Goal: Task Accomplishment & Management: Complete application form

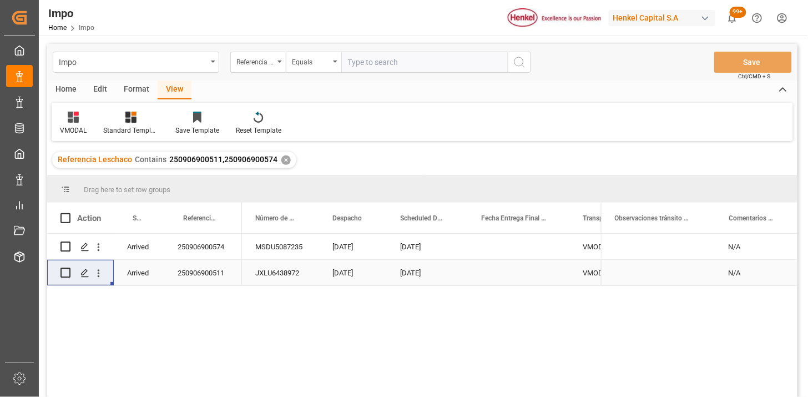
click at [369, 62] on input "text" at bounding box center [424, 62] width 166 height 21
paste input "250906900481"
type input "250906900481"
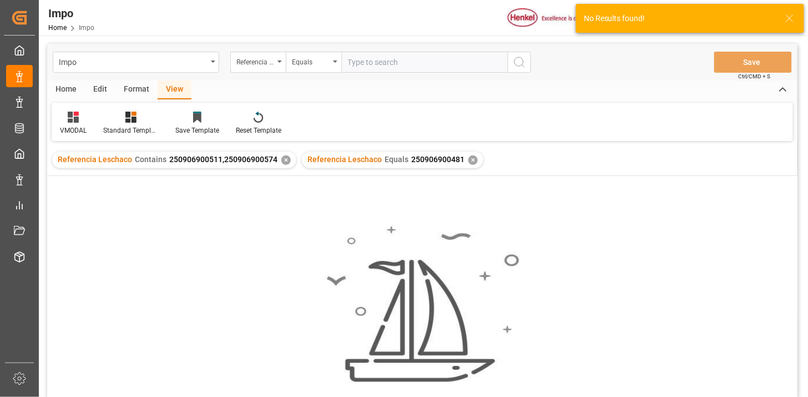
click at [284, 158] on div "✕" at bounding box center [285, 159] width 9 height 9
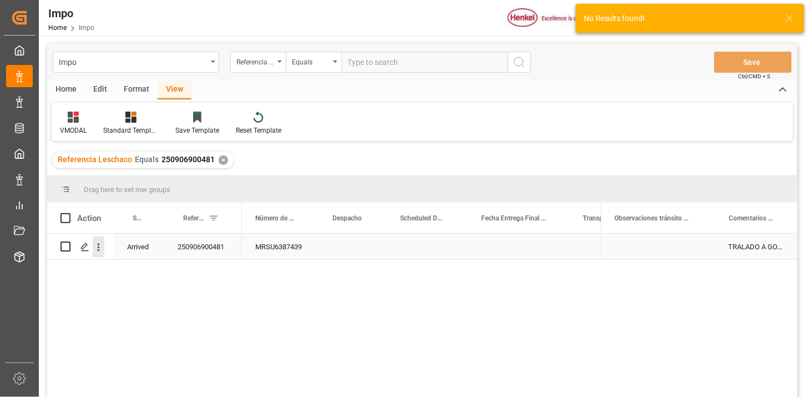
click at [99, 248] on icon "open menu" at bounding box center [99, 247] width 12 height 12
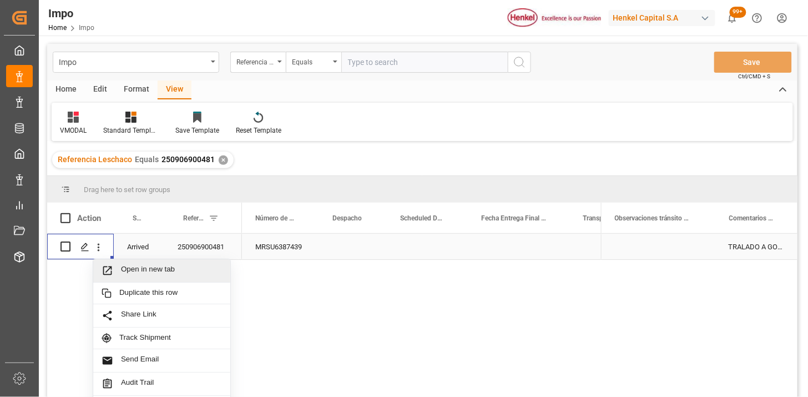
click at [138, 269] on span "Open in new tab" at bounding box center [171, 271] width 101 height 12
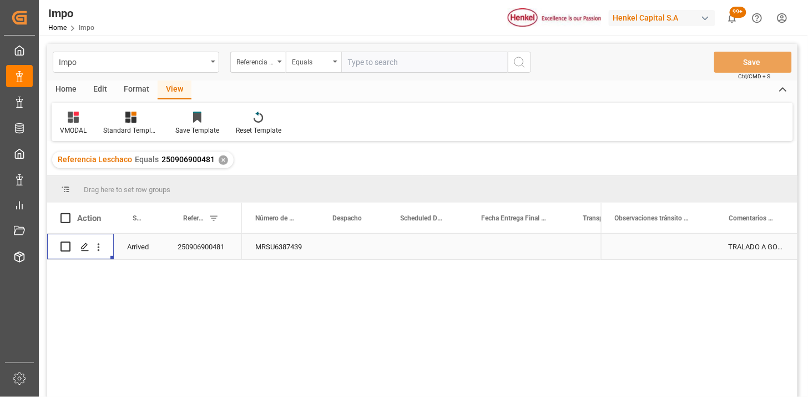
click at [369, 60] on input "text" at bounding box center [424, 62] width 166 height 21
paste input "250906900734"
type input "250906900734"
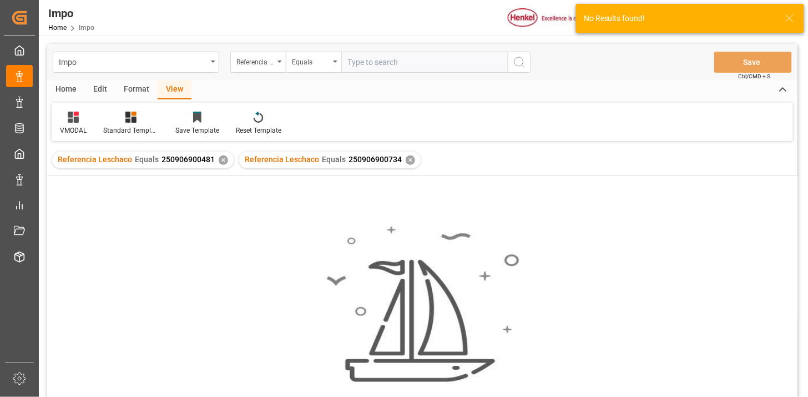
click at [220, 159] on div "✕" at bounding box center [223, 159] width 9 height 9
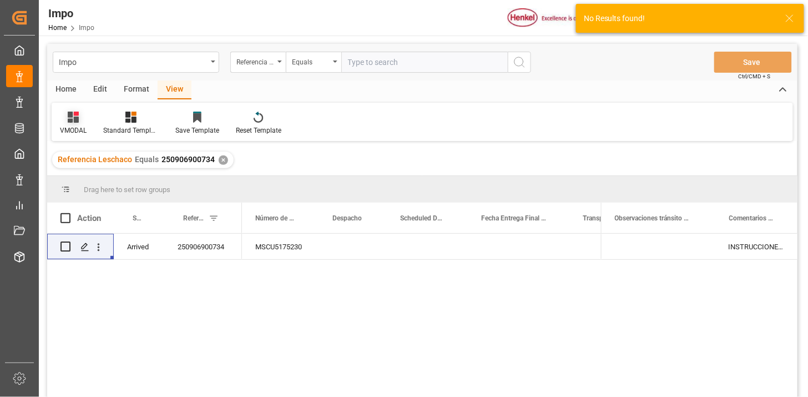
click at [76, 122] on icon at bounding box center [73, 116] width 11 height 11
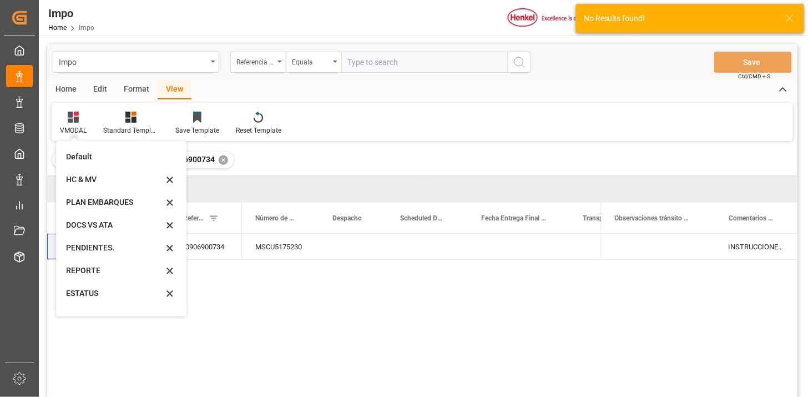
click at [108, 270] on div "REPORTE" at bounding box center [114, 271] width 97 height 12
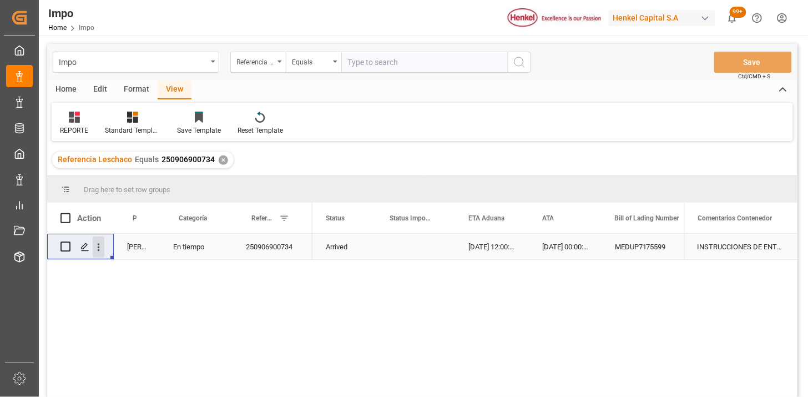
click at [96, 244] on icon "open menu" at bounding box center [99, 247] width 12 height 12
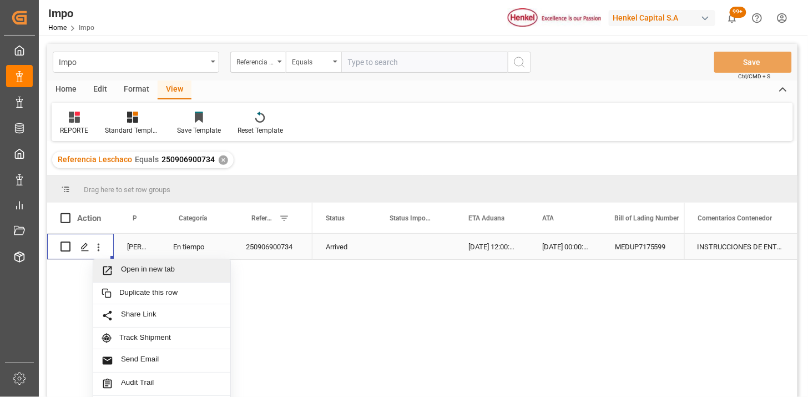
drag, startPoint x: 126, startPoint y: 269, endPoint x: 138, endPoint y: 272, distance: 11.4
click at [130, 269] on span "Open in new tab" at bounding box center [171, 271] width 101 height 12
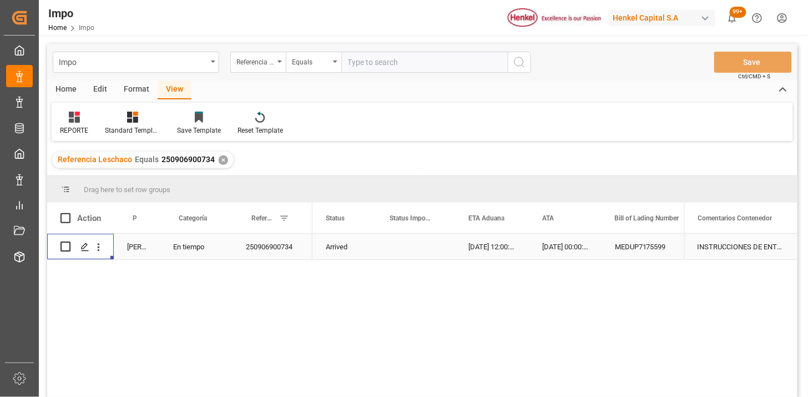
click at [360, 57] on input "text" at bounding box center [424, 62] width 166 height 21
paste input "250906900820"
type input "250906900820"
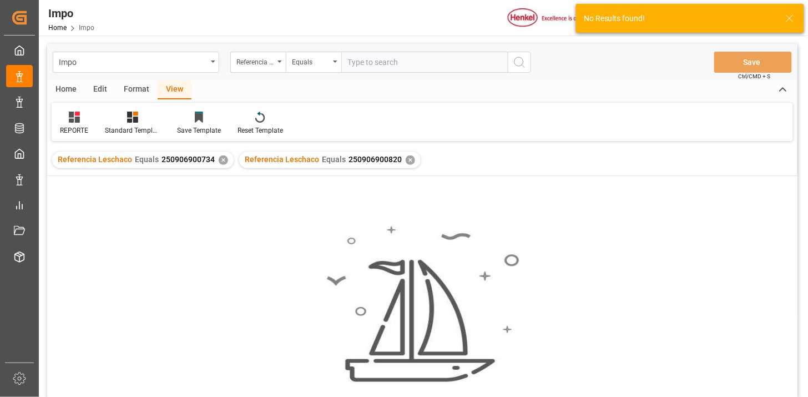
click at [220, 162] on div "✕" at bounding box center [223, 159] width 9 height 9
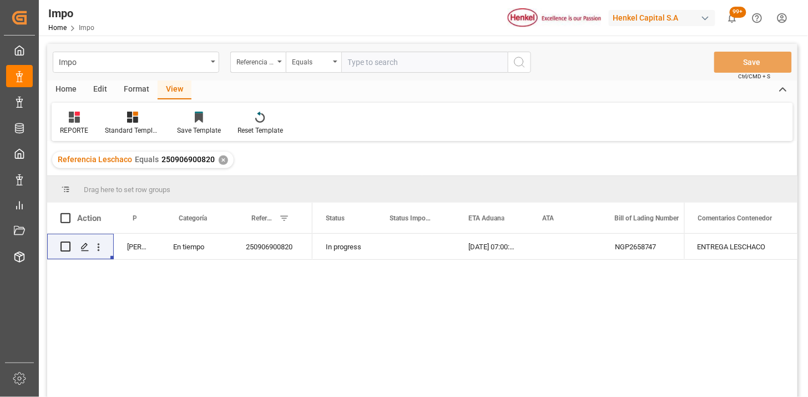
drag, startPoint x: 370, startPoint y: 53, endPoint x: 380, endPoint y: 54, distance: 10.6
click at [370, 53] on input "text" at bounding box center [424, 62] width 166 height 21
paste input "250906900822"
type input "250906900822"
click at [755, 253] on div "ENTREGA LESCHACO" at bounding box center [740, 246] width 113 height 26
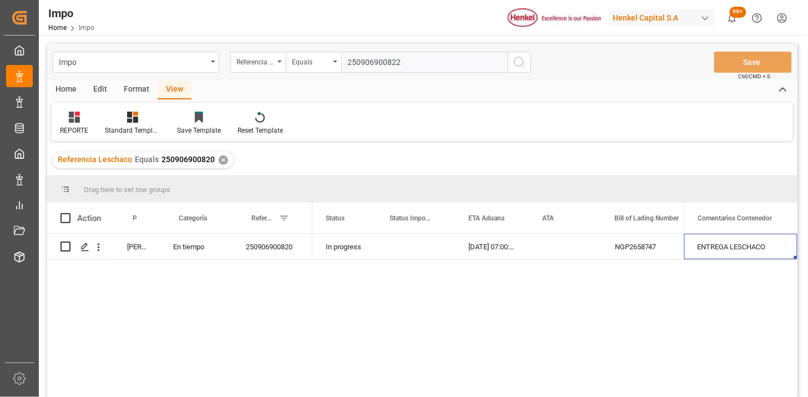
click at [450, 65] on input "250906900822" at bounding box center [424, 62] width 166 height 21
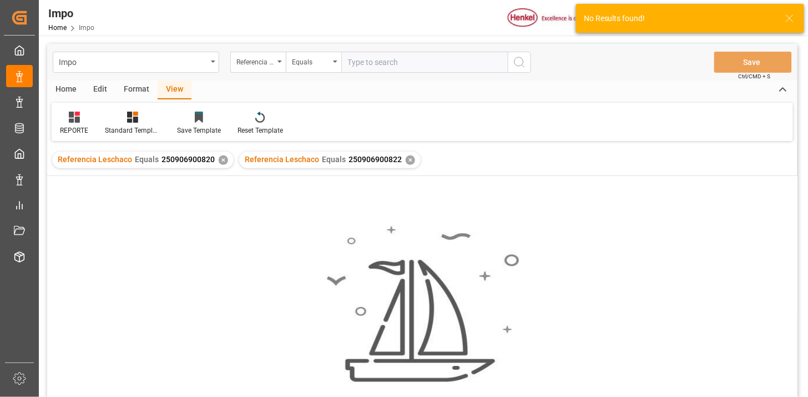
click at [219, 161] on div "✕" at bounding box center [223, 159] width 9 height 9
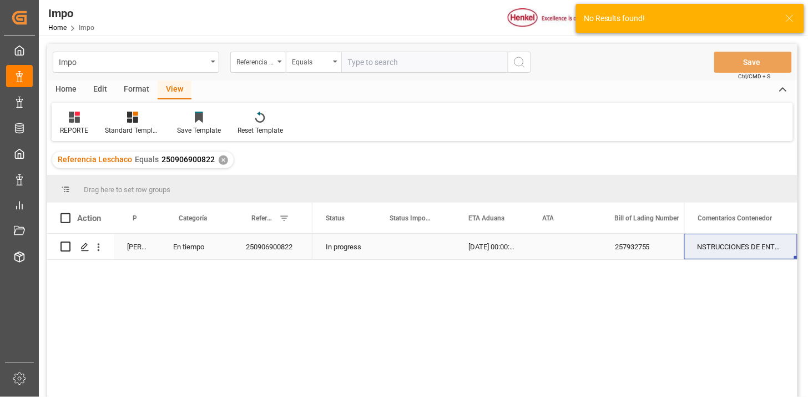
click at [729, 242] on div "NSTRUCCIONES DE ENTREGA" at bounding box center [740, 246] width 113 height 26
click at [730, 242] on input "NSTRUCCIONES DE ENTREGA" at bounding box center [740, 252] width 95 height 21
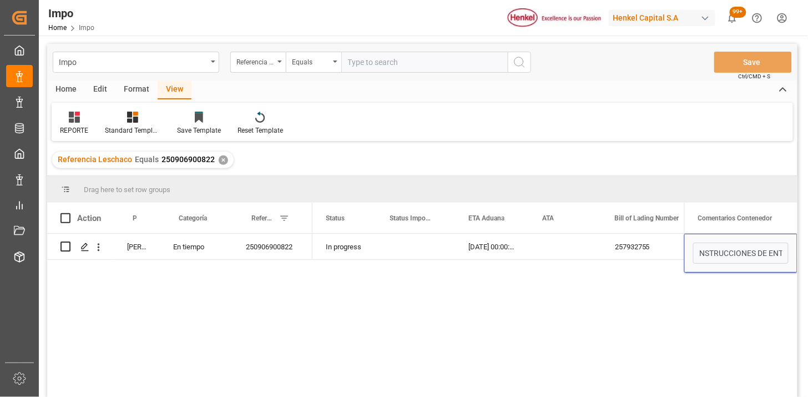
type input "ENTREGA LESCHACO"
click at [364, 63] on input "text" at bounding box center [424, 62] width 166 height 21
paste input "250906900821"
type input "250906900821"
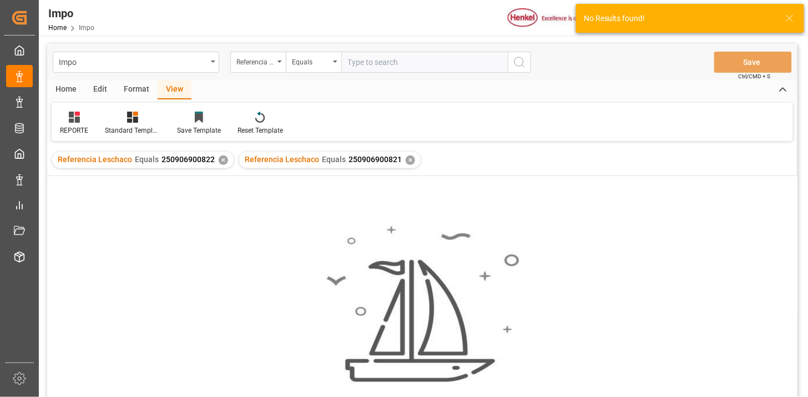
click at [216, 164] on div "Referencia Leschaco Equals 250906900822 ✕" at bounding box center [142, 159] width 181 height 17
click at [220, 161] on div "✕" at bounding box center [223, 159] width 9 height 9
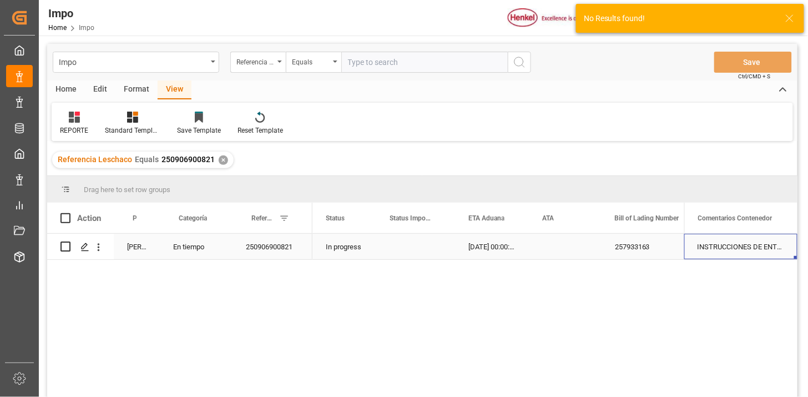
click at [718, 250] on div "INSTRUCCIONES DE ENTREGA" at bounding box center [740, 246] width 113 height 26
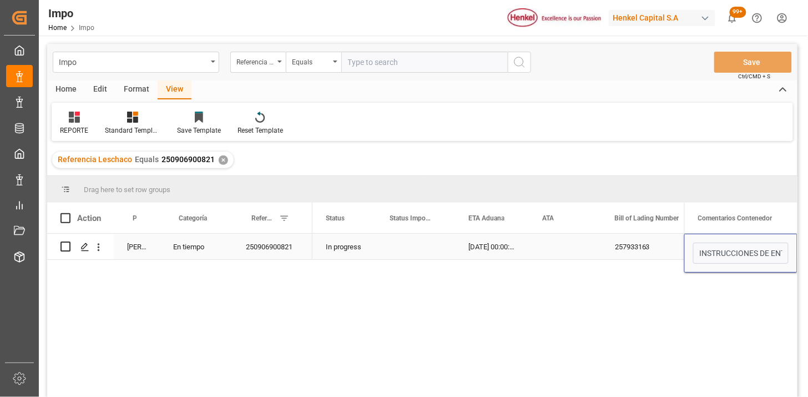
click at [656, 256] on div "257933163" at bounding box center [656, 246] width 111 height 26
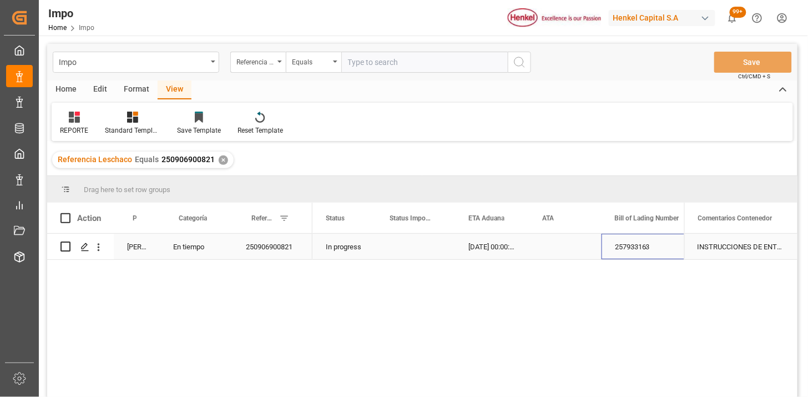
click at [710, 253] on div "INSTRUCCIONES DE ENTREGA" at bounding box center [740, 246] width 113 height 26
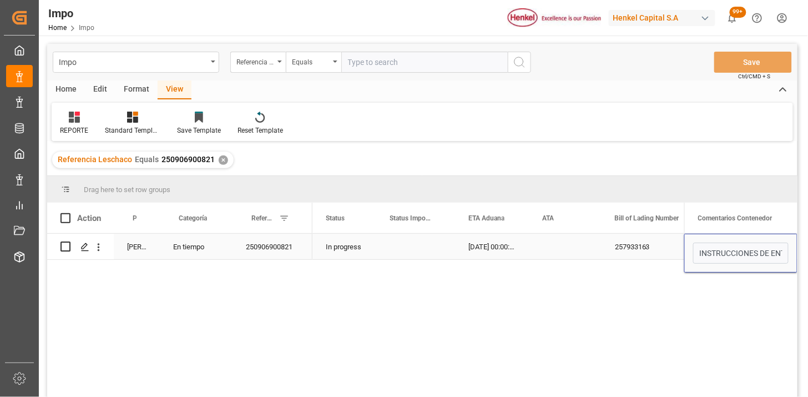
click at [710, 252] on input "INSTRUCCIONES DE ENTREGA" at bounding box center [740, 252] width 95 height 21
type input "VMODAL"
click at [347, 68] on input "text" at bounding box center [424, 62] width 166 height 21
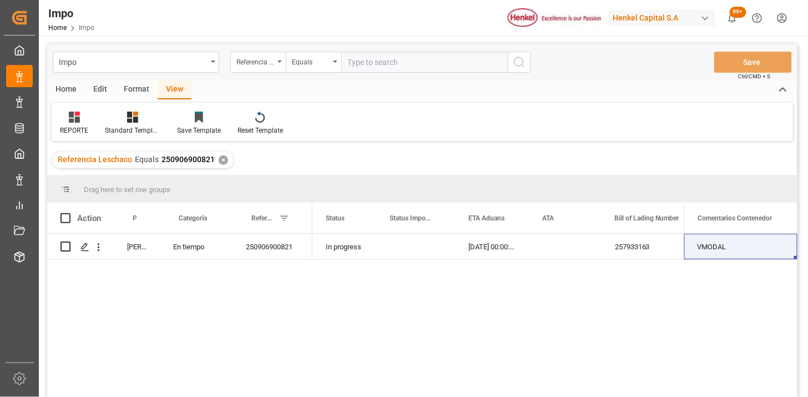
paste input "250915080125"
type input "250915080125"
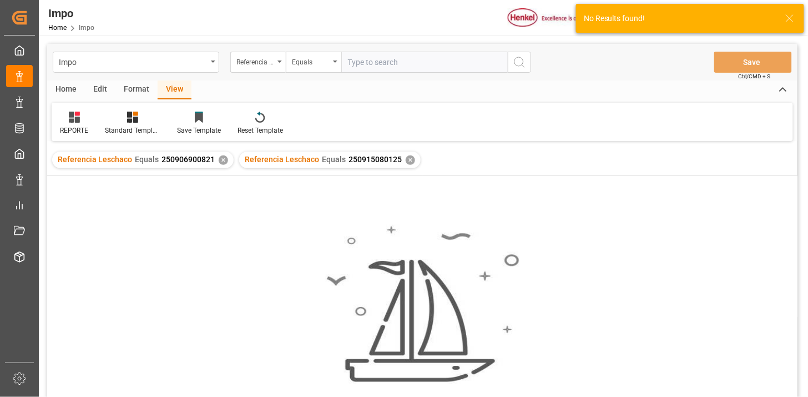
click at [219, 159] on div "✕" at bounding box center [223, 159] width 9 height 9
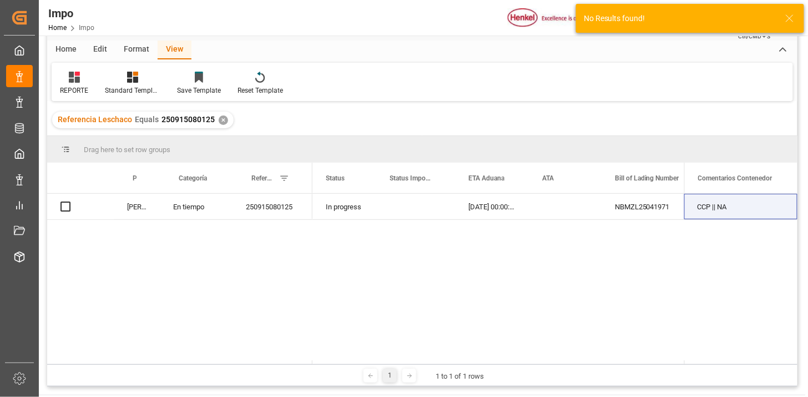
scroll to position [62, 0]
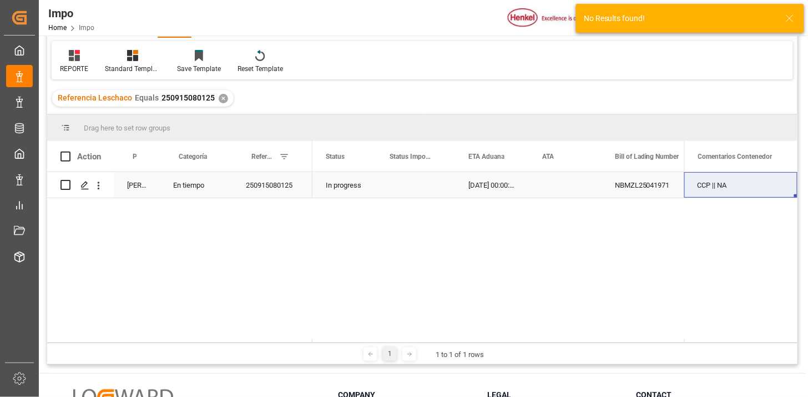
click at [723, 192] on div "CCP || NA" at bounding box center [740, 185] width 113 height 26
click at [738, 191] on input "CCP || NA" at bounding box center [740, 191] width 95 height 21
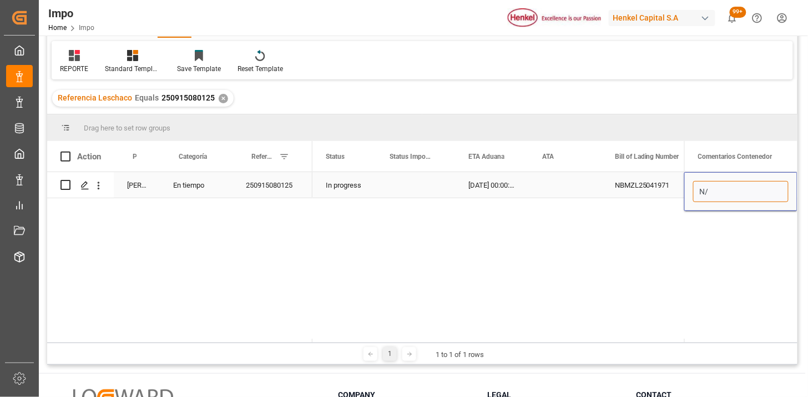
type input "N/A"
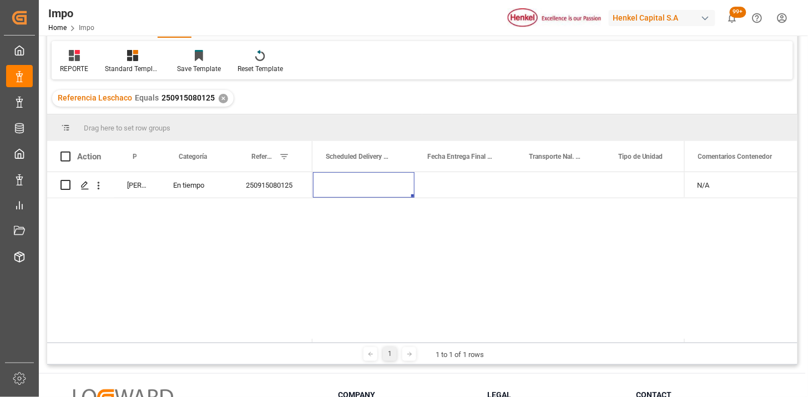
scroll to position [0, 0]
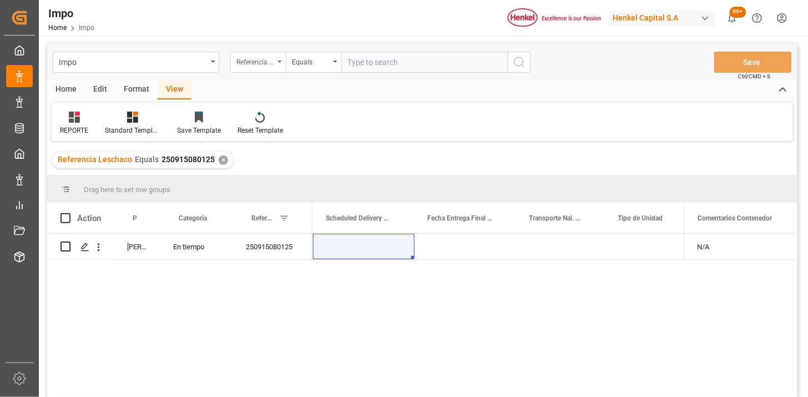
click at [262, 61] on div "Referencia Leschaco" at bounding box center [255, 60] width 38 height 13
type input "BIL"
click at [317, 107] on div "Bill of Lading Number" at bounding box center [313, 112] width 165 height 23
click at [370, 59] on input "text" at bounding box center [424, 62] width 166 height 21
paste input "HAMB94197"
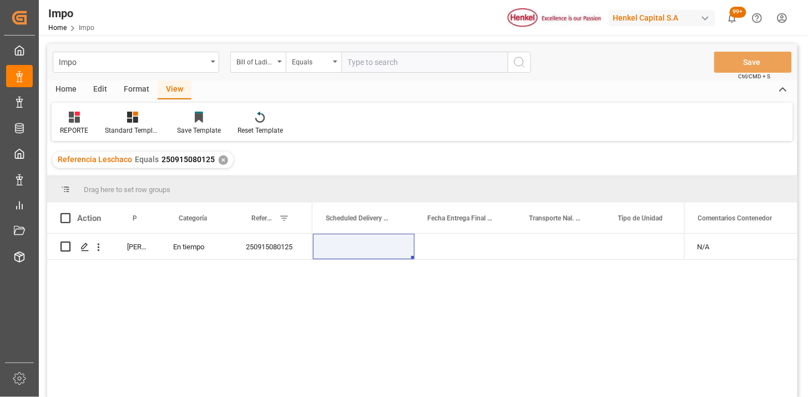
type input "HAMB94197"
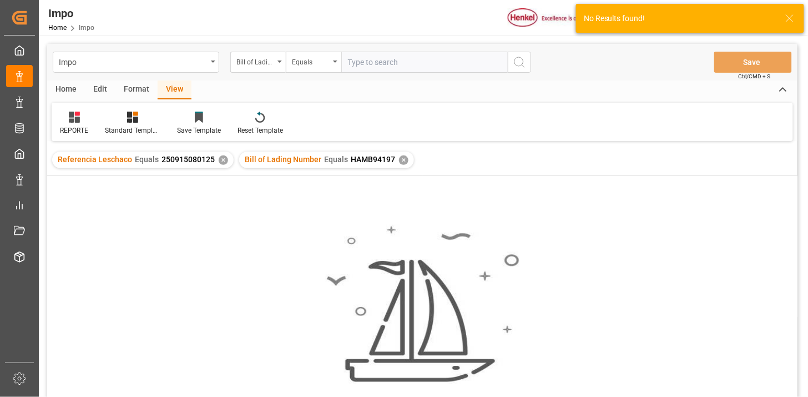
click at [219, 159] on div "✕" at bounding box center [223, 159] width 9 height 9
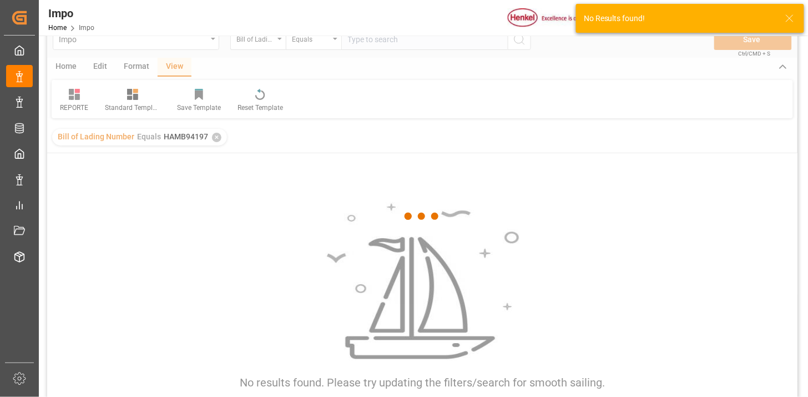
scroll to position [62, 0]
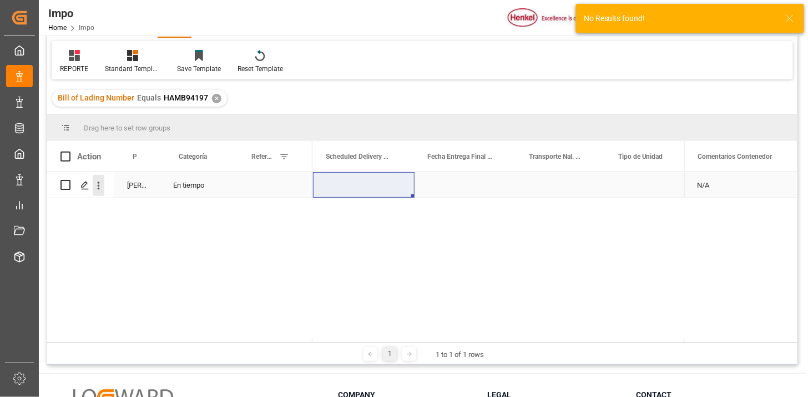
click at [95, 184] on icon "open menu" at bounding box center [99, 186] width 12 height 12
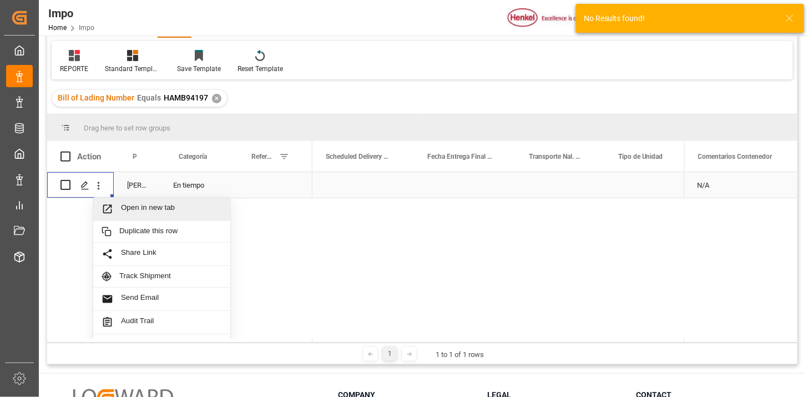
click at [136, 208] on span "Open in new tab" at bounding box center [171, 209] width 101 height 12
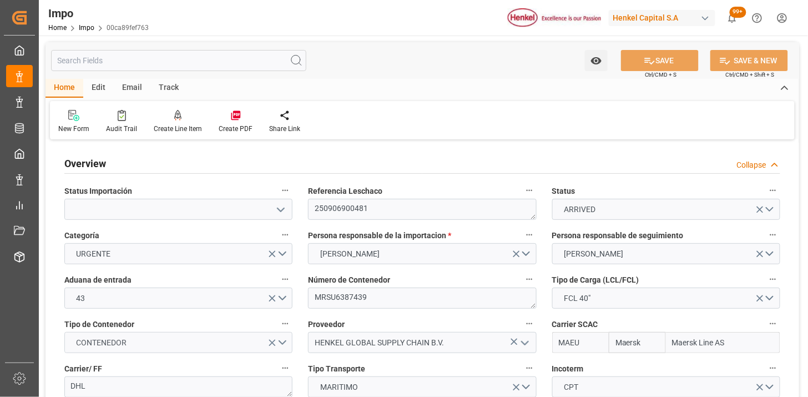
type input "Maersk"
type input "Maersk Line AS"
type input "6"
type input "50"
type input "24"
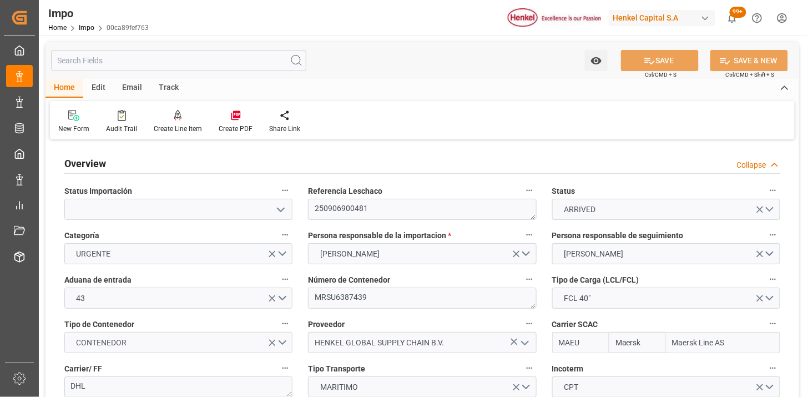
type input "21-08-2025"
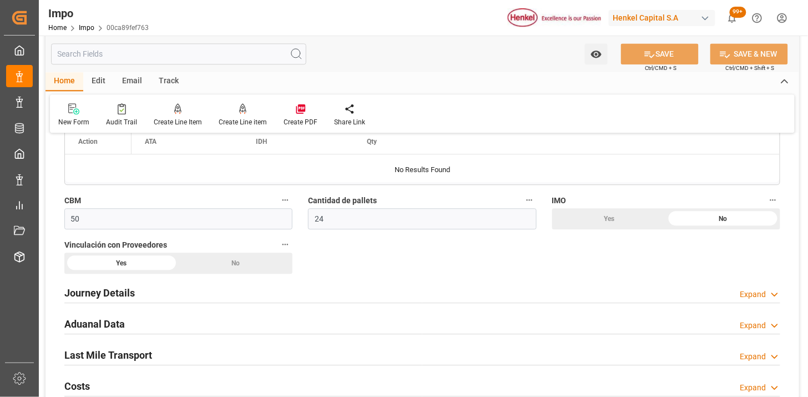
scroll to position [801, 0]
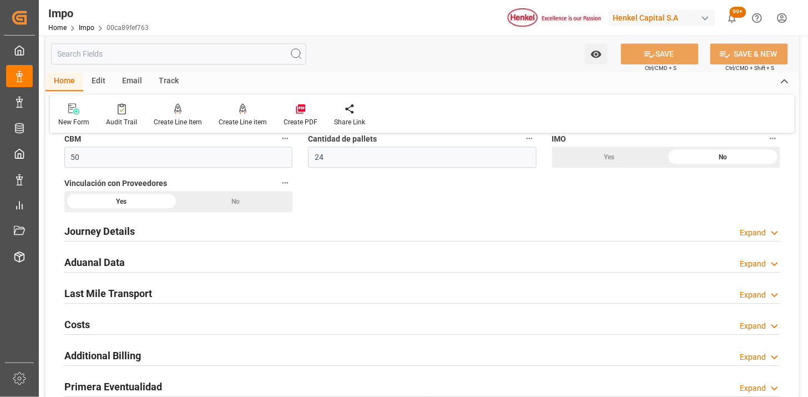
click at [270, 261] on div "Aduanal Data Expand" at bounding box center [421, 261] width 715 height 21
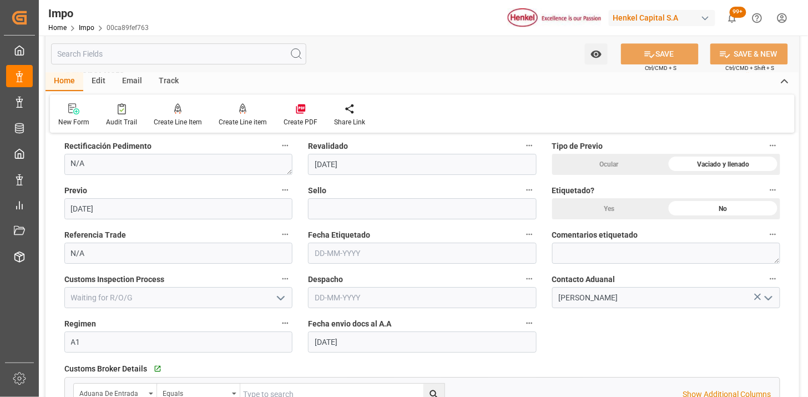
scroll to position [986, 0]
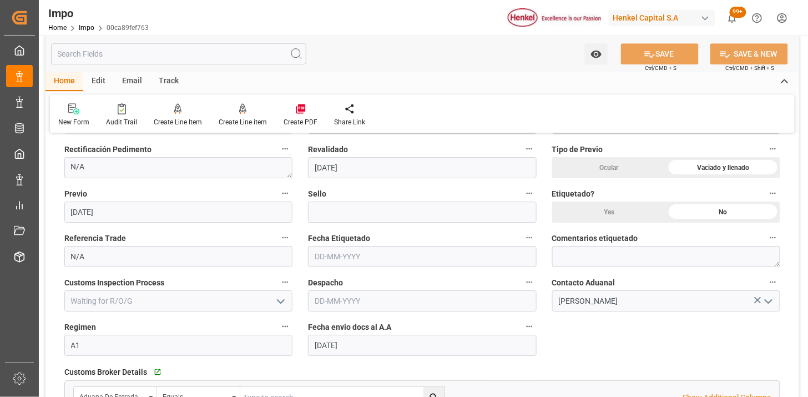
click at [595, 214] on div "Yes" at bounding box center [609, 211] width 114 height 21
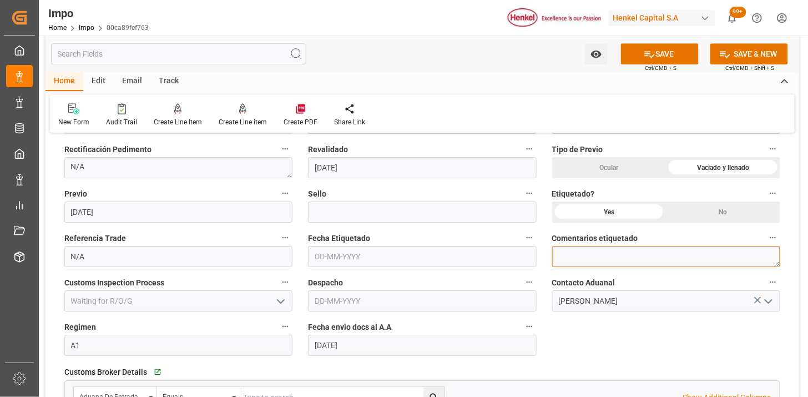
click at [581, 256] on textarea at bounding box center [666, 256] width 228 height 21
paste textarea "1708701"
drag, startPoint x: 719, startPoint y: 259, endPoint x: 551, endPoint y: 271, distance: 169.0
paste textarea "1708701"
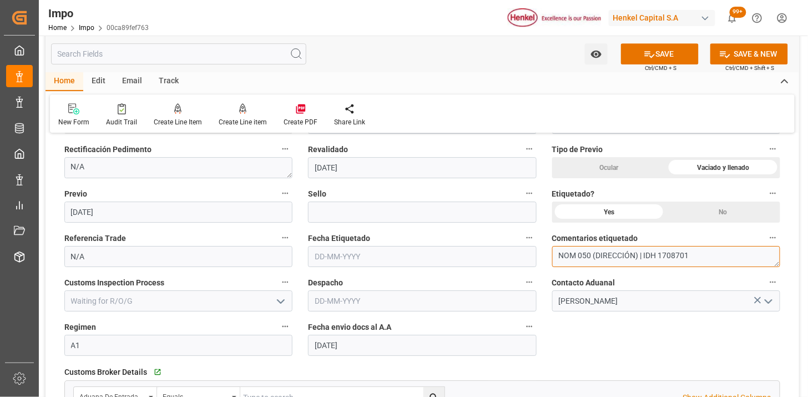
click at [717, 254] on textarea "NOM 050 (DIRECCIÓN) | IDH 1708701" at bounding box center [666, 256] width 228 height 21
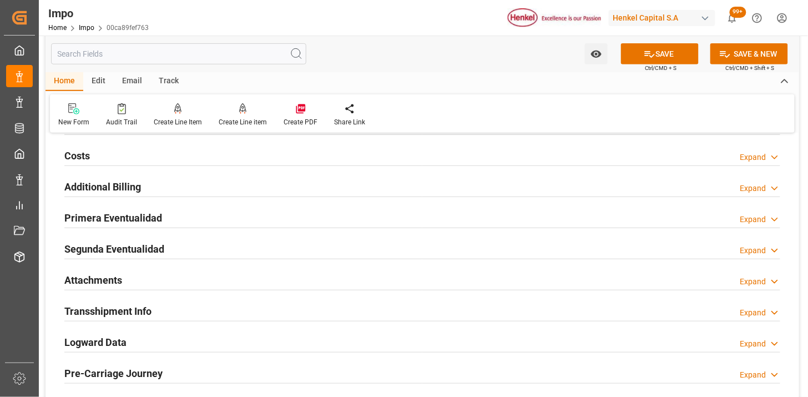
scroll to position [1355, 0]
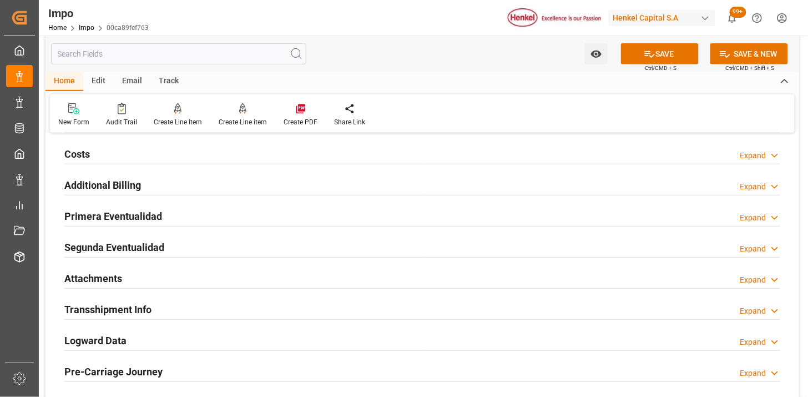
type textarea "NOM 050 (DIRECCIÓN) | IDH 1708701"
click at [207, 212] on div "Primera Eventualidad Expand" at bounding box center [421, 215] width 715 height 21
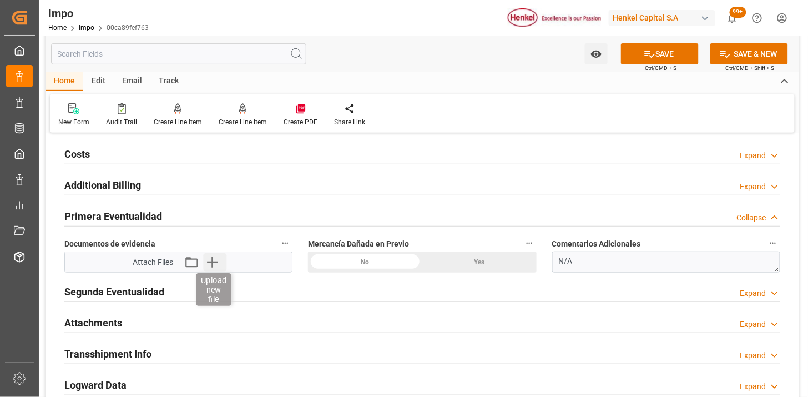
click at [214, 268] on icon "button" at bounding box center [212, 262] width 18 height 18
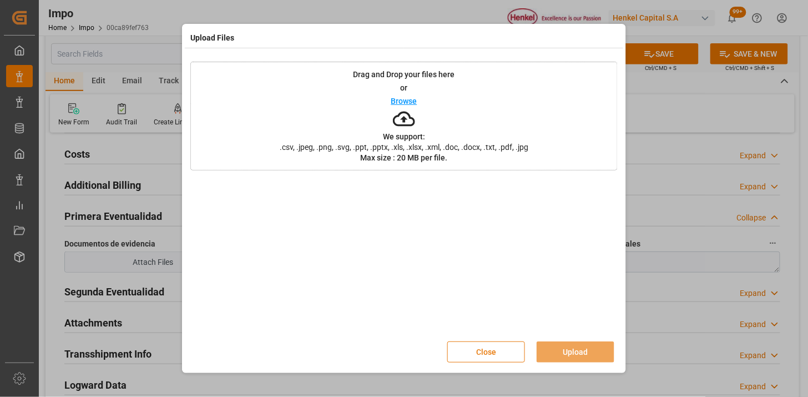
drag, startPoint x: 480, startPoint y: 346, endPoint x: 475, endPoint y: 342, distance: 6.7
click at [480, 346] on button "Close" at bounding box center [486, 351] width 78 height 21
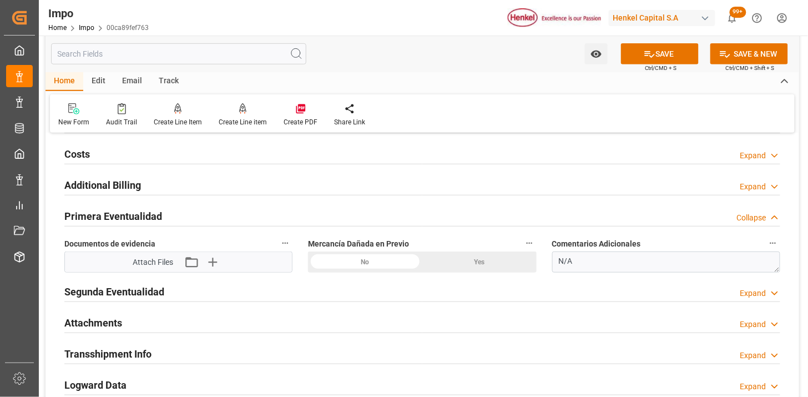
click at [373, 261] on div "No" at bounding box center [365, 261] width 114 height 21
click at [212, 265] on icon "button" at bounding box center [212, 262] width 11 height 11
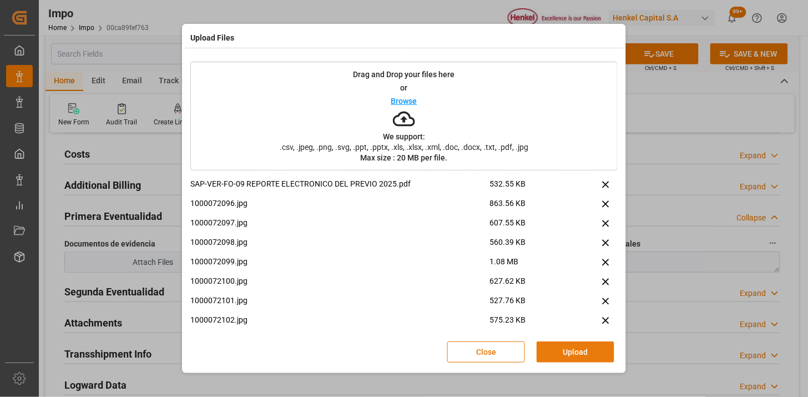
click at [576, 358] on button "Upload" at bounding box center [575, 351] width 78 height 21
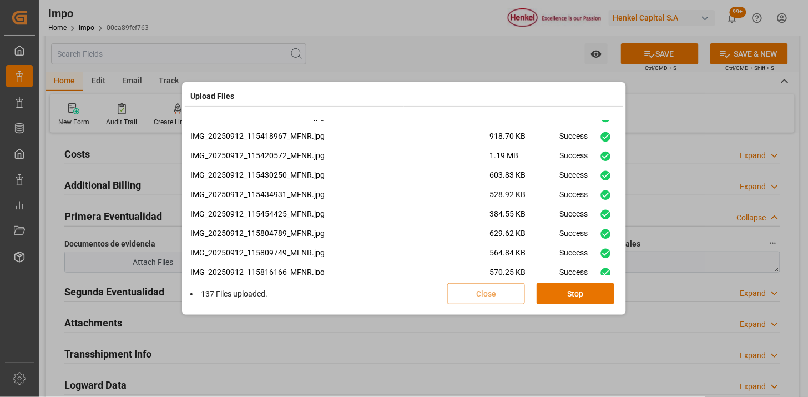
scroll to position [2665, 0]
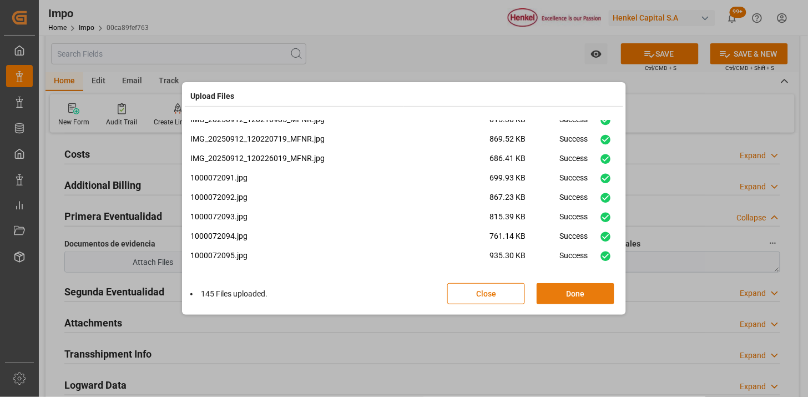
click at [588, 291] on button "Done" at bounding box center [575, 293] width 78 height 21
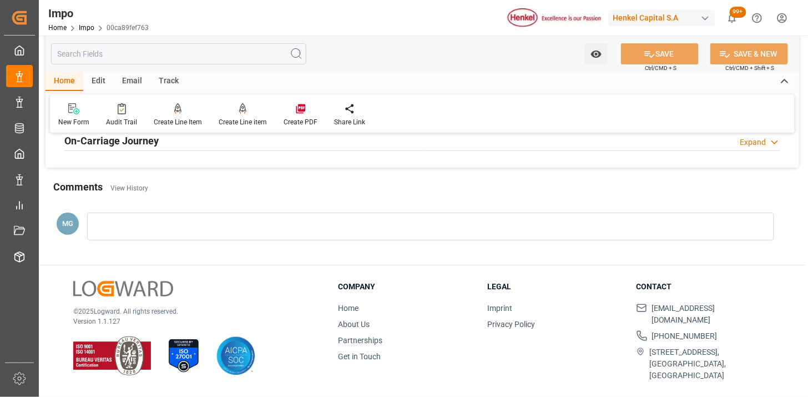
scroll to position [971, 0]
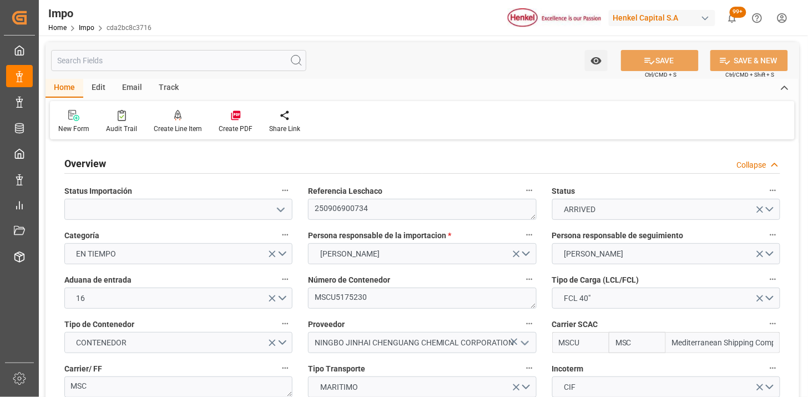
type input "MSC"
type input "Mediterranean Shipping Company"
type input "1"
type input "58"
type input "32"
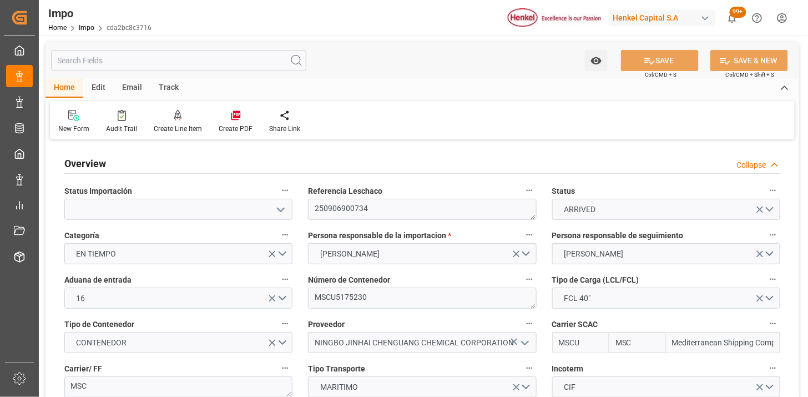
type input "03-09-2025"
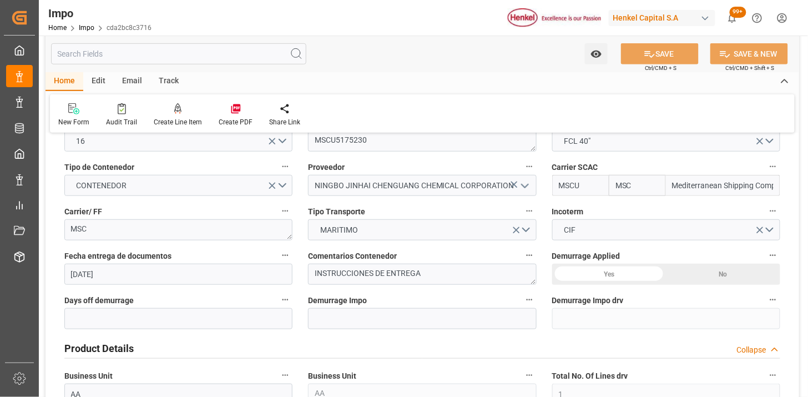
scroll to position [185, 0]
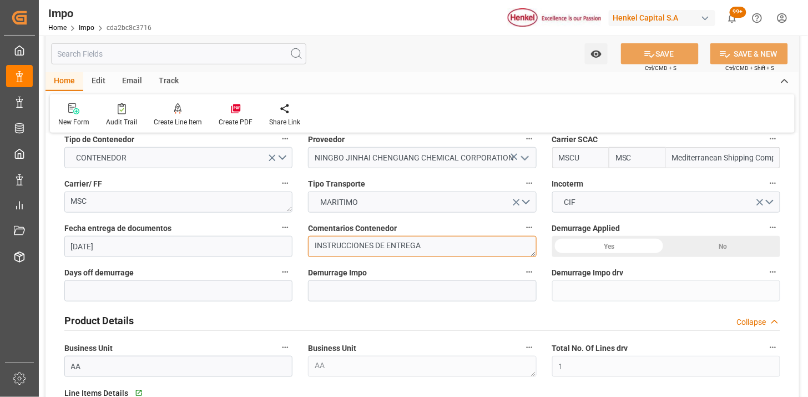
click at [314, 247] on textarea "INSTRUCCIONES DE ENTREGA" at bounding box center [422, 246] width 228 height 21
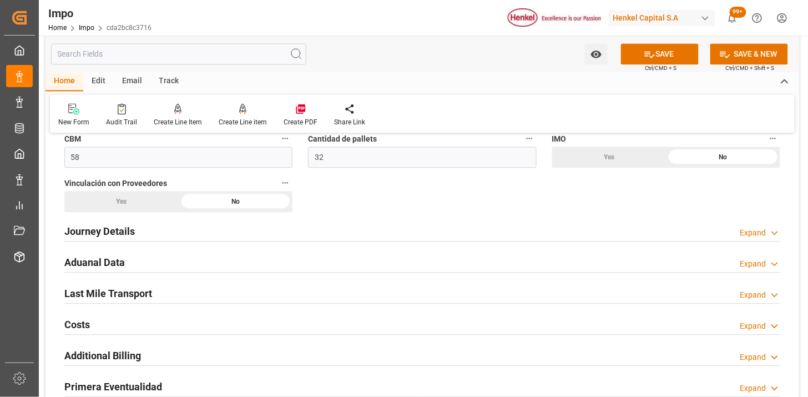
scroll to position [678, 0]
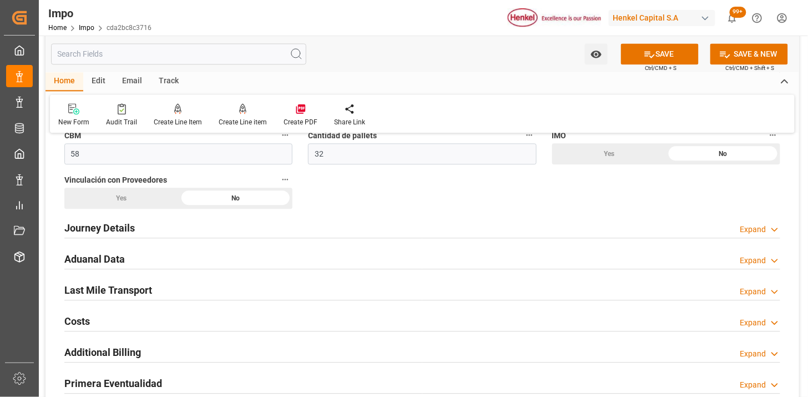
type textarea "N/A"
click at [222, 265] on div "Aduanal Data Expand" at bounding box center [421, 257] width 715 height 21
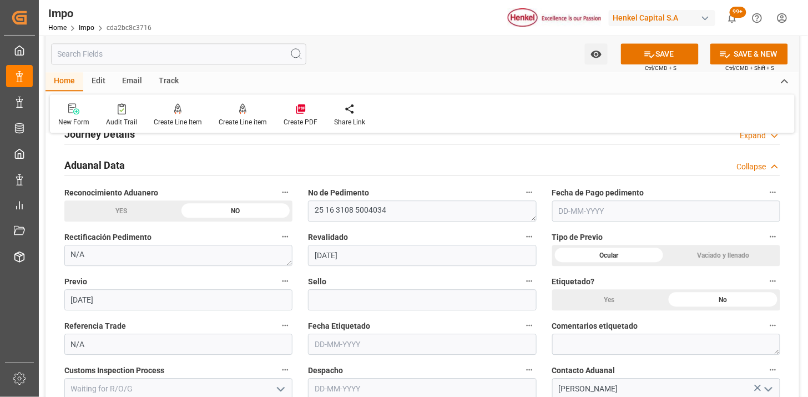
scroll to position [801, 0]
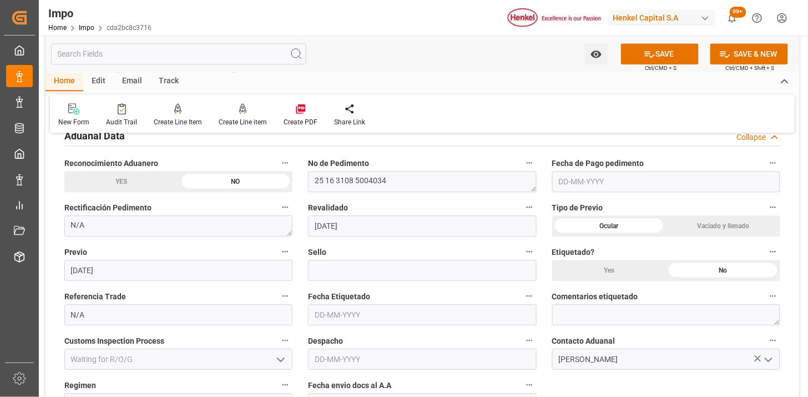
click at [591, 184] on input "text" at bounding box center [666, 181] width 228 height 21
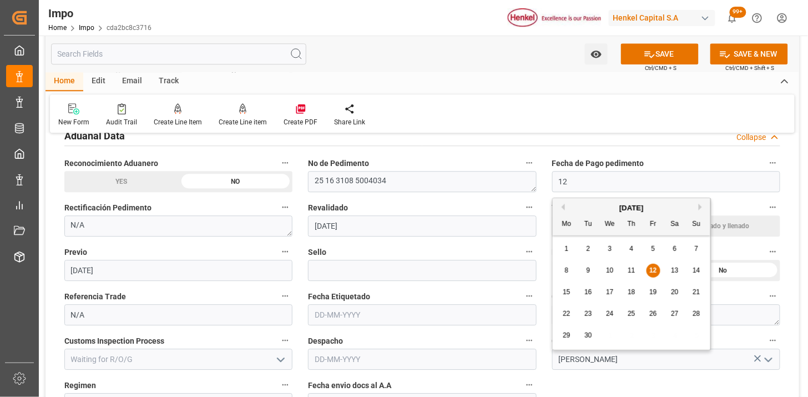
type input "12-09-2025"
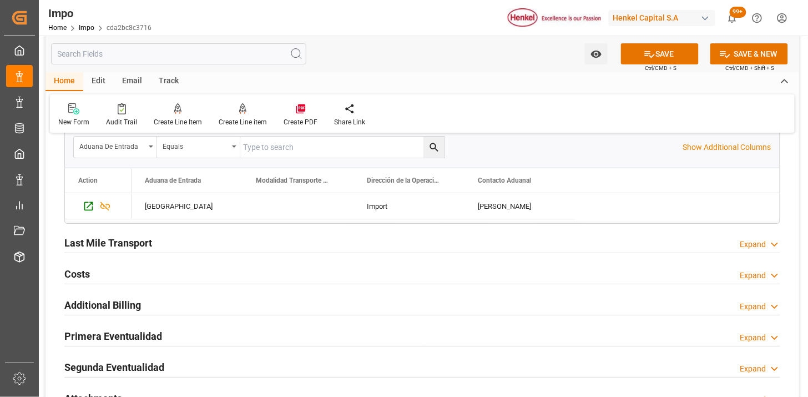
scroll to position [1171, 0]
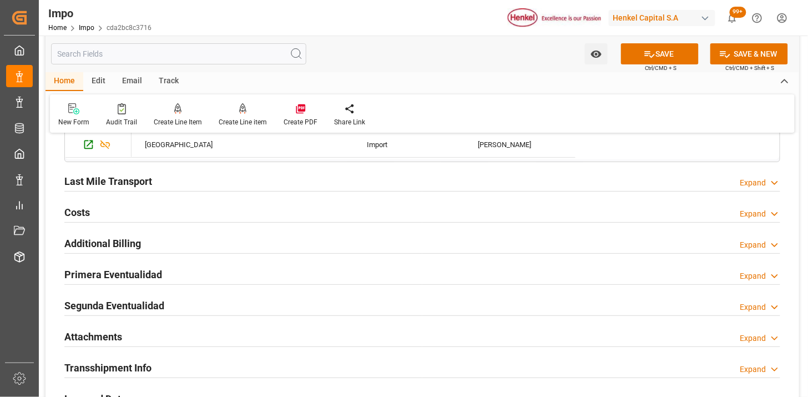
click at [236, 176] on div "Last Mile Transport Expand" at bounding box center [421, 180] width 715 height 21
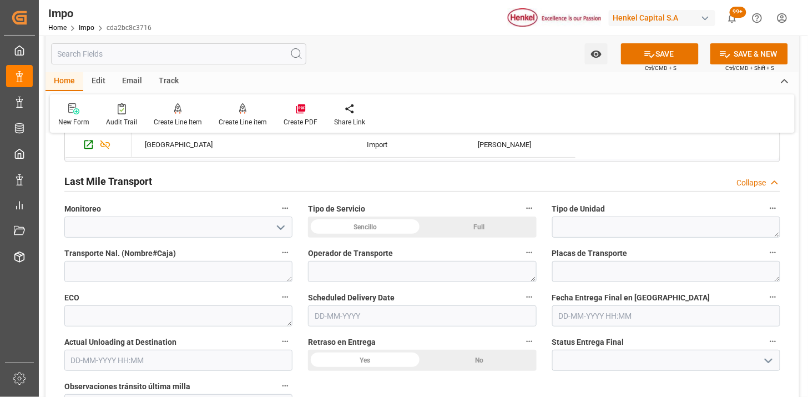
click at [358, 230] on div "Sencillo" at bounding box center [365, 226] width 114 height 21
click at [577, 225] on textarea at bounding box center [666, 226] width 228 height 21
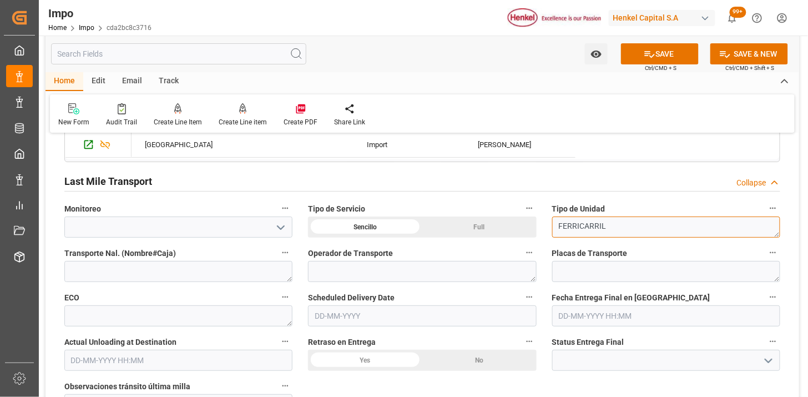
drag, startPoint x: 576, startPoint y: 228, endPoint x: 590, endPoint y: 231, distance: 14.1
click at [580, 229] on textarea "FERRICARRIL" at bounding box center [666, 226] width 228 height 21
type textarea "FERROCARRIL"
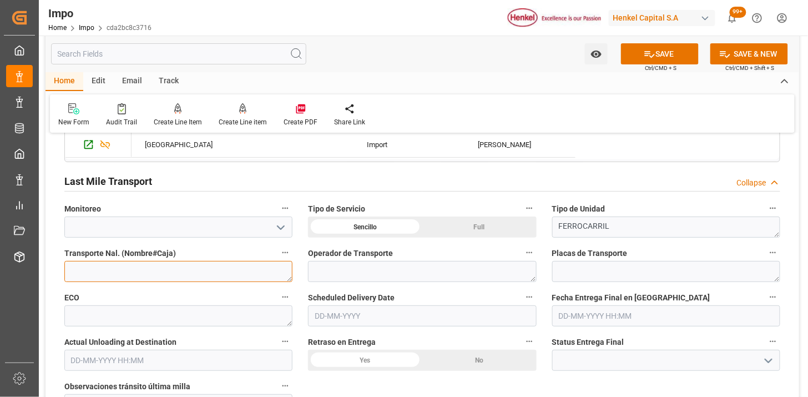
click at [222, 275] on textarea at bounding box center [178, 271] width 228 height 21
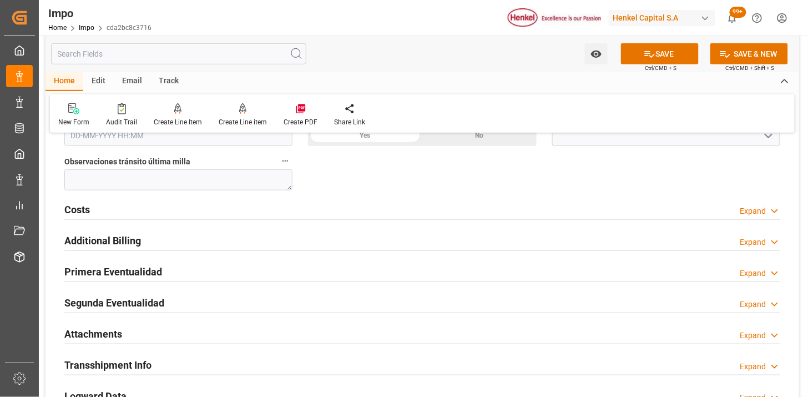
scroll to position [1417, 0]
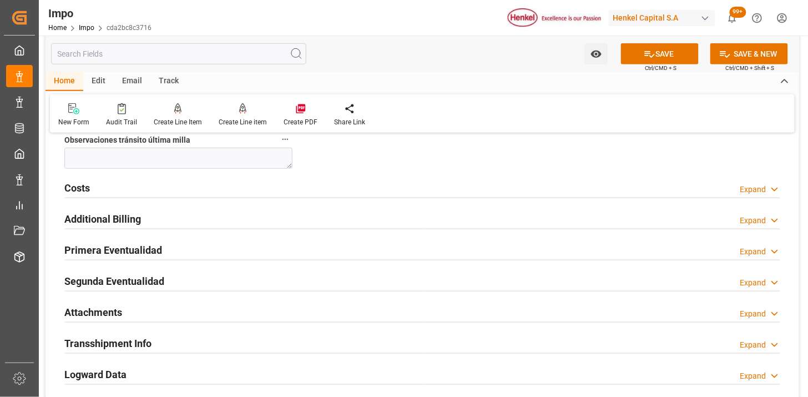
type textarea "VMODAL / ROFE"
click at [258, 247] on div "Primera Eventualidad Expand" at bounding box center [421, 248] width 715 height 21
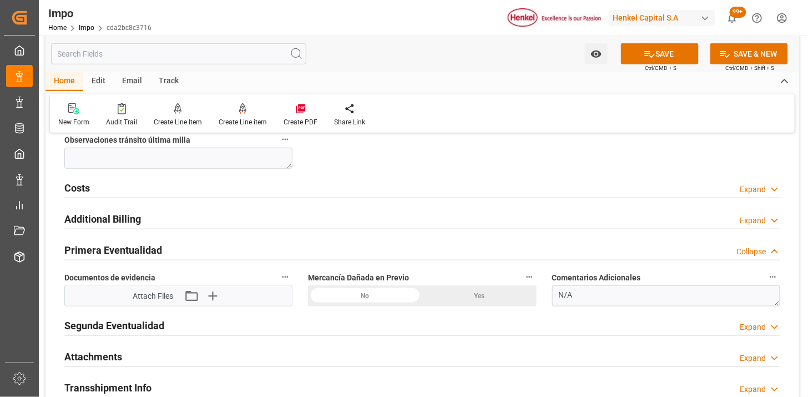
scroll to position [1479, 0]
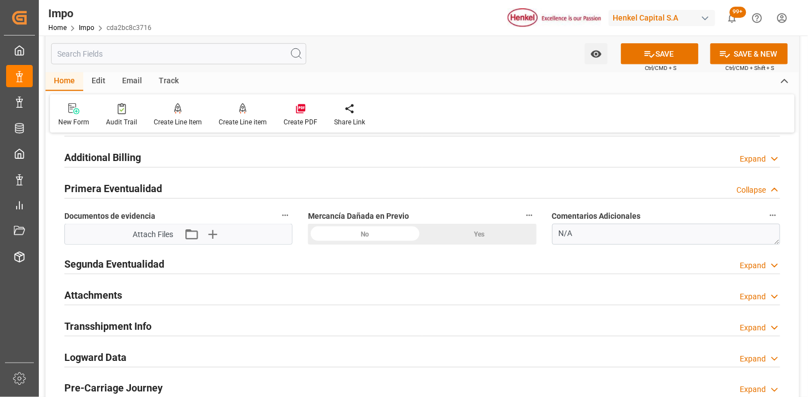
click at [368, 239] on div "No" at bounding box center [365, 234] width 114 height 21
click at [214, 240] on icon "button" at bounding box center [212, 234] width 18 height 18
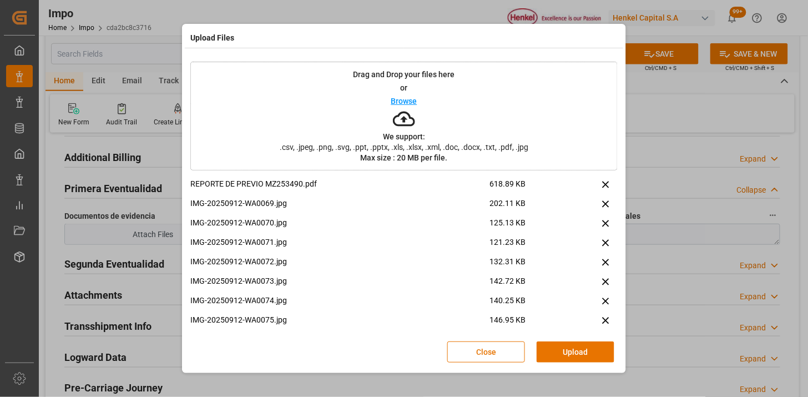
drag, startPoint x: 588, startPoint y: 349, endPoint x: 553, endPoint y: 346, distance: 35.1
click at [588, 348] on button "Upload" at bounding box center [575, 351] width 78 height 21
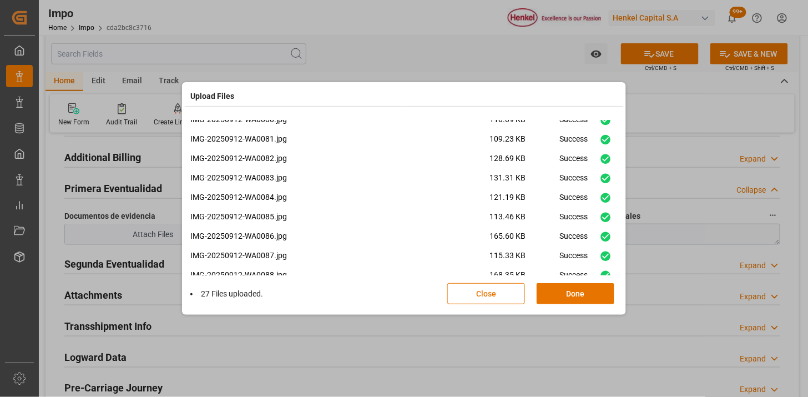
scroll to position [375, 0]
click at [586, 292] on button "Done" at bounding box center [575, 293] width 78 height 21
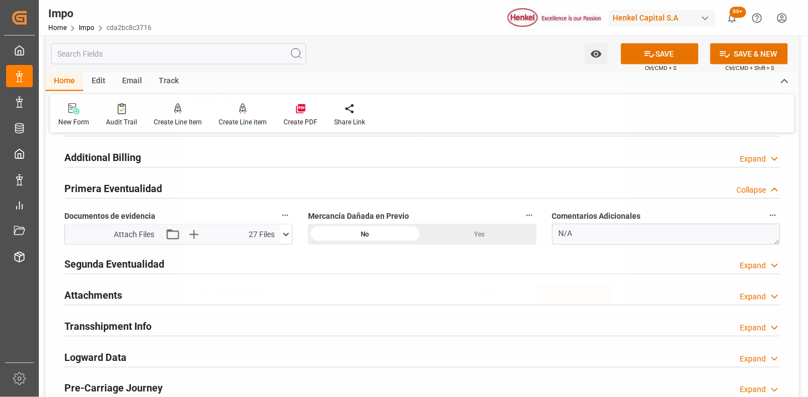
scroll to position [0, 0]
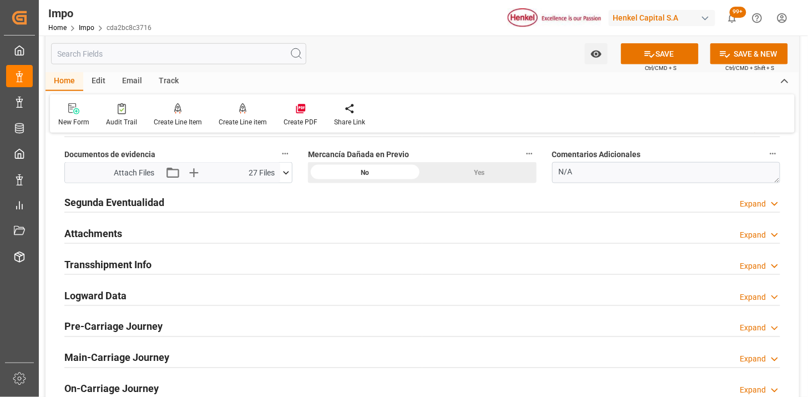
click at [164, 225] on div "Attachments Expand" at bounding box center [421, 232] width 715 height 21
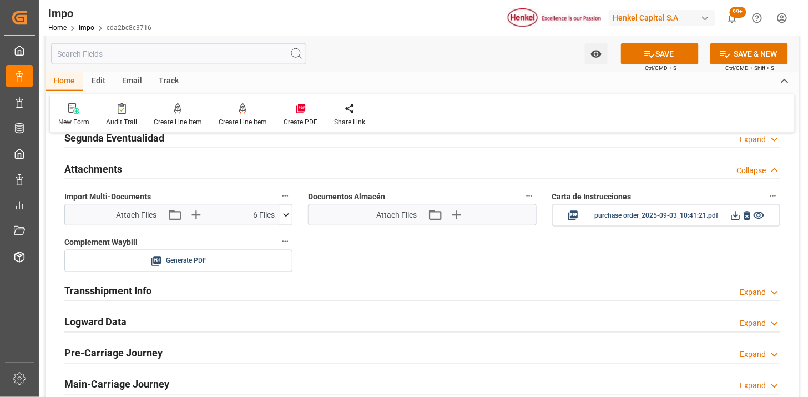
scroll to position [1664, 0]
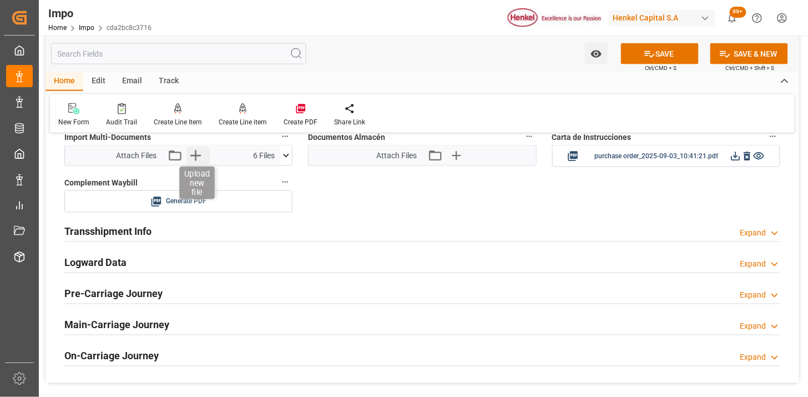
click at [190, 156] on icon "button" at bounding box center [195, 155] width 11 height 11
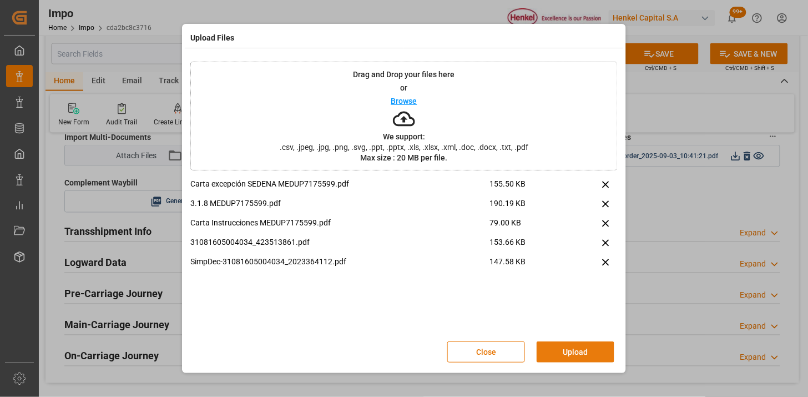
click at [559, 348] on button "Upload" at bounding box center [575, 351] width 78 height 21
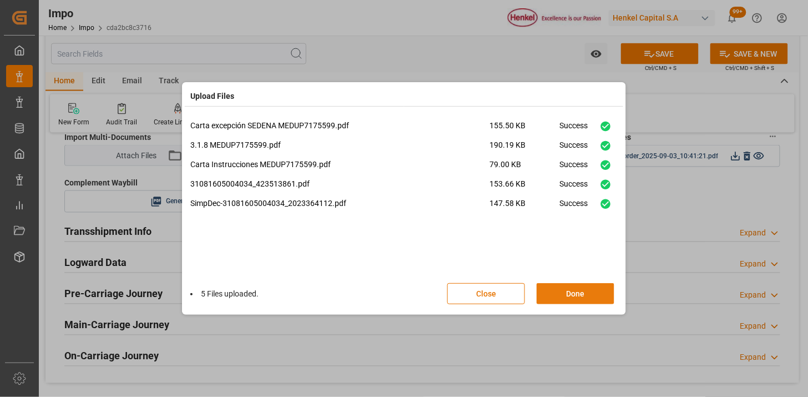
click at [570, 285] on button "Done" at bounding box center [575, 293] width 78 height 21
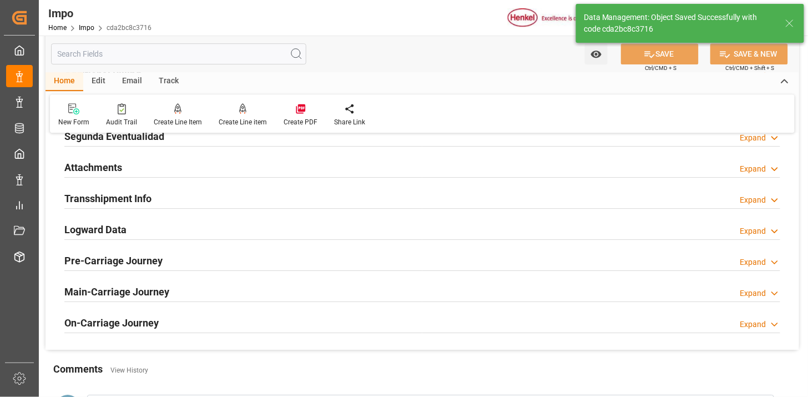
scroll to position [934, 0]
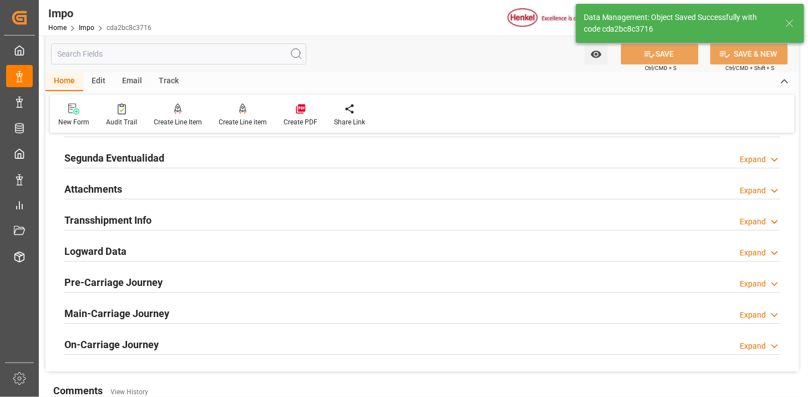
click at [124, 187] on div "Attachments Expand" at bounding box center [421, 187] width 715 height 21
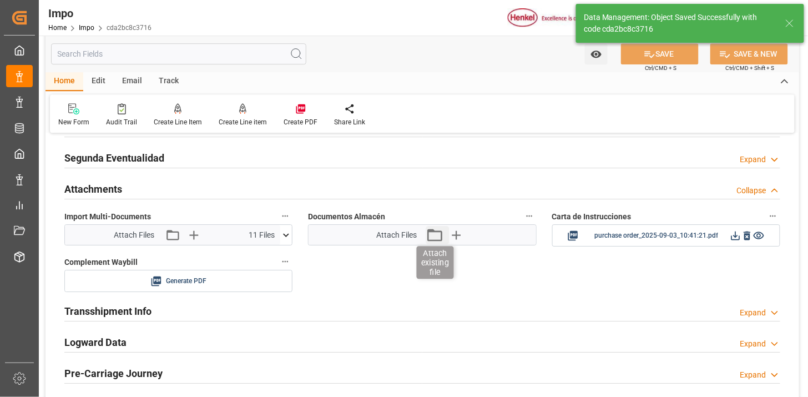
click at [433, 240] on icon "button" at bounding box center [434, 234] width 15 height 12
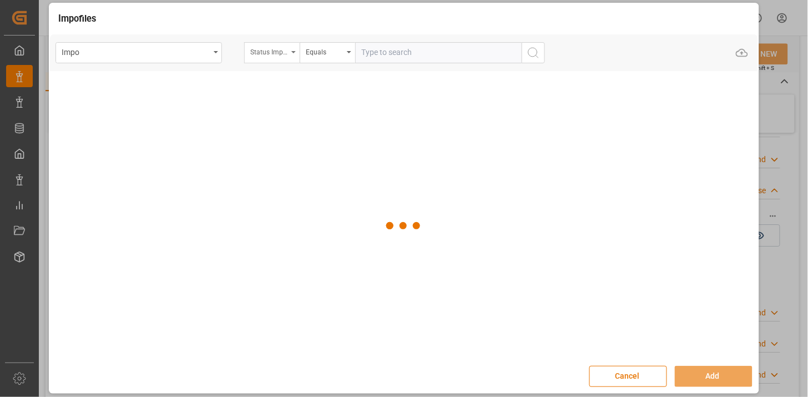
click at [280, 57] on div "Status Importación" at bounding box center [271, 52] width 55 height 21
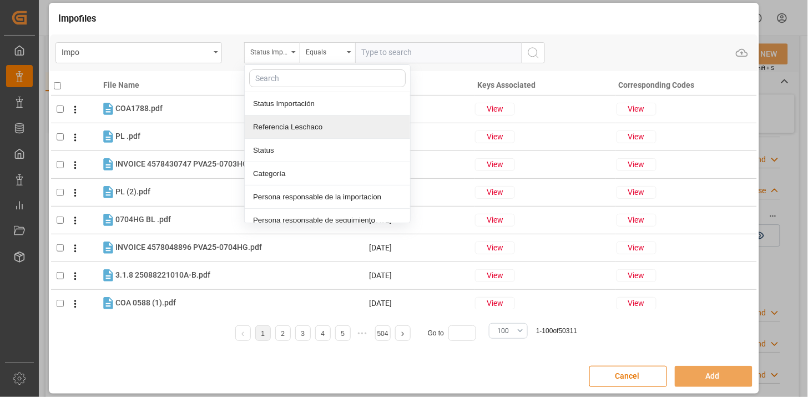
click at [309, 130] on div "Referencia Leschaco" at bounding box center [327, 126] width 165 height 23
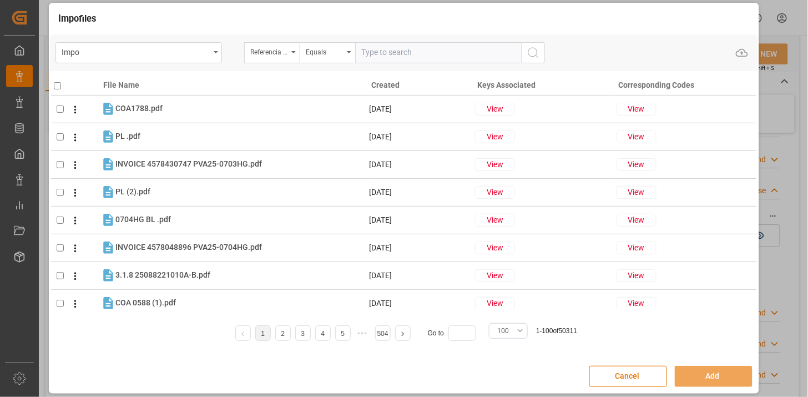
click at [378, 54] on input "text" at bounding box center [438, 52] width 166 height 21
paste input "250906900734"
type input "250906900734"
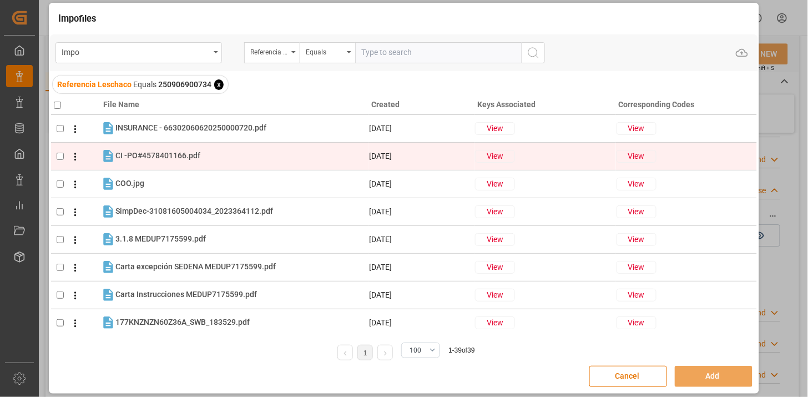
click at [269, 155] on div "CI -PO#4578401166.pdf CI -PO#4578401166.pdf" at bounding box center [241, 156] width 252 height 14
checkbox input "true"
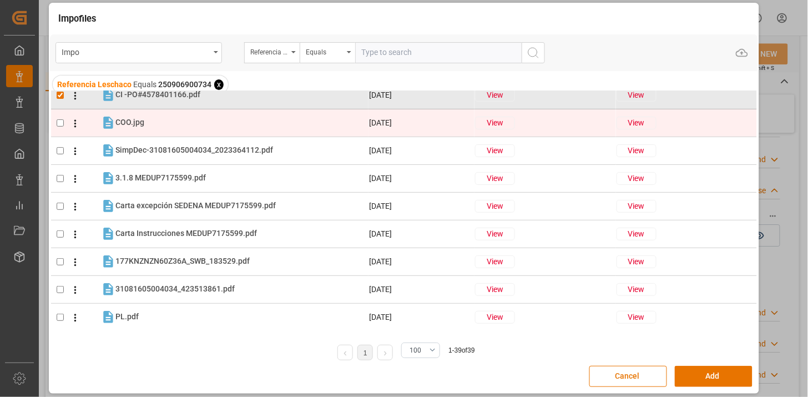
scroll to position [62, 0]
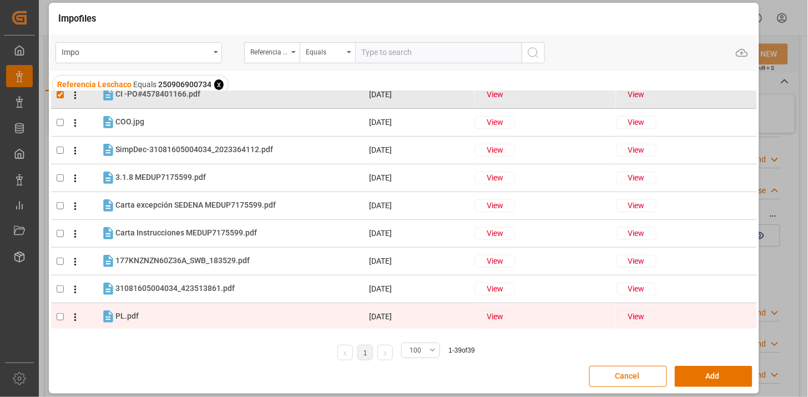
click at [186, 311] on div "PL.pdf PL.pdf" at bounding box center [241, 316] width 252 height 14
checkbox input "true"
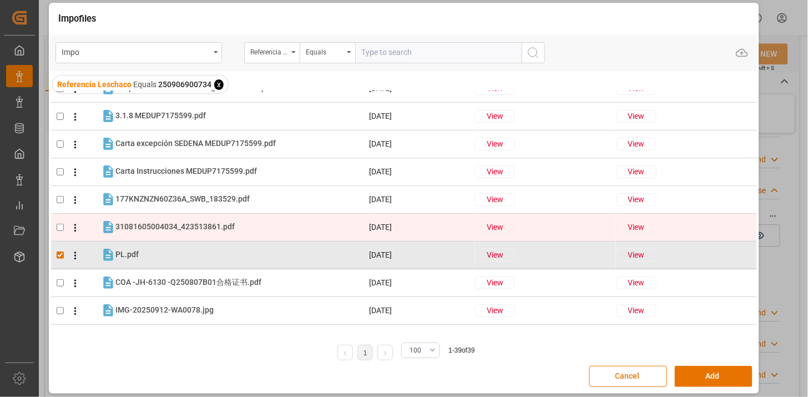
click at [257, 224] on div "31081605004034_423513861.pdf 31081605004034_423513861.pdf" at bounding box center [241, 227] width 252 height 14
checkbox input "true"
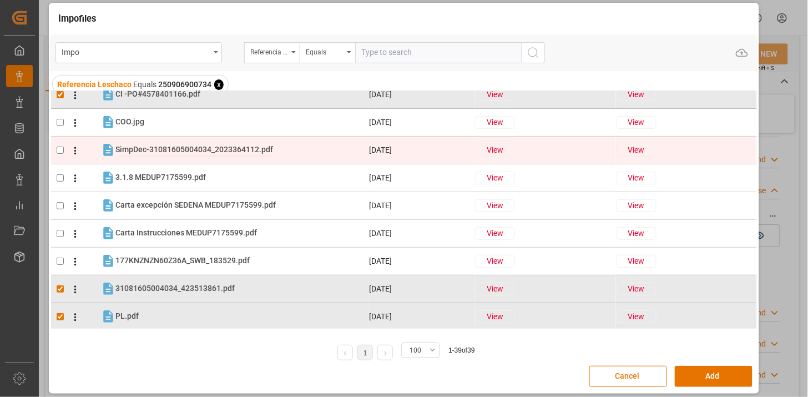
click at [234, 150] on span "SimpDec-31081605004034_2023364112.pdf" at bounding box center [194, 149] width 158 height 9
checkbox input "true"
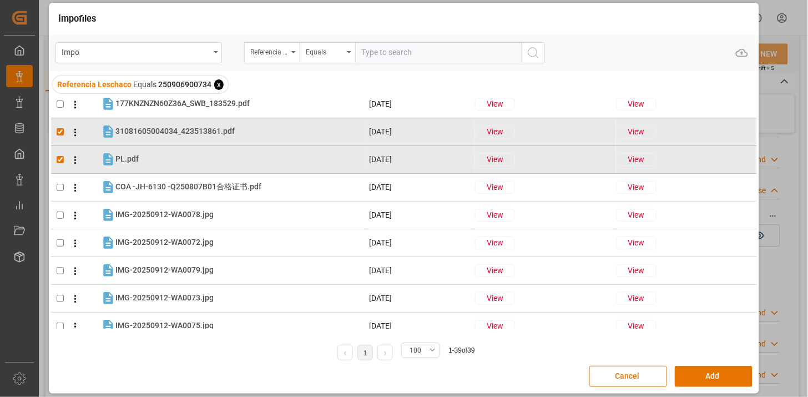
scroll to position [246, 0]
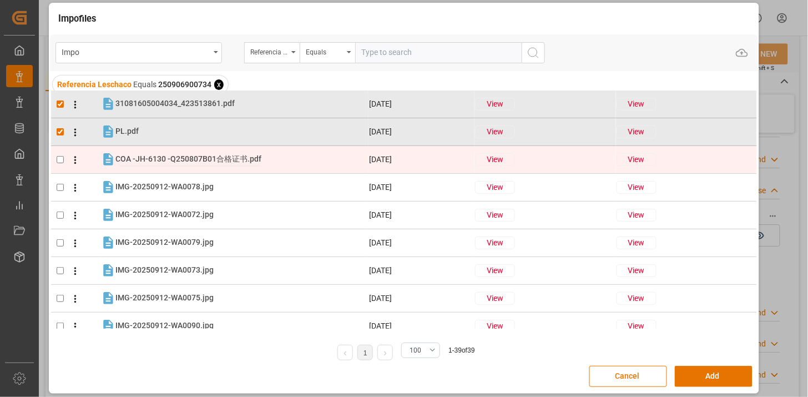
click at [244, 157] on span "COA -JH-6130 -Q250807B01合格证书.pdf" at bounding box center [188, 158] width 146 height 9
checkbox input "true"
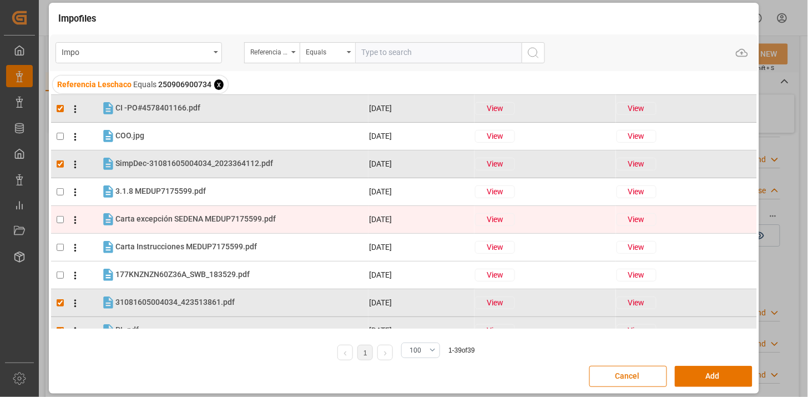
scroll to position [62, 0]
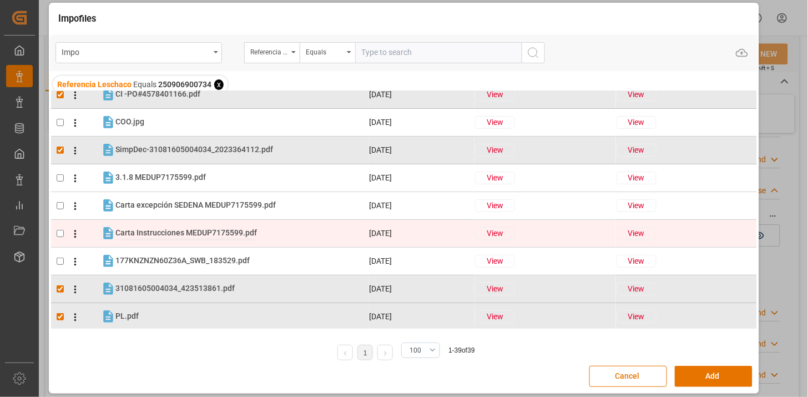
click at [221, 228] on span "Carta Instrucciones MEDUP7175599.pdf" at bounding box center [185, 232] width 141 height 9
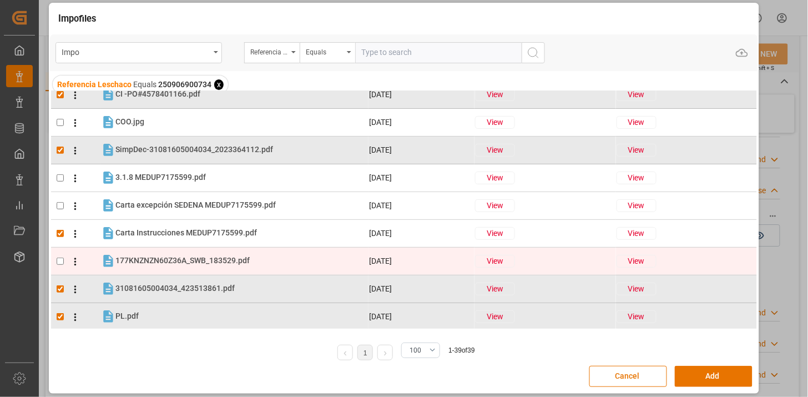
checkbox input "true"
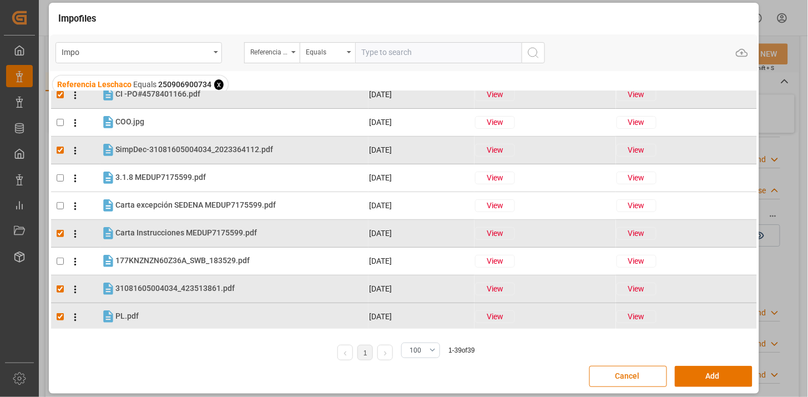
scroll to position [185, 0]
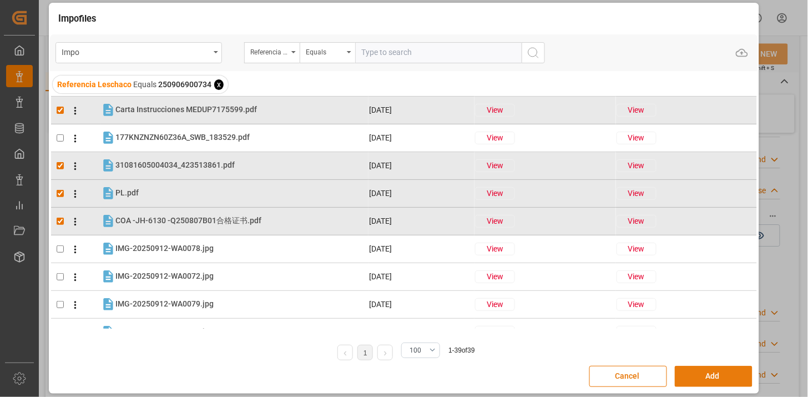
click at [717, 369] on button "Add" at bounding box center [713, 375] width 78 height 21
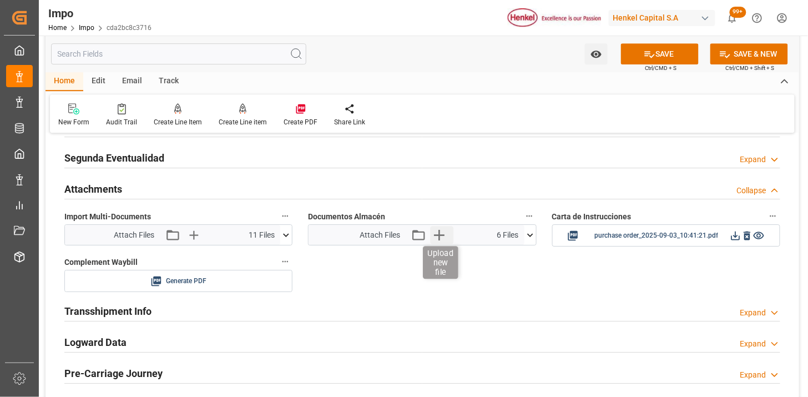
click at [440, 233] on icon "button" at bounding box center [439, 235] width 18 height 18
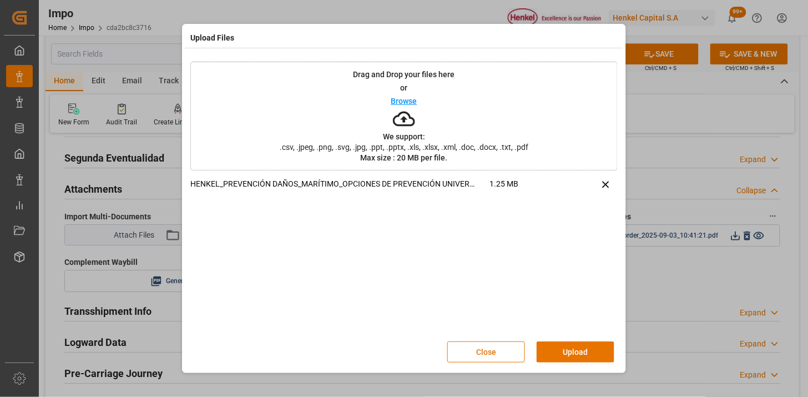
drag, startPoint x: 573, startPoint y: 351, endPoint x: 311, endPoint y: 337, distance: 263.3
click at [570, 350] on button "Upload" at bounding box center [575, 351] width 78 height 21
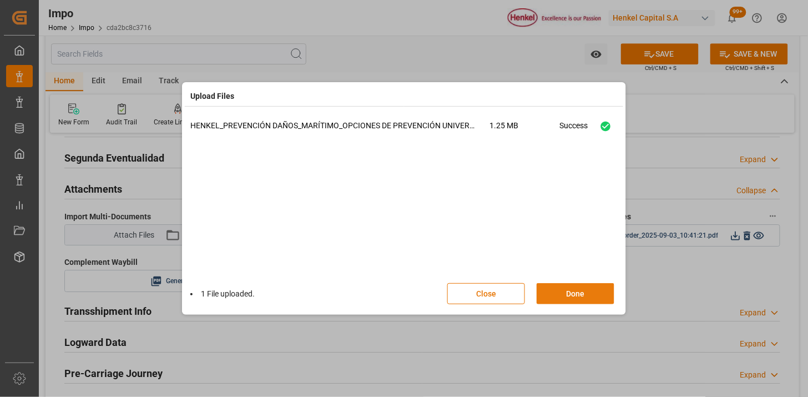
click at [558, 290] on button "Done" at bounding box center [575, 293] width 78 height 21
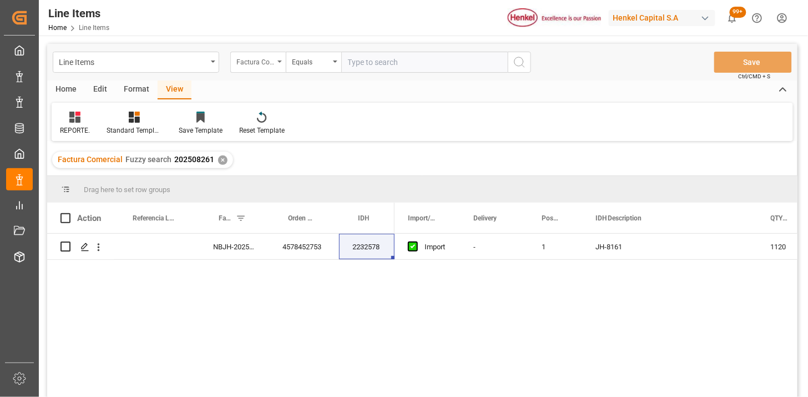
click at [262, 63] on div "Factura Comercial" at bounding box center [255, 60] width 38 height 13
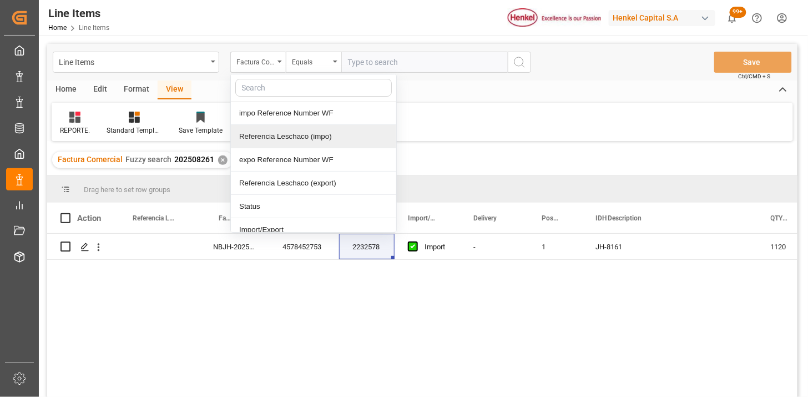
click at [298, 145] on div "Referencia Leschaco (impo)" at bounding box center [313, 136] width 165 height 23
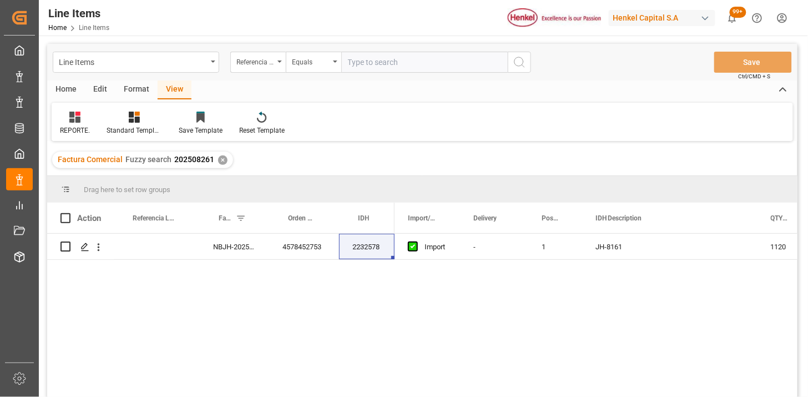
drag, startPoint x: 392, startPoint y: 74, endPoint x: 394, endPoint y: 68, distance: 6.5
click at [393, 73] on div "Line Items Referencia Leschaco (impo) Equals Save Ctrl/CMD + S" at bounding box center [422, 62] width 750 height 37
drag, startPoint x: 394, startPoint y: 68, endPoint x: 402, endPoint y: 70, distance: 8.2
click at [395, 68] on input "text" at bounding box center [424, 62] width 166 height 21
paste input "250906900734"
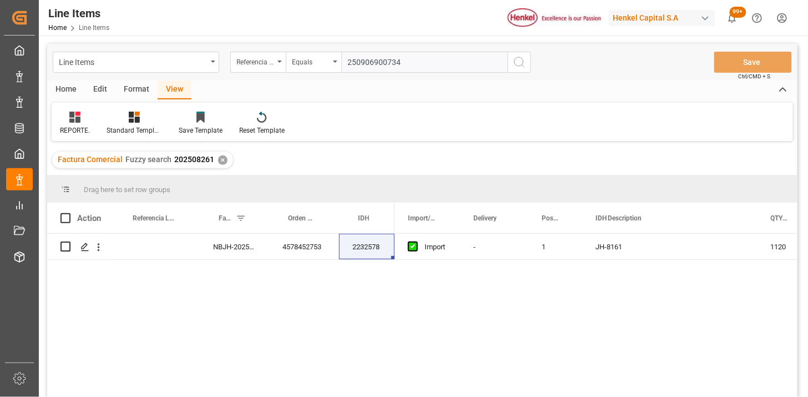
type input "250906900734"
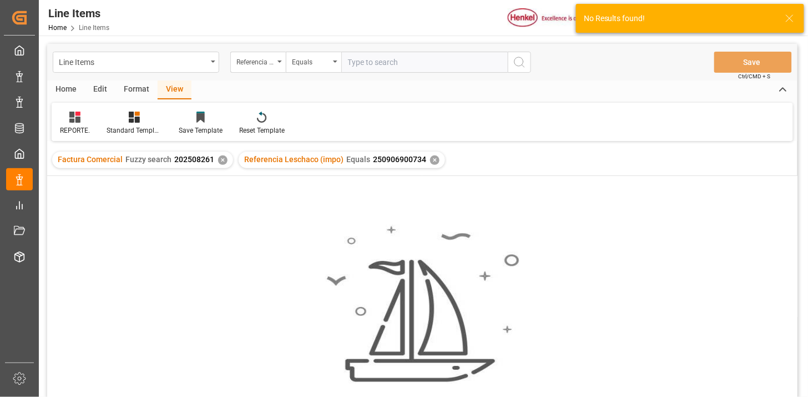
click at [222, 165] on div "Factura Comercial Fuzzy search 202508261 ✕" at bounding box center [142, 159] width 181 height 17
click at [223, 164] on div "Factura Comercial Fuzzy search 202508261 ✕" at bounding box center [142, 159] width 181 height 17
click at [220, 161] on div "✕" at bounding box center [222, 159] width 9 height 9
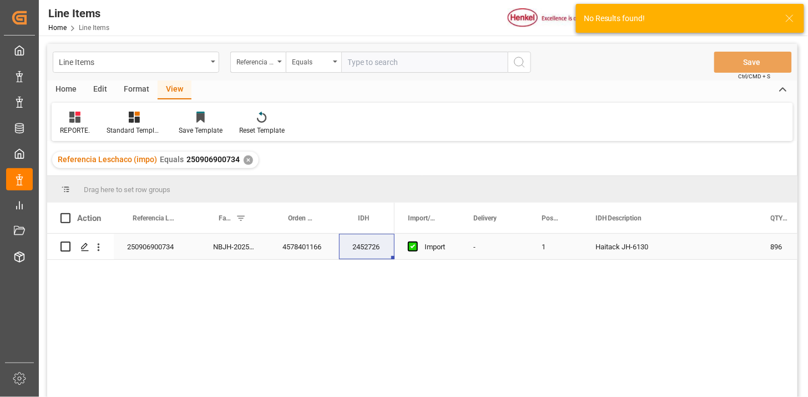
scroll to position [62, 0]
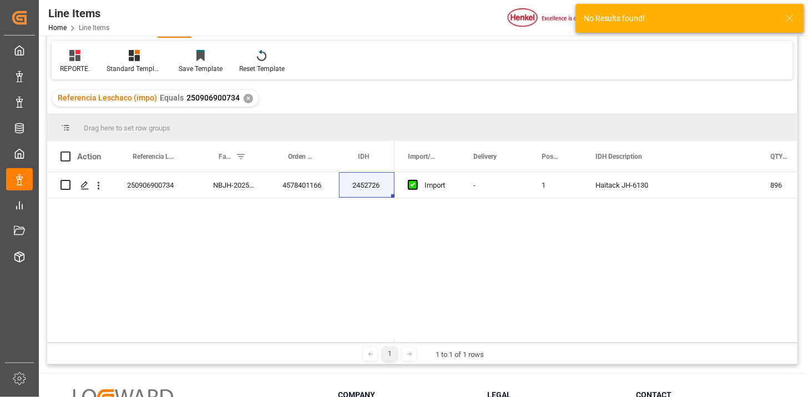
click at [352, 191] on div "2452726" at bounding box center [366, 185] width 55 height 26
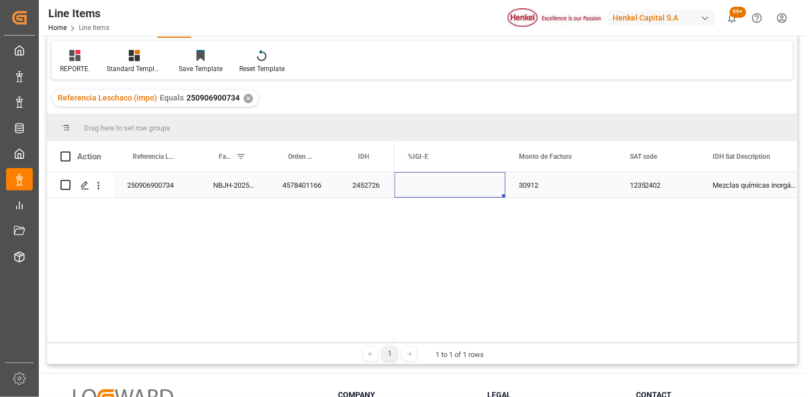
scroll to position [0, 904]
click at [73, 57] on icon at bounding box center [74, 55] width 11 height 11
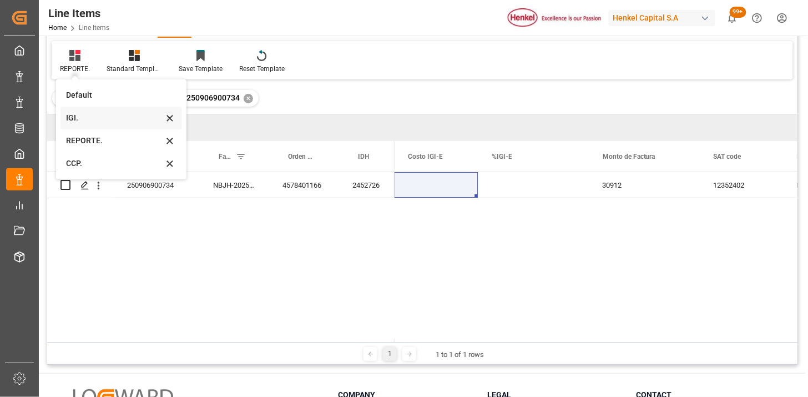
click at [98, 118] on div "IGI." at bounding box center [114, 118] width 97 height 12
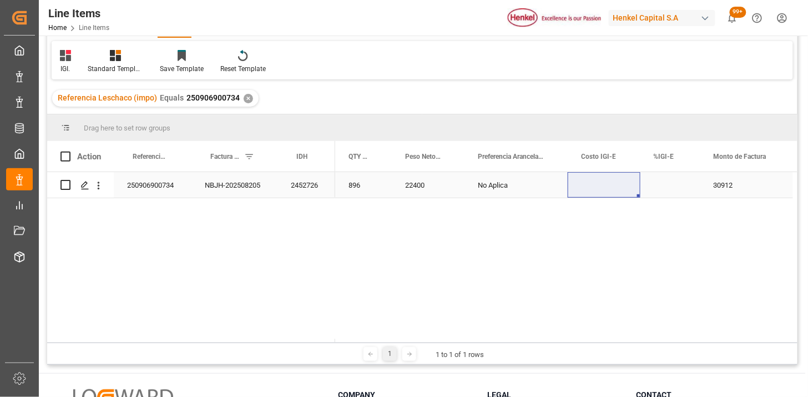
click at [666, 190] on div "Press SPACE to select this row." at bounding box center [670, 185] width 60 height 26
click at [666, 190] on input "Press SPACE to select this row." at bounding box center [670, 191] width 42 height 21
type input "5"
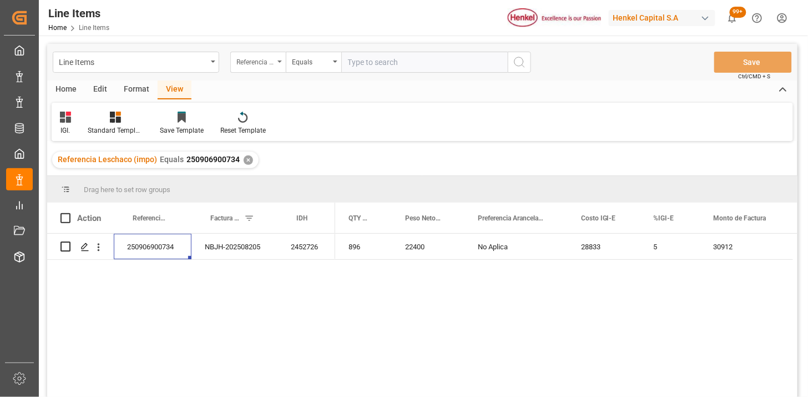
click at [268, 60] on div "Referencia Leschaco (impo)" at bounding box center [255, 60] width 38 height 13
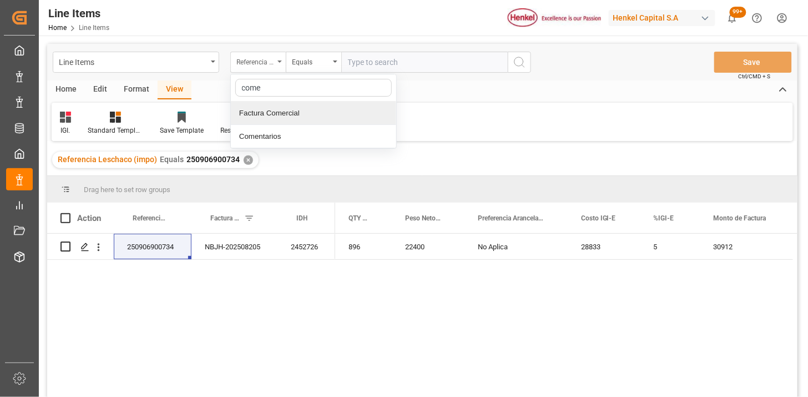
type input "comen"
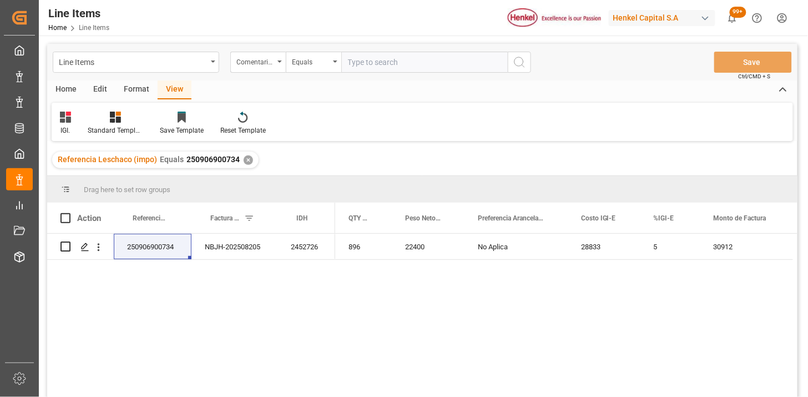
click at [361, 60] on input "text" at bounding box center [424, 62] width 166 height 21
paste input "HAMB94197"
type input "HAMB94197"
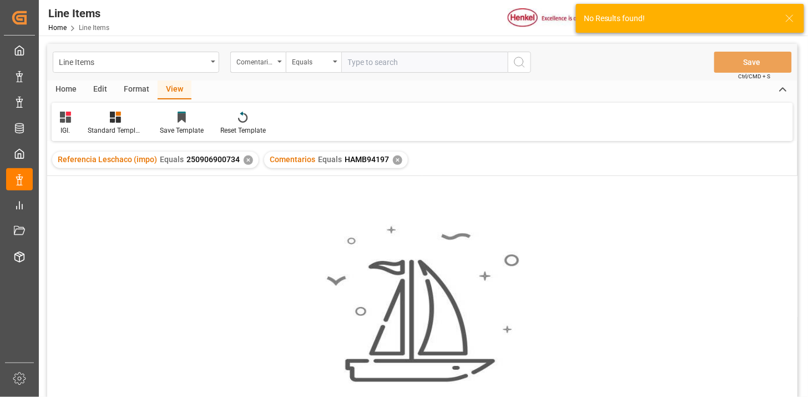
click at [244, 160] on div "✕" at bounding box center [247, 159] width 9 height 9
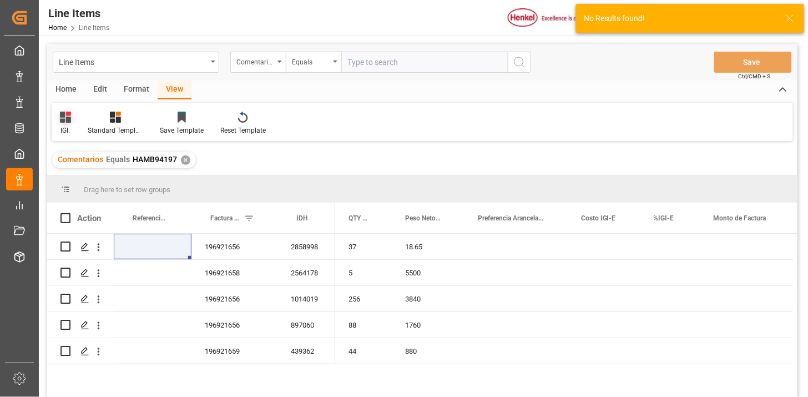
drag, startPoint x: 67, startPoint y: 115, endPoint x: 74, endPoint y: 126, distance: 13.1
click at [67, 115] on icon at bounding box center [65, 116] width 11 height 11
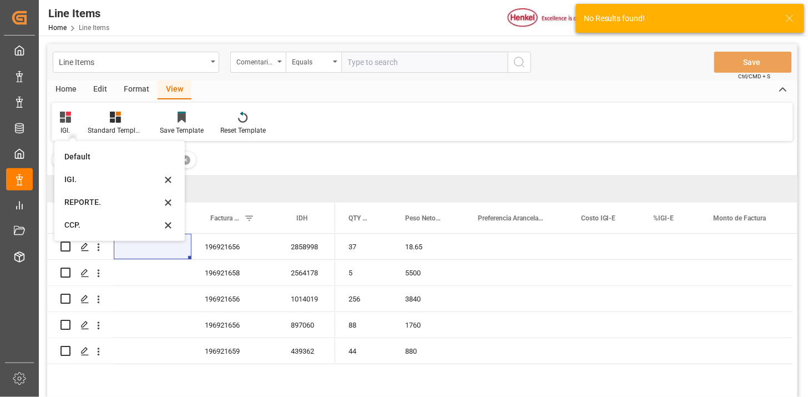
click at [98, 199] on div "REPORTE." at bounding box center [112, 202] width 97 height 12
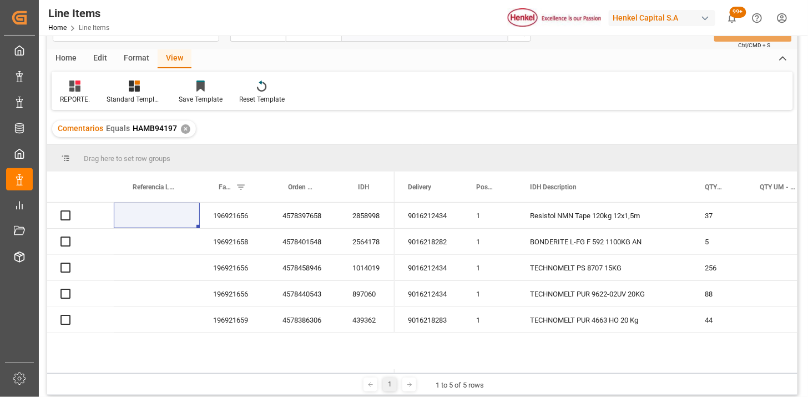
scroll to position [62, 0]
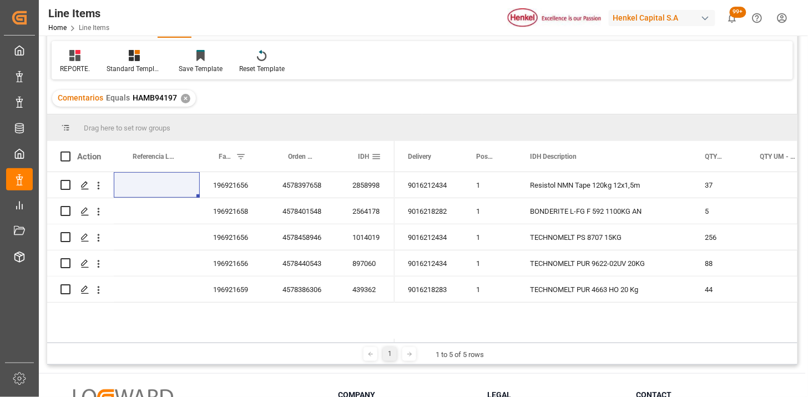
click at [376, 162] on div "IDH" at bounding box center [366, 156] width 29 height 31
click at [376, 156] on span at bounding box center [376, 156] width 10 height 10
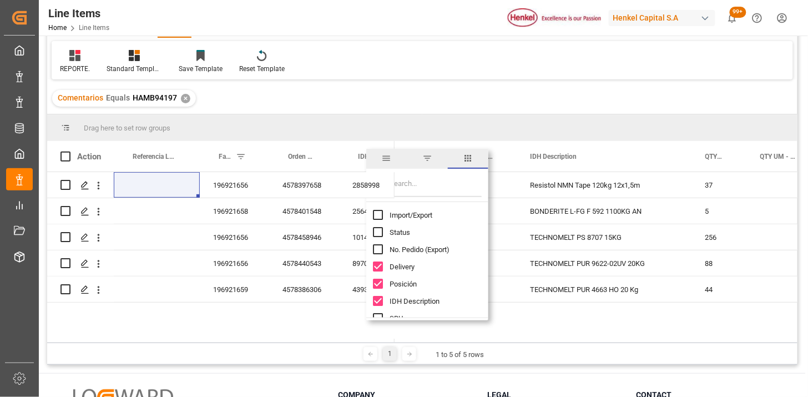
click at [377, 214] on input "Import/Export column toggle visibility (hidden)" at bounding box center [378, 215] width 10 height 10
checkbox input "true"
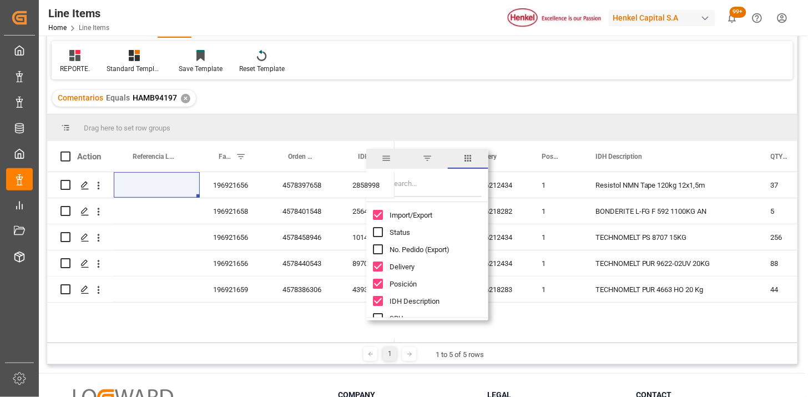
click at [406, 189] on input "Filter Columns Input" at bounding box center [435, 186] width 92 height 22
type input "um"
click at [416, 247] on span "Peso Neto UM - Factura" at bounding box center [426, 249] width 74 height 8
checkbox input "true"
click at [416, 263] on span "Peso Bruto UM - Factura" at bounding box center [427, 266] width 76 height 8
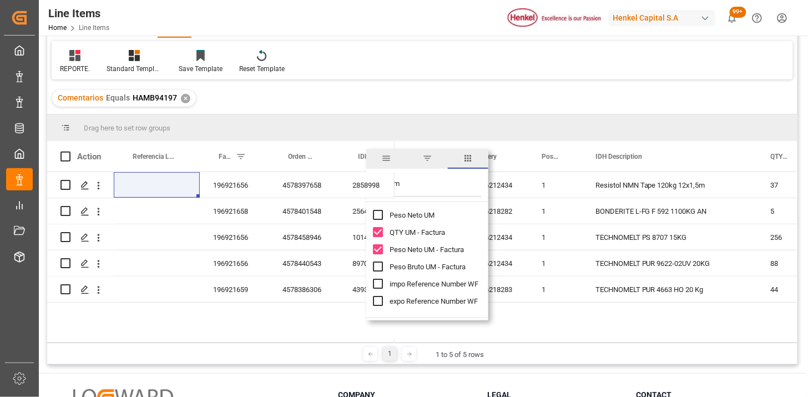
checkbox input "true"
click at [395, 67] on div "REPORTE. Standard Templates Save Template Reset Template" at bounding box center [422, 60] width 741 height 38
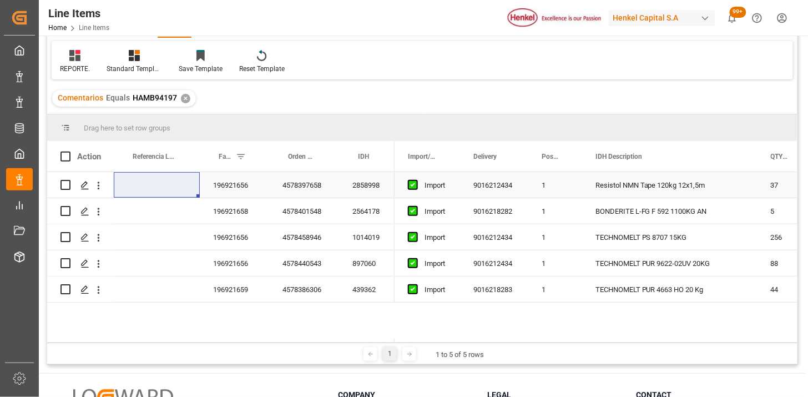
click at [247, 186] on div "196921656" at bounding box center [234, 185] width 69 height 26
click at [223, 156] on span "Factura Comercial" at bounding box center [225, 157] width 13 height 8
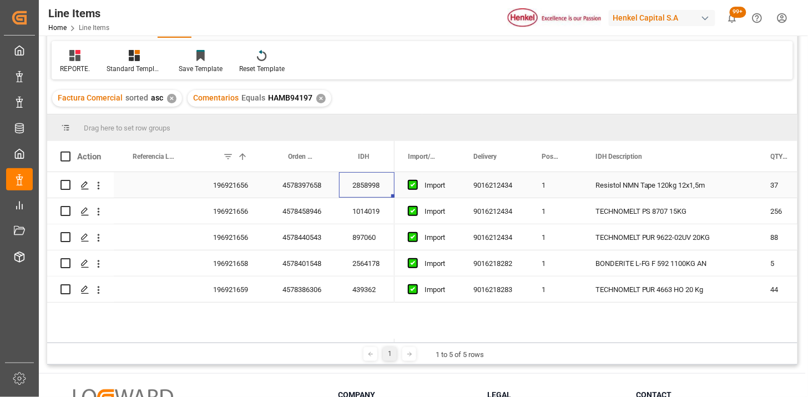
click at [364, 190] on div "2858998" at bounding box center [366, 185] width 55 height 26
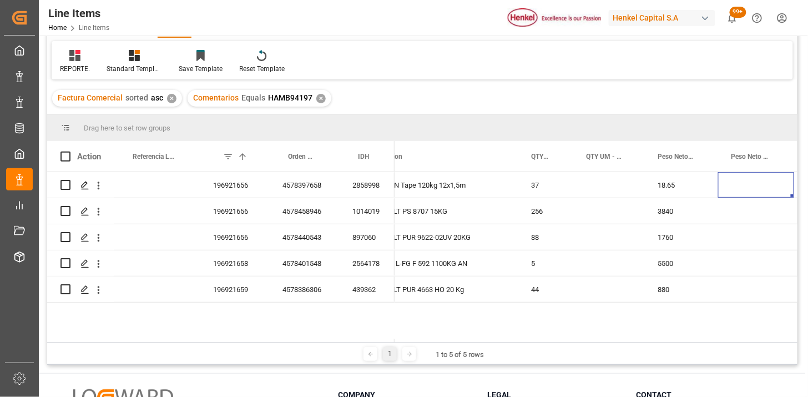
scroll to position [0, 316]
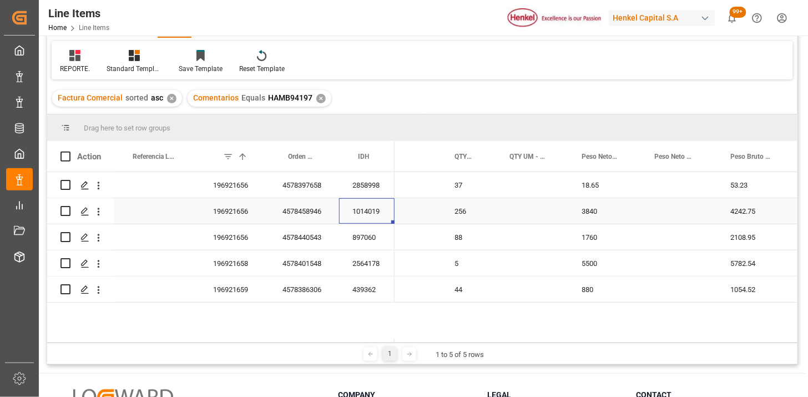
click at [735, 216] on div "4242.75" at bounding box center [755, 211] width 77 height 26
click at [756, 242] on div "2108.95" at bounding box center [755, 237] width 77 height 26
click at [746, 265] on div "5782.54" at bounding box center [755, 263] width 77 height 26
click at [757, 289] on div "1054.52" at bounding box center [755, 289] width 77 height 26
click at [223, 193] on div "196921656" at bounding box center [234, 185] width 69 height 26
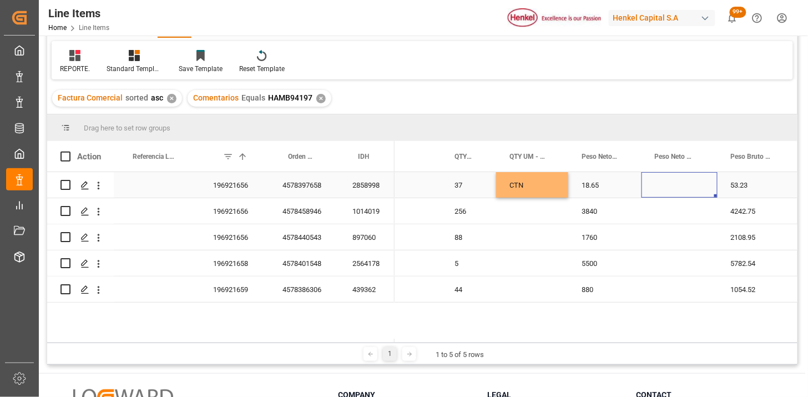
click at [663, 187] on div "Press SPACE to select this row." at bounding box center [679, 185] width 76 height 26
click at [663, 187] on input "Press SPACE to select this row." at bounding box center [679, 191] width 58 height 21
type input "KG"
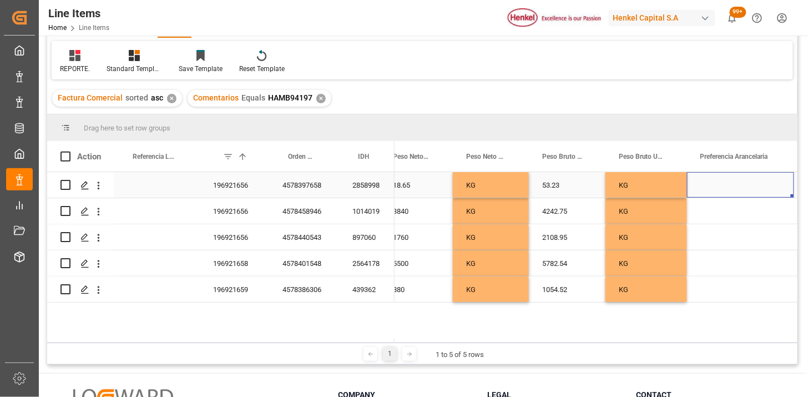
scroll to position [0, 588]
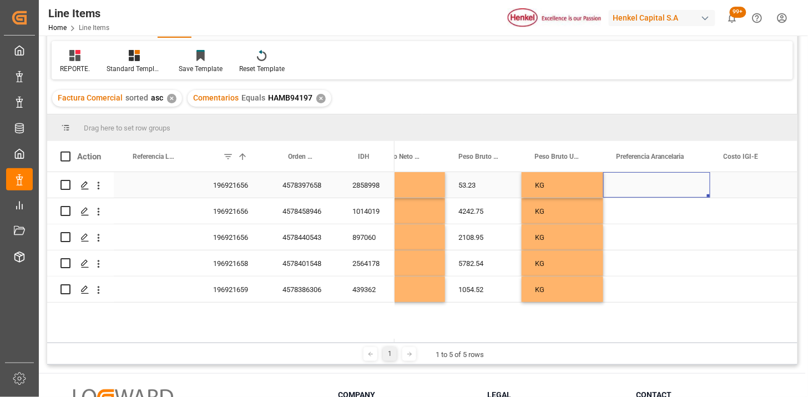
click at [664, 185] on div "Press SPACE to select this row." at bounding box center [656, 185] width 107 height 26
drag, startPoint x: 664, startPoint y: 185, endPoint x: 693, endPoint y: 183, distance: 28.9
click at [667, 184] on div "Press SPACE to select this row." at bounding box center [656, 185] width 107 height 26
click at [699, 183] on button "Select" at bounding box center [656, 191] width 89 height 21
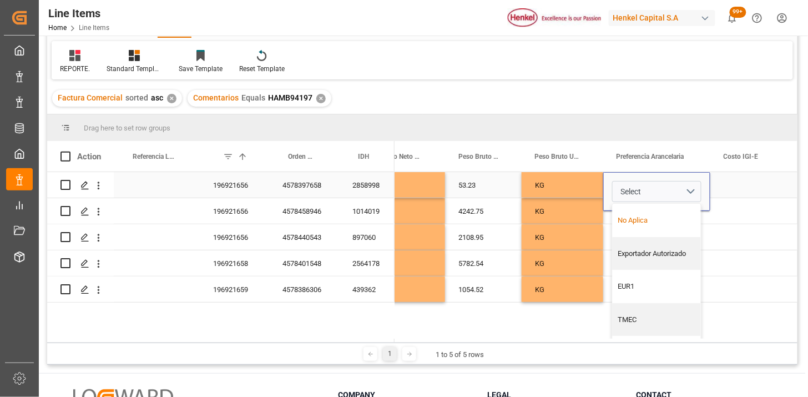
click at [671, 225] on div "No Aplica" at bounding box center [656, 220] width 88 height 33
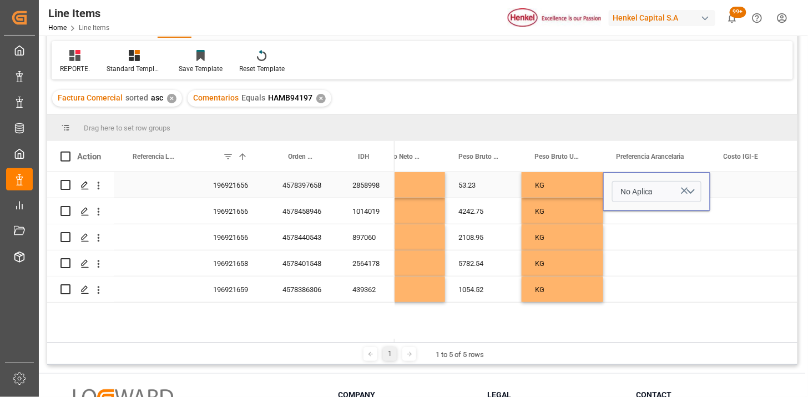
click at [723, 191] on div "Press SPACE to select this row." at bounding box center [752, 185] width 84 height 26
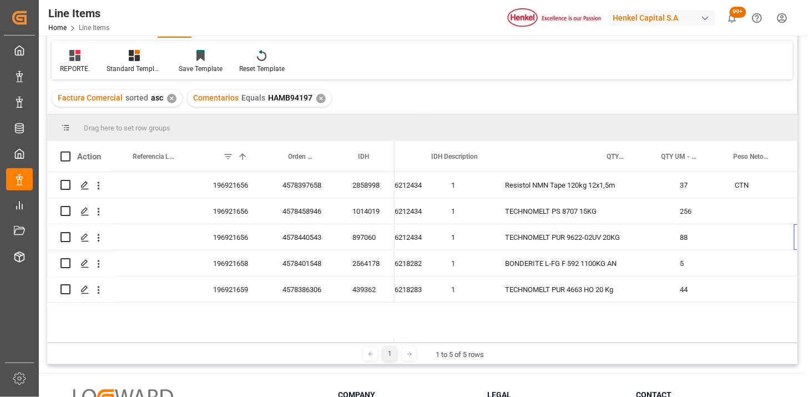
scroll to position [0, 0]
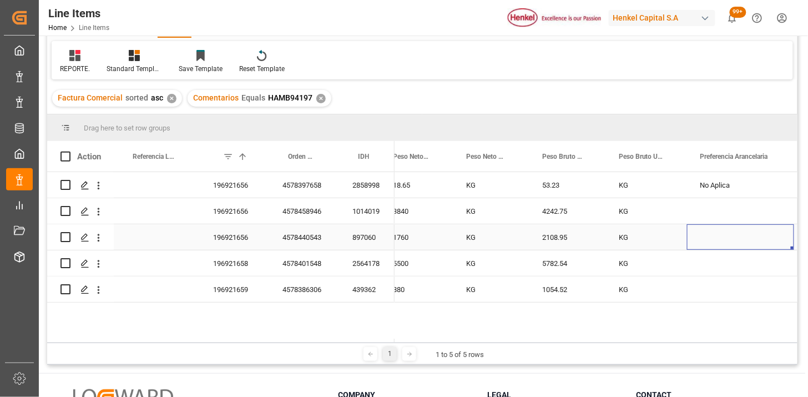
click at [750, 240] on div "Press SPACE to select this row." at bounding box center [740, 237] width 107 height 26
drag, startPoint x: 773, startPoint y: 242, endPoint x: 761, endPoint y: 253, distance: 16.1
click at [773, 243] on button "Select" at bounding box center [739, 243] width 89 height 21
drag, startPoint x: 731, startPoint y: 301, endPoint x: 675, endPoint y: 272, distance: 63.0
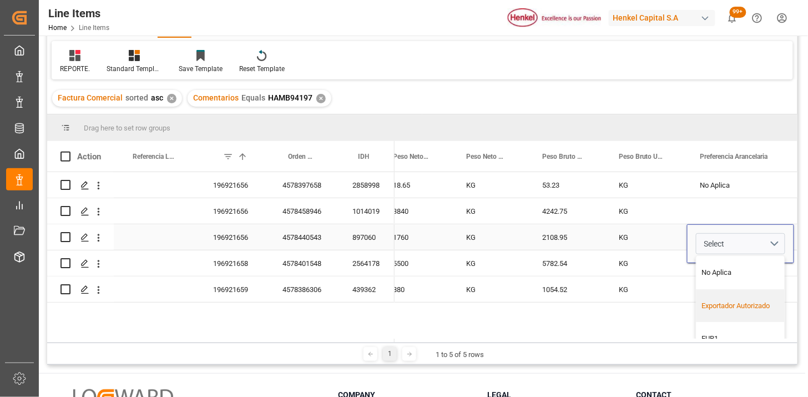
click at [730, 301] on div "Exportador Autorizado" at bounding box center [740, 305] width 77 height 11
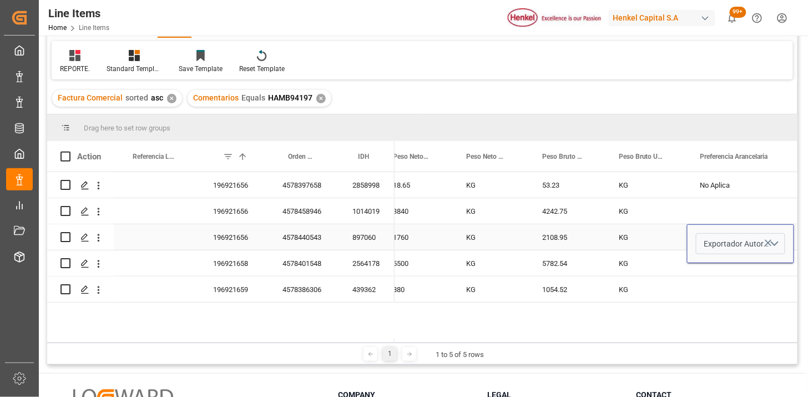
click at [646, 241] on div "KG" at bounding box center [646, 237] width 82 height 26
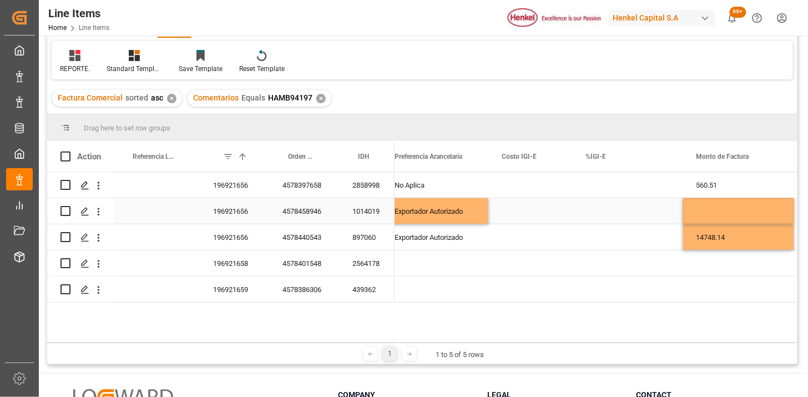
click at [727, 214] on div "Press SPACE to select this row." at bounding box center [738, 211] width 111 height 26
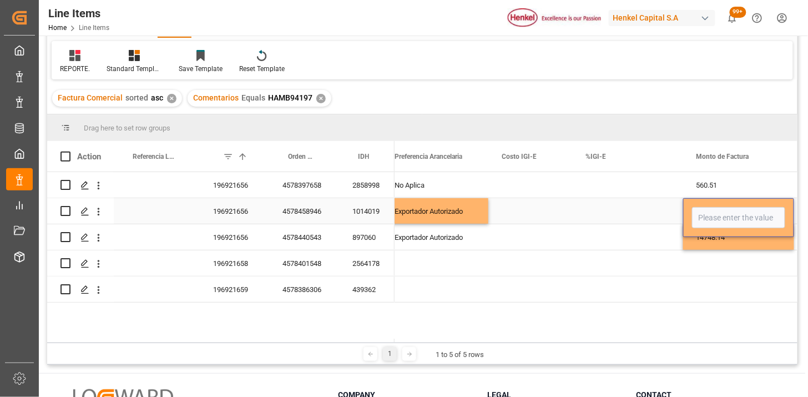
click at [727, 214] on input "Press SPACE to select this row." at bounding box center [738, 217] width 93 height 21
type input "15959.19"
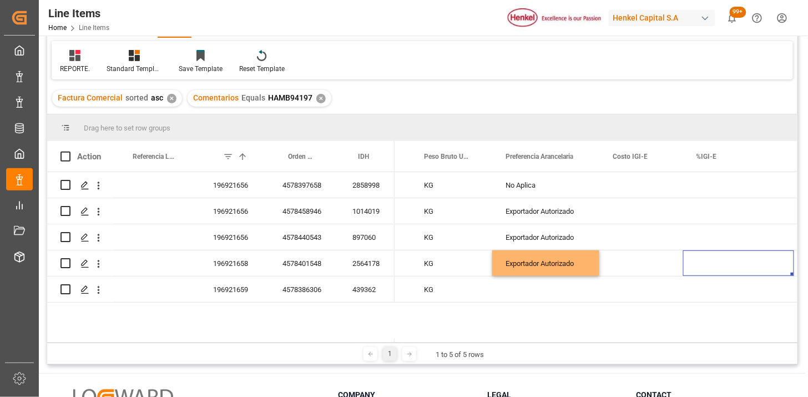
scroll to position [0, 810]
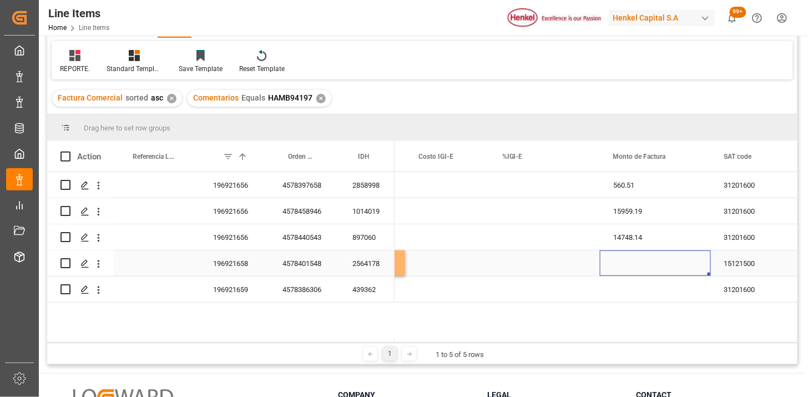
click at [635, 263] on div "Press SPACE to select this row." at bounding box center [655, 263] width 111 height 26
click at [635, 263] on input "Press SPACE to select this row." at bounding box center [654, 269] width 93 height 21
type input "8442.89"
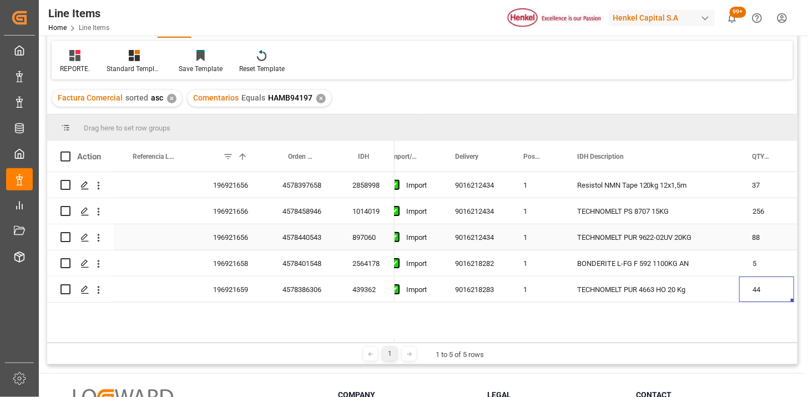
scroll to position [0, 90]
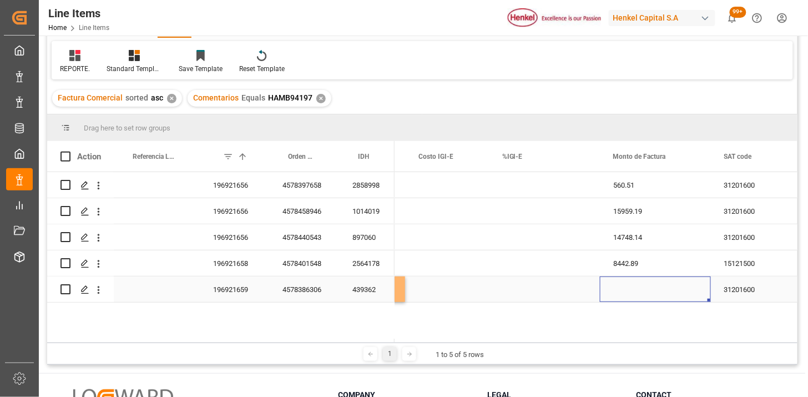
click at [641, 285] on div "Press SPACE to select this row." at bounding box center [655, 289] width 111 height 26
click at [641, 285] on input "Press SPACE to select this row." at bounding box center [654, 282] width 93 height 21
type input "6591.12"
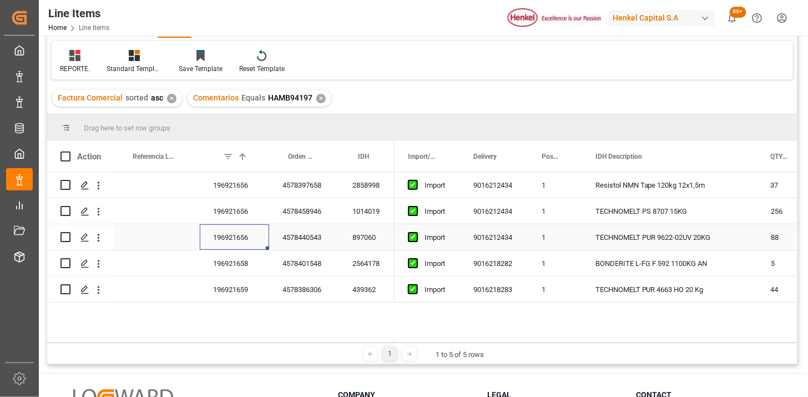
click at [246, 235] on div "196921656" at bounding box center [234, 237] width 69 height 26
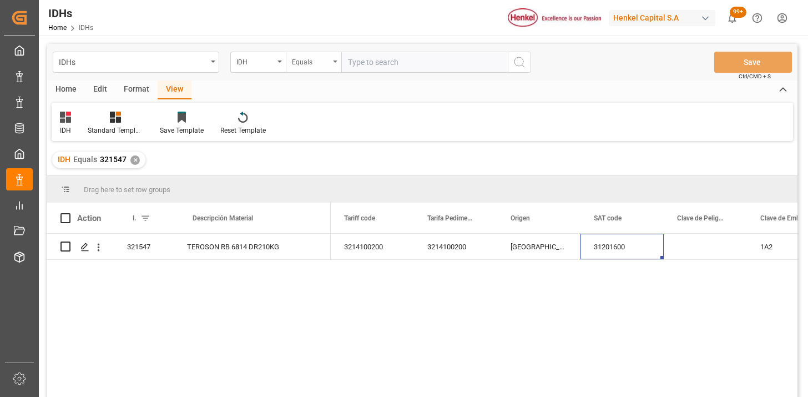
click at [314, 59] on div "Equals" at bounding box center [311, 60] width 38 height 13
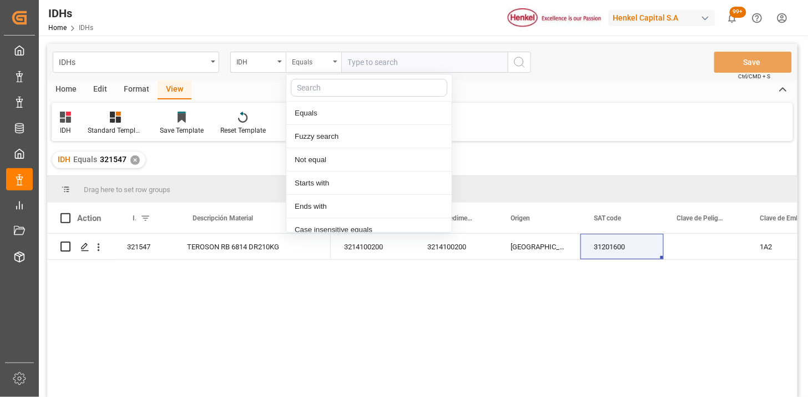
scroll to position [55, 0]
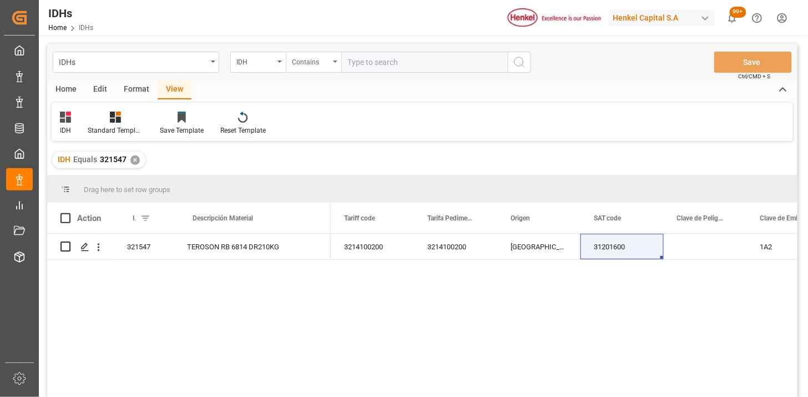
paste input "2916623 2869916"
type input "2916623,2869916"
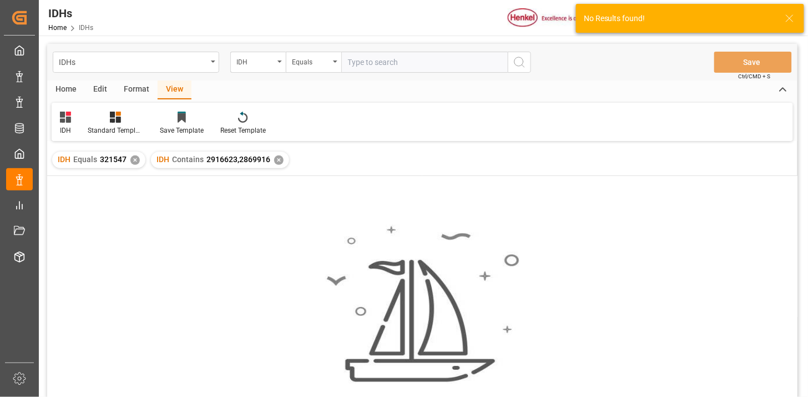
click at [138, 159] on div "✕" at bounding box center [134, 159] width 9 height 9
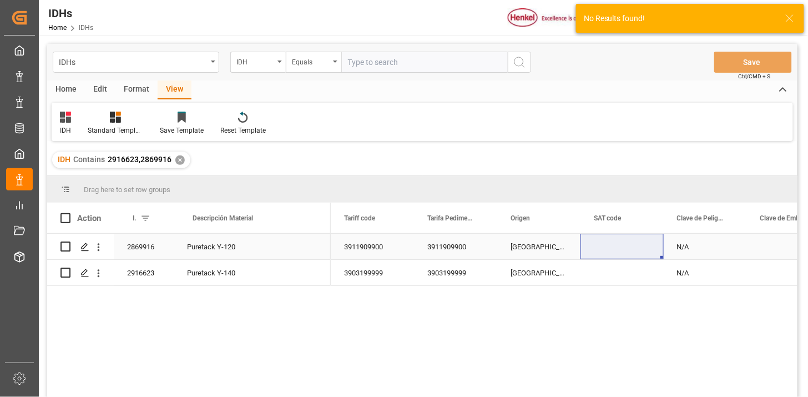
click at [226, 254] on div "Puretack Y-120" at bounding box center [252, 246] width 157 height 26
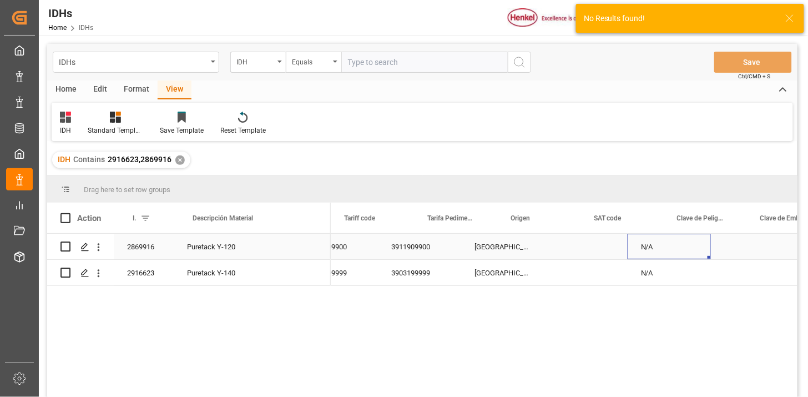
scroll to position [0, 36]
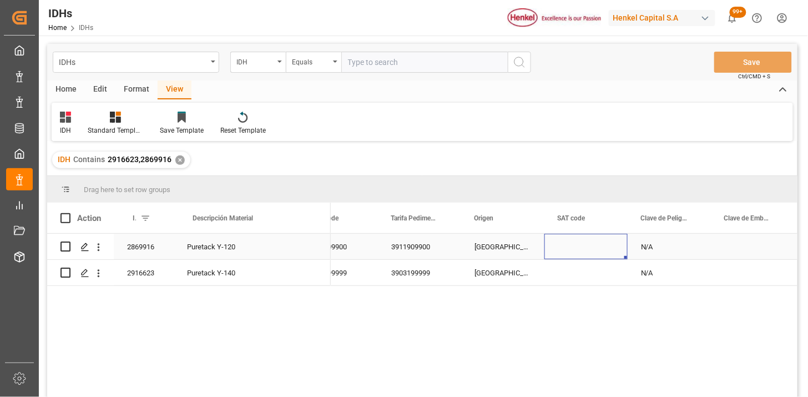
click at [580, 242] on div "Press SPACE to select this row." at bounding box center [585, 246] width 83 height 26
click at [580, 242] on input "Input Editor" at bounding box center [585, 253] width 65 height 22
type input "13111000"
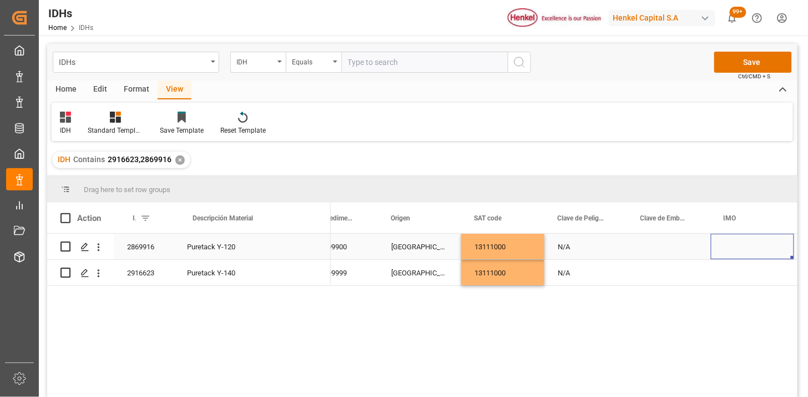
scroll to position [0, 202]
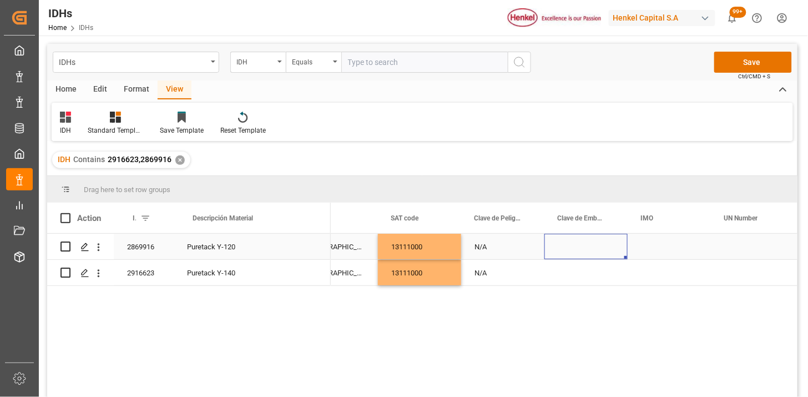
click at [580, 245] on div "Press SPACE to select this row." at bounding box center [585, 246] width 83 height 26
click at [580, 245] on input "Input Editor" at bounding box center [585, 253] width 65 height 22
type input "5M2"
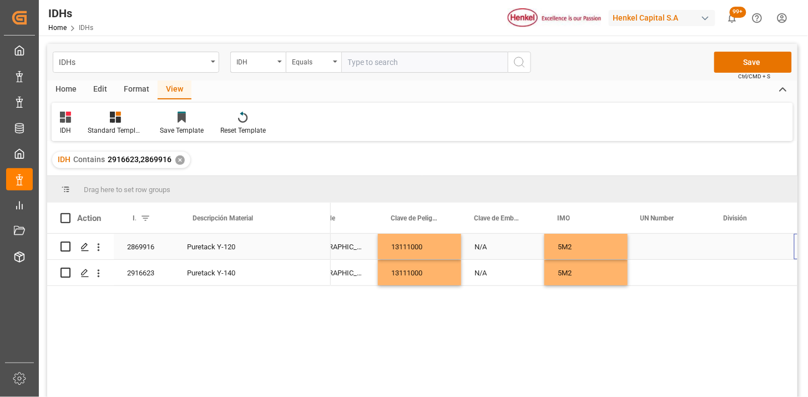
scroll to position [0, 281]
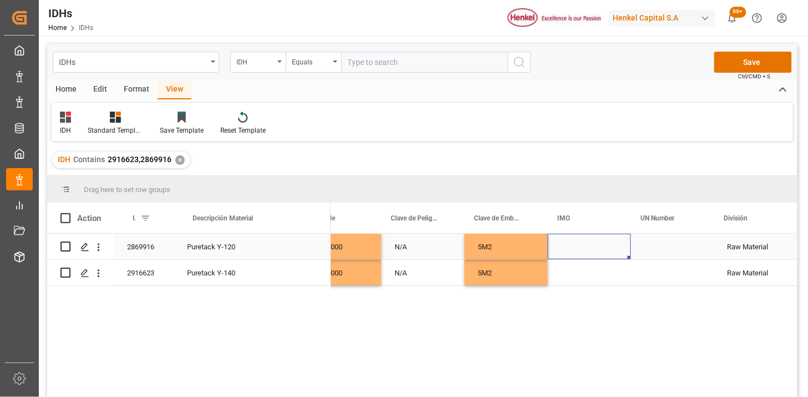
click at [580, 245] on div "Press SPACE to select this row." at bounding box center [588, 246] width 83 height 26
type input "N/A"
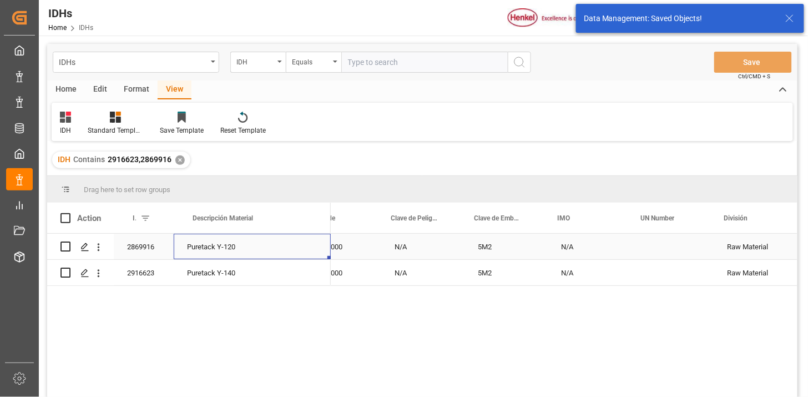
scroll to position [0, 0]
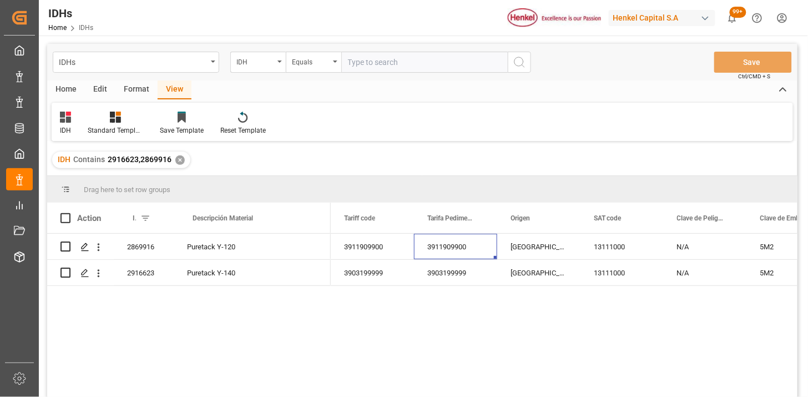
click at [374, 58] on input "text" at bounding box center [424, 62] width 166 height 21
click at [252, 57] on div "IDH" at bounding box center [255, 60] width 38 height 13
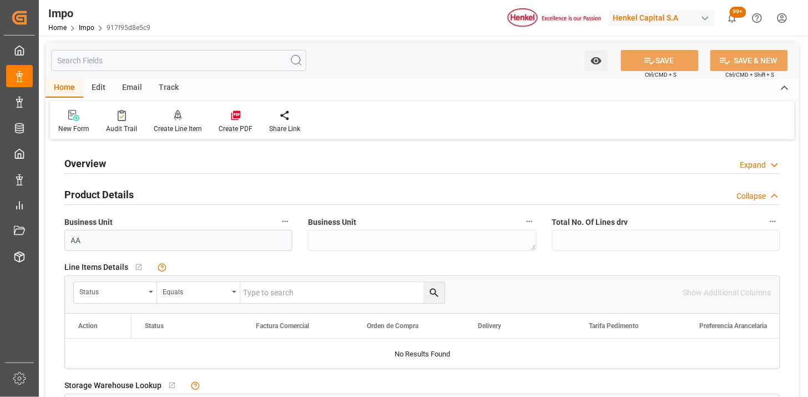
type input "[DATE]"
click at [252, 167] on div "Overview Expand" at bounding box center [421, 162] width 715 height 21
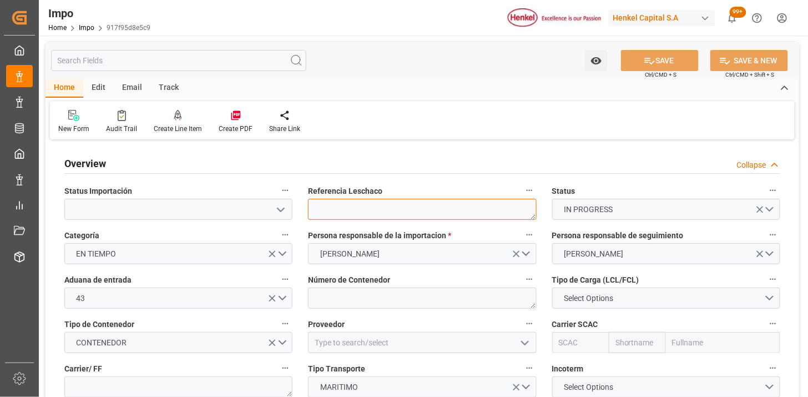
click at [342, 211] on textarea at bounding box center [422, 209] width 228 height 21
paste textarea "250906900842"
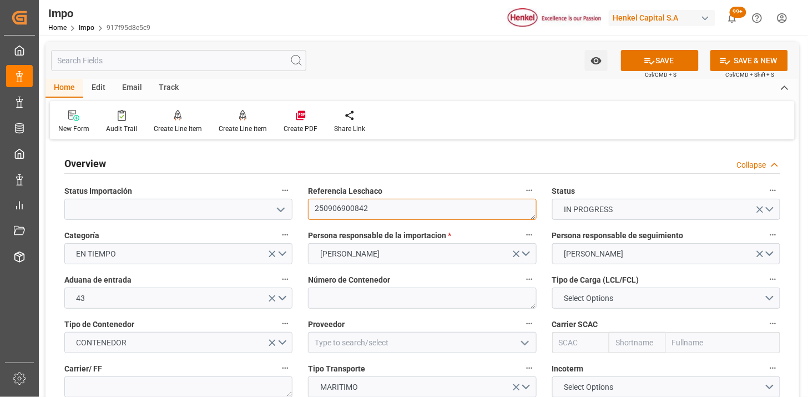
scroll to position [62, 0]
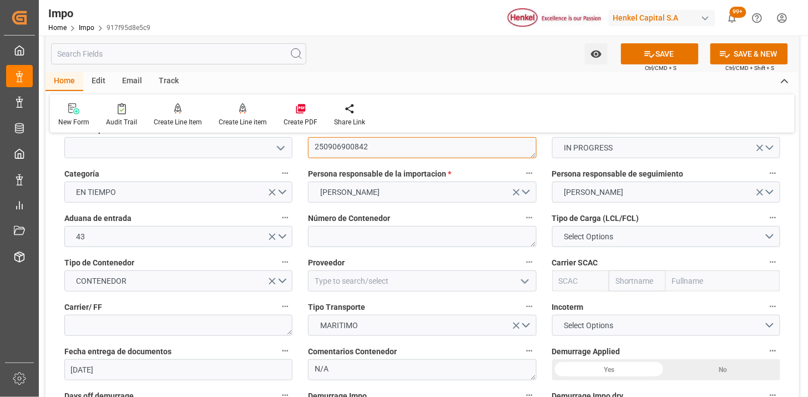
type textarea "250906900842"
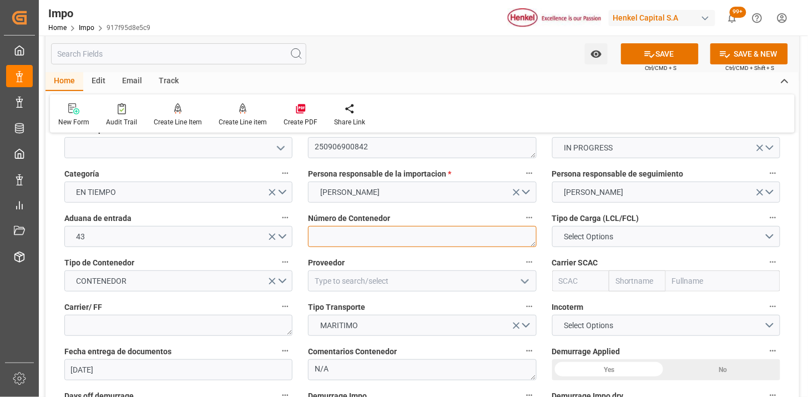
click at [328, 241] on textarea at bounding box center [422, 236] width 228 height 21
paste textarea "TRLU9459765"
type textarea "TRLU9459765"
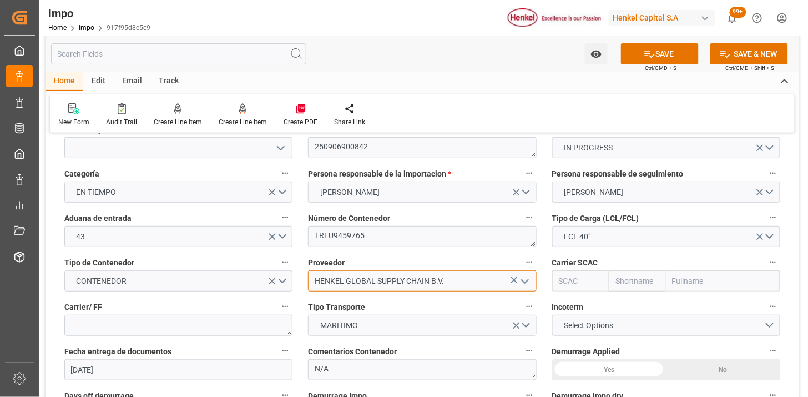
type input "HENKEL GLOBAL SUPPLY CHAIN B.V."
type input "CMDU"
type input "CMACGM"
type input "CMA CGM Group"
type input "CMDU"
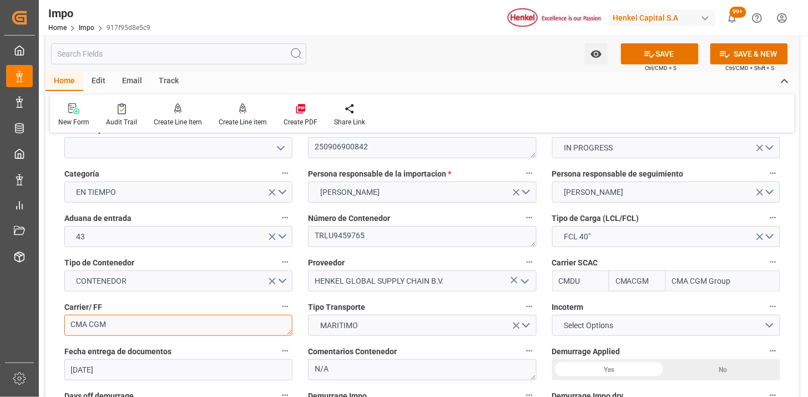
type textarea "C"
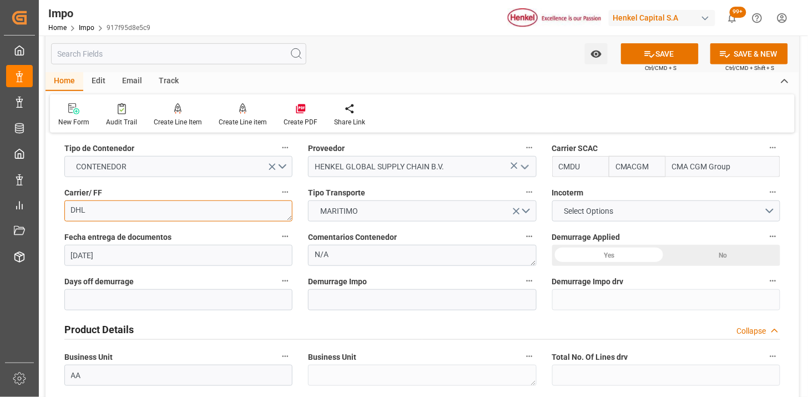
scroll to position [185, 0]
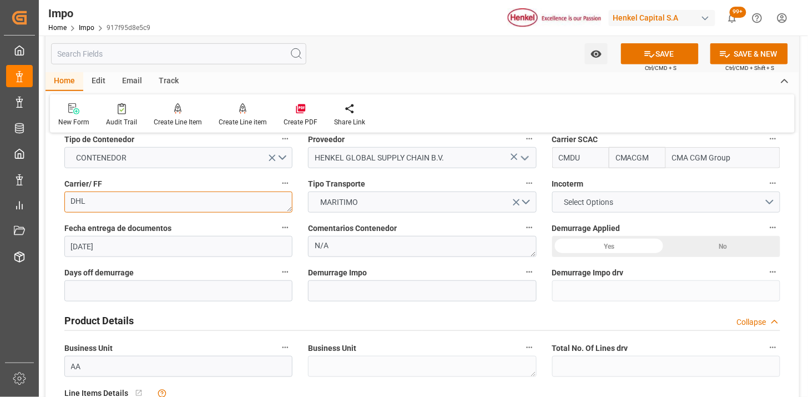
type textarea "DHL"
click at [587, 206] on span "Select Options" at bounding box center [588, 202] width 60 height 12
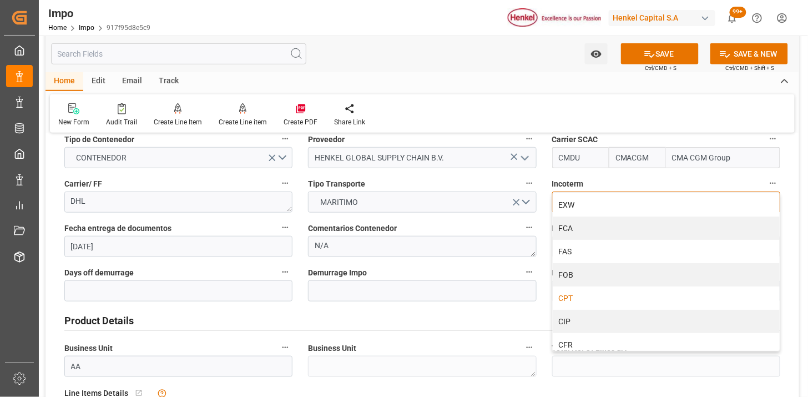
click at [581, 301] on div "CPT" at bounding box center [665, 297] width 227 height 23
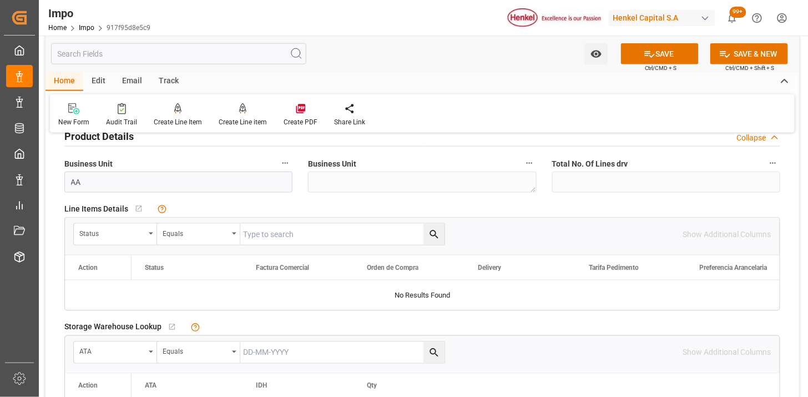
scroll to position [369, 0]
click at [114, 235] on div "Status" at bounding box center [111, 231] width 65 height 13
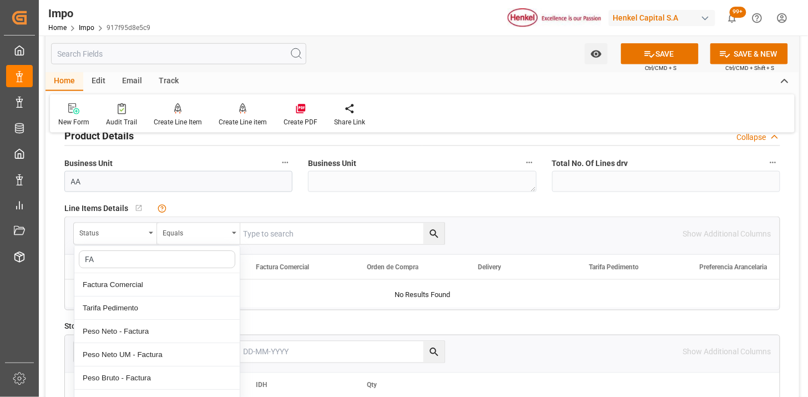
type input "FAC"
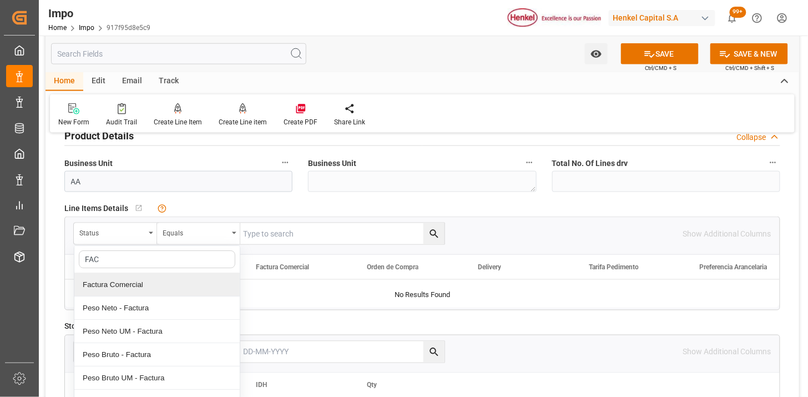
drag, startPoint x: 159, startPoint y: 281, endPoint x: 241, endPoint y: 241, distance: 91.0
click at [164, 280] on div "Factura Comercial" at bounding box center [156, 284] width 165 height 23
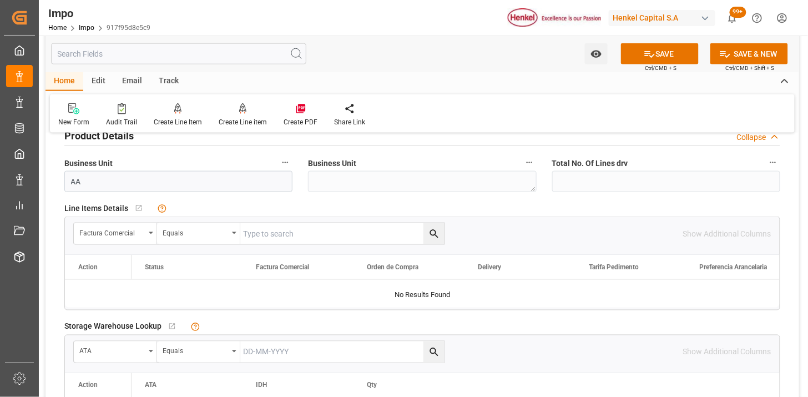
click at [256, 233] on input "text" at bounding box center [342, 233] width 204 height 21
paste input "196921659"
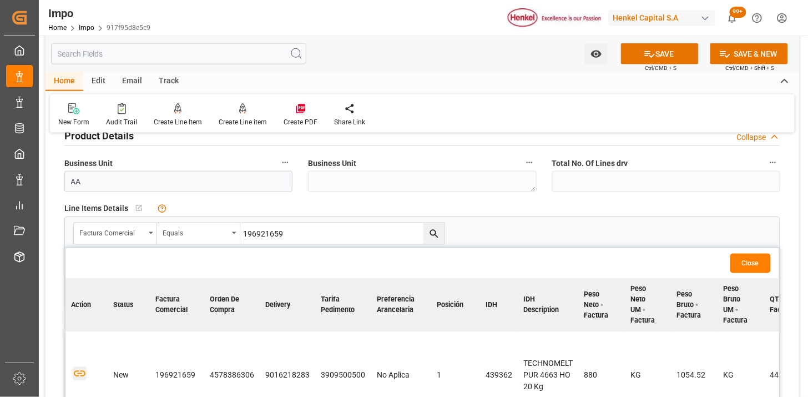
click at [82, 374] on icon "button" at bounding box center [80, 374] width 14 height 14
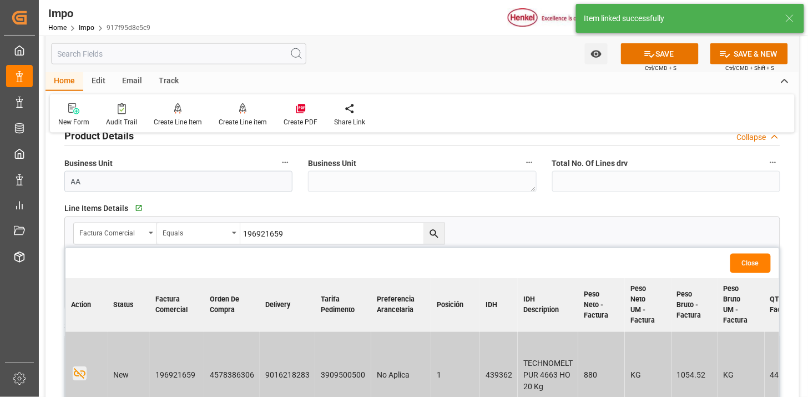
click at [325, 240] on input "196921659" at bounding box center [342, 233] width 204 height 21
paste input "8"
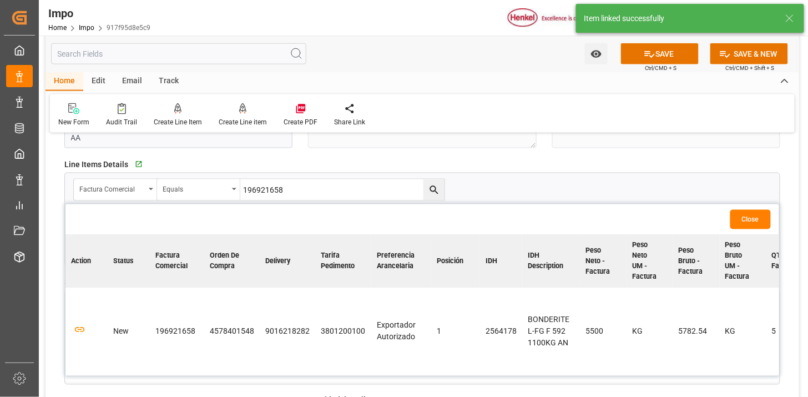
scroll to position [431, 0]
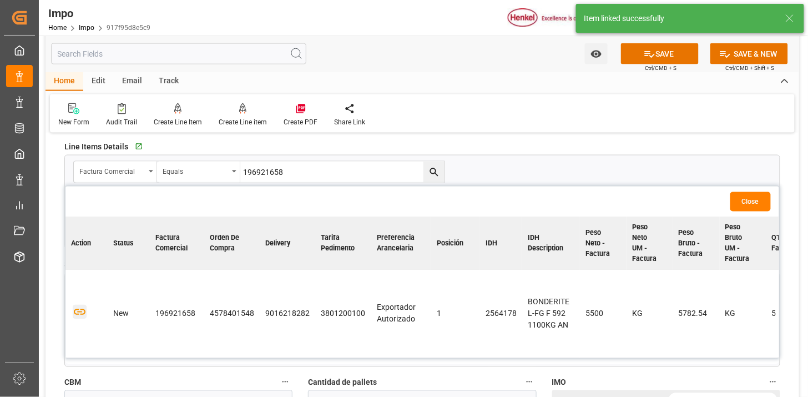
click at [82, 309] on icon "button" at bounding box center [80, 312] width 14 height 14
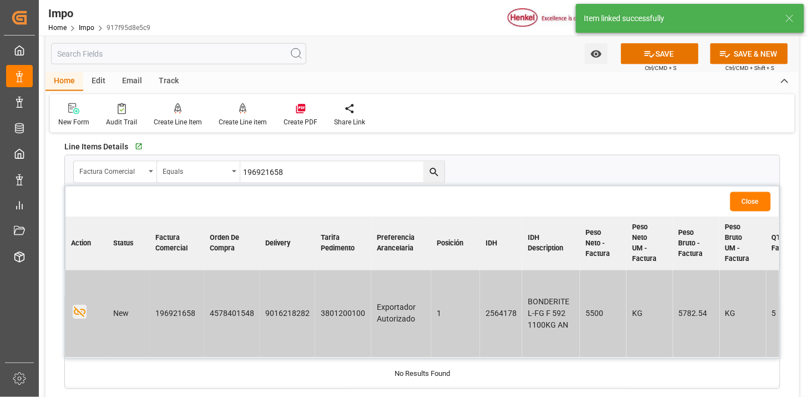
click at [306, 173] on input "196921658" at bounding box center [342, 171] width 204 height 21
paste input "6"
type input "196921656"
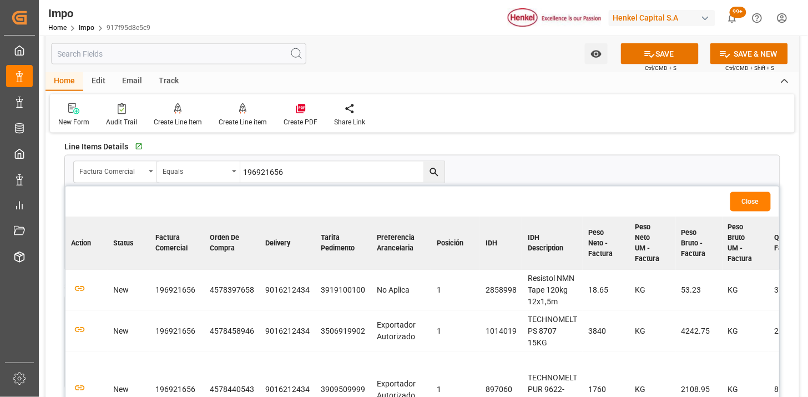
scroll to position [492, 0]
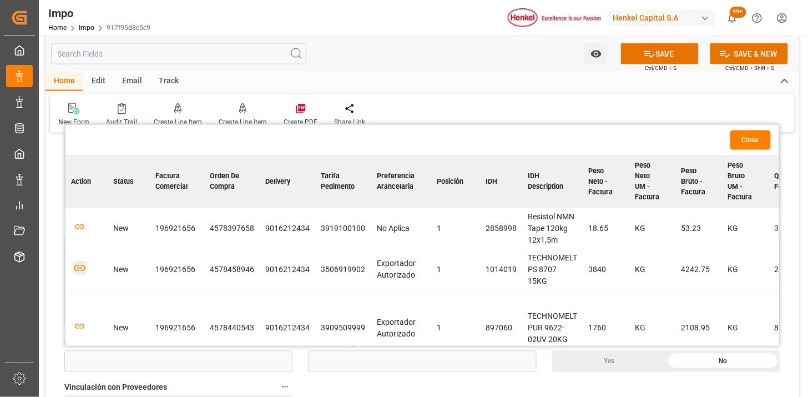
click at [85, 265] on icon "button" at bounding box center [80, 268] width 12 height 6
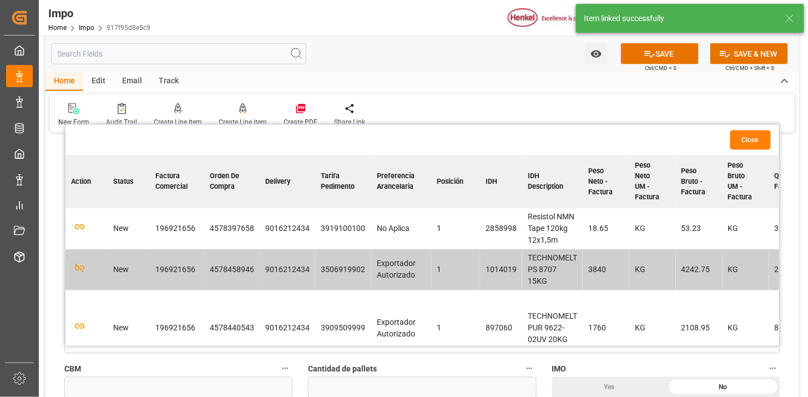
click at [85, 326] on td at bounding box center [86, 328] width 42 height 76
click at [80, 326] on icon "button" at bounding box center [80, 327] width 12 height 6
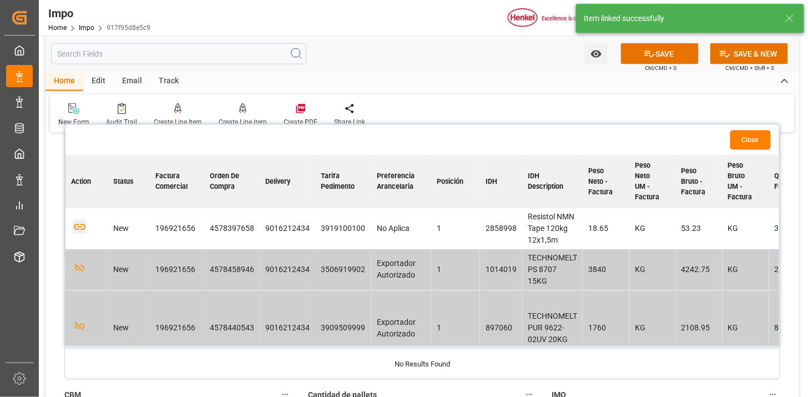
click at [82, 228] on icon "button" at bounding box center [80, 227] width 14 height 14
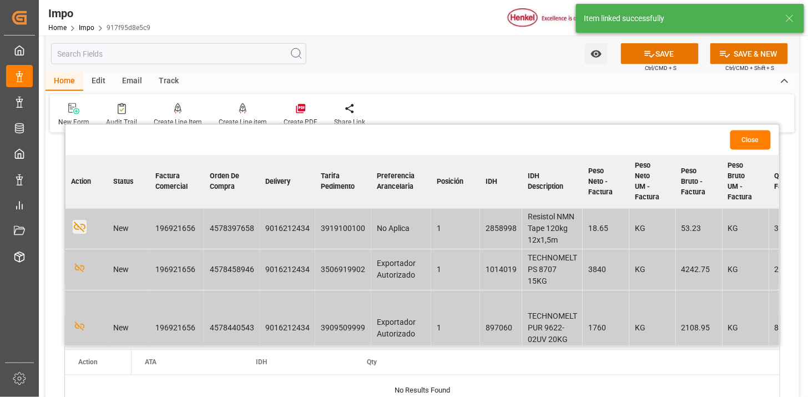
drag, startPoint x: 744, startPoint y: 134, endPoint x: 734, endPoint y: 141, distance: 12.2
click at [743, 135] on button "Close" at bounding box center [750, 139] width 40 height 19
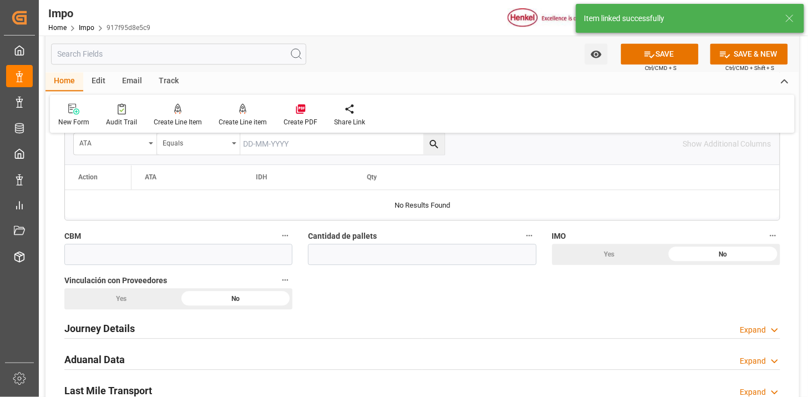
scroll to position [739, 0]
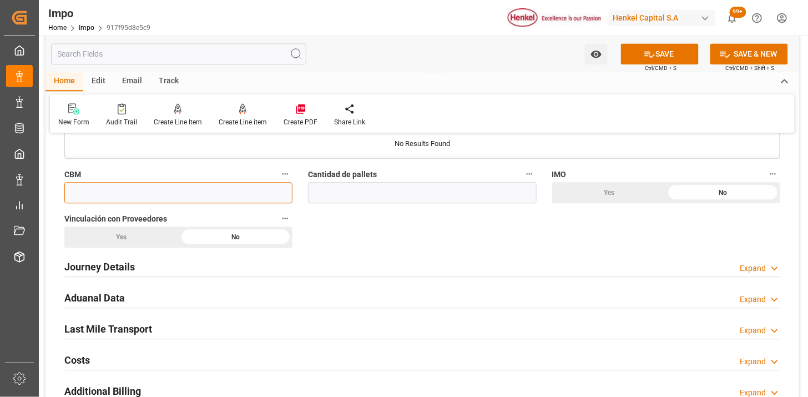
click at [169, 185] on input "text" at bounding box center [178, 192] width 228 height 21
paste input "50.000"
type input "50"
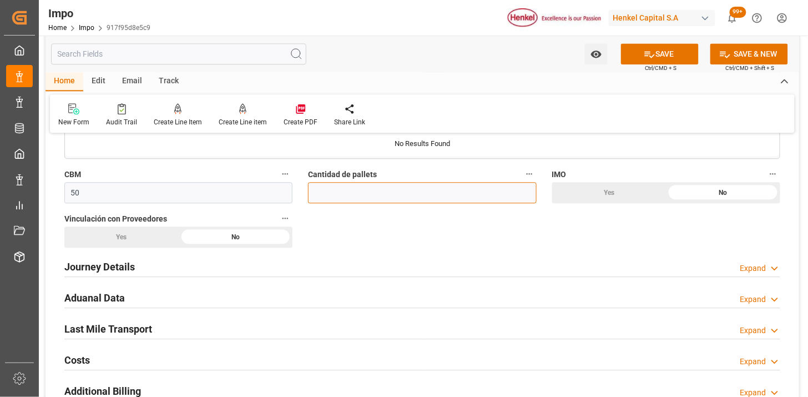
click at [422, 189] on input "text" at bounding box center [422, 192] width 228 height 21
paste input "15"
type input "15"
click at [146, 231] on div "Yes" at bounding box center [121, 236] width 114 height 21
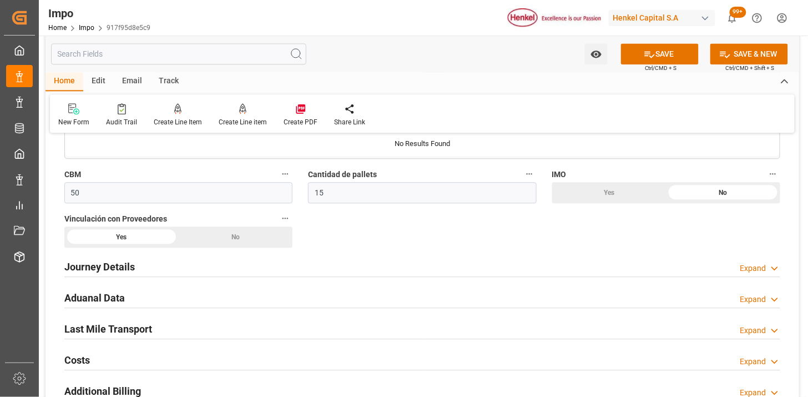
scroll to position [801, 0]
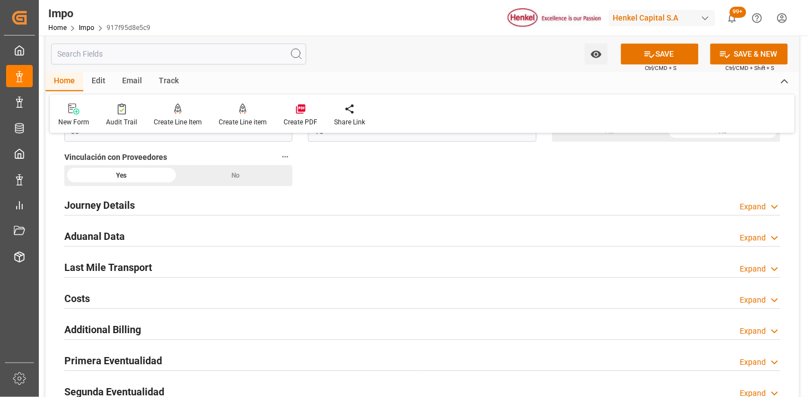
click at [154, 204] on div "Journey Details Expand" at bounding box center [421, 204] width 715 height 21
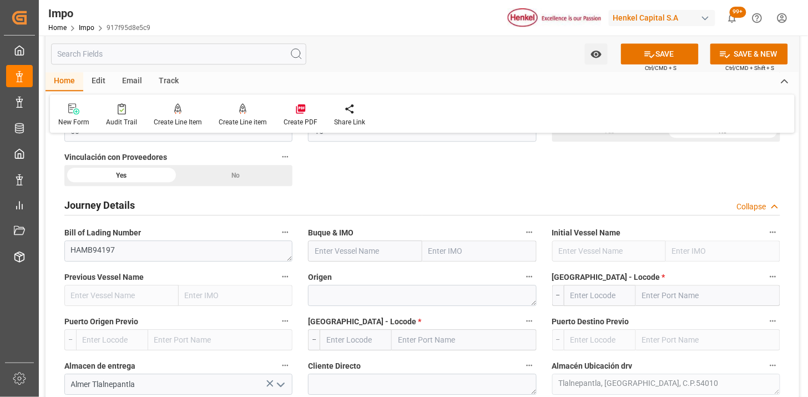
scroll to position [862, 0]
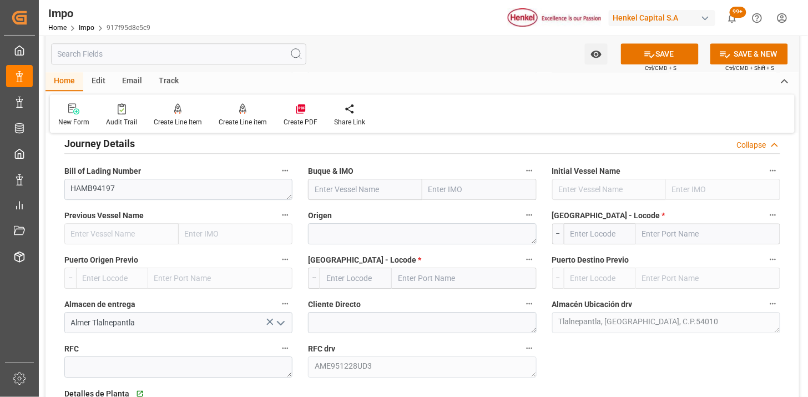
click at [336, 187] on input "text" at bounding box center [365, 189] width 114 height 21
paste input "CMA CGM [PERSON_NAME]"
type input "CMA CGM [PERSON_NAME]"
type input "9356696"
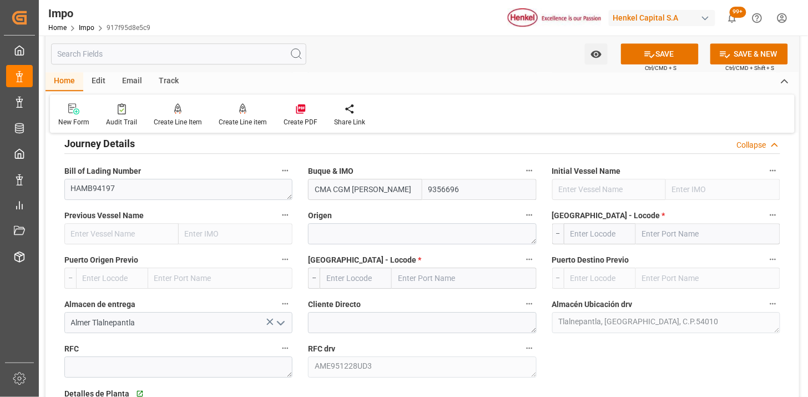
type input "CMA CGM [PERSON_NAME]"
click at [351, 230] on textarea at bounding box center [422, 233] width 228 height 21
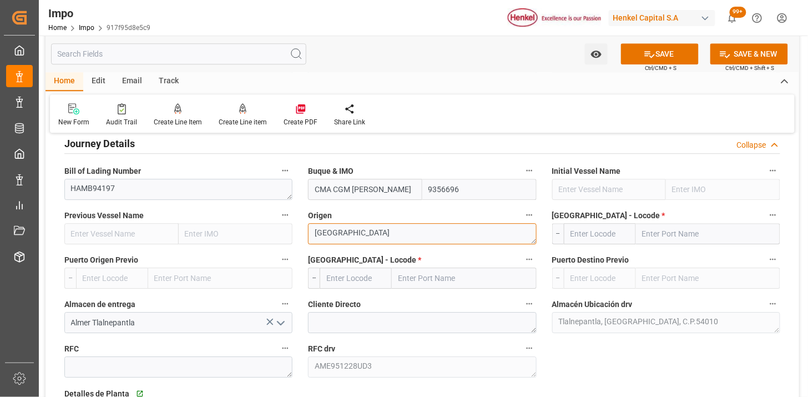
type textarea "[GEOGRAPHIC_DATA]"
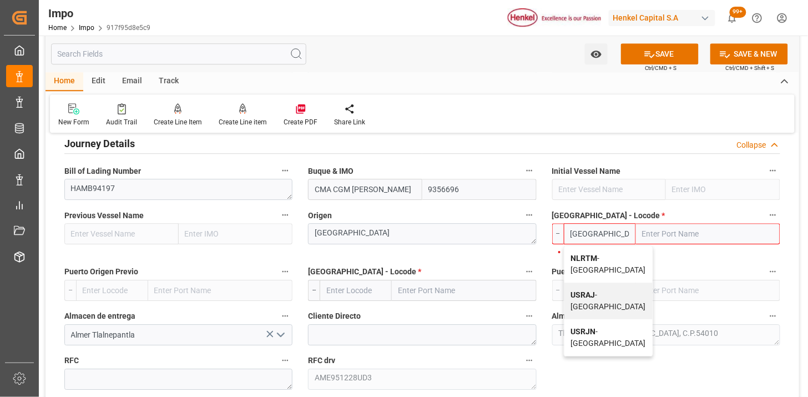
type input "NLRTM"
type input "[GEOGRAPHIC_DATA]"
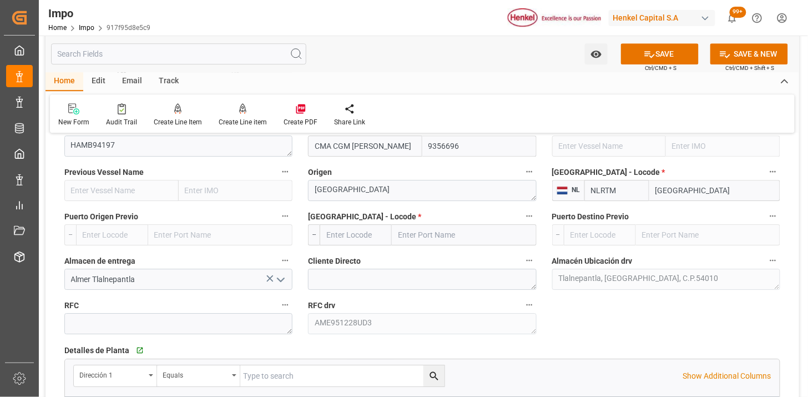
scroll to position [924, 0]
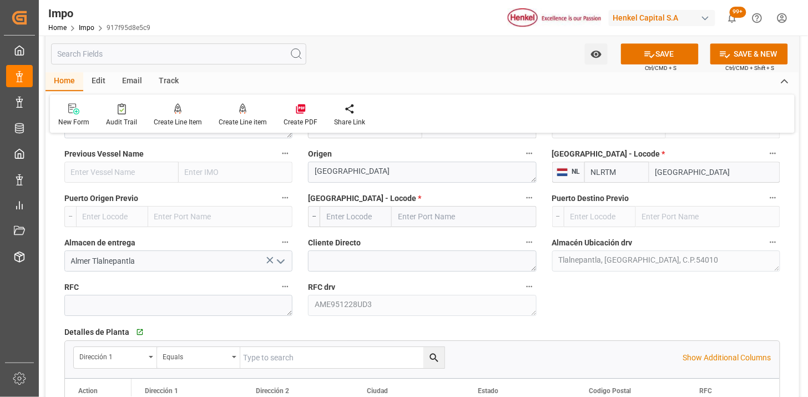
type input "NLRTM"
click at [344, 222] on input "text" at bounding box center [355, 216] width 72 height 21
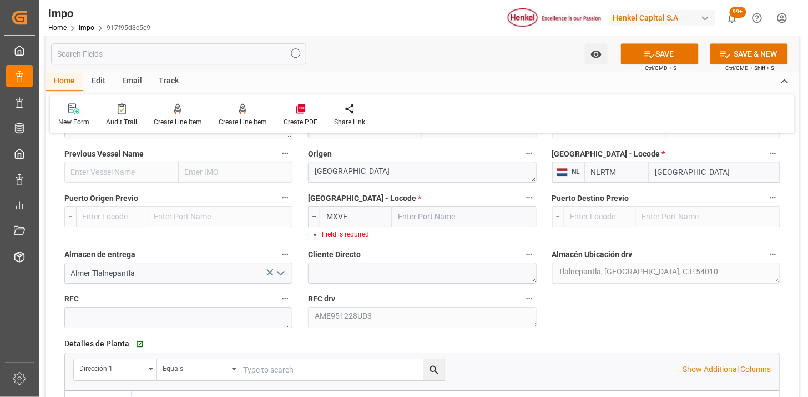
type input "MXVER"
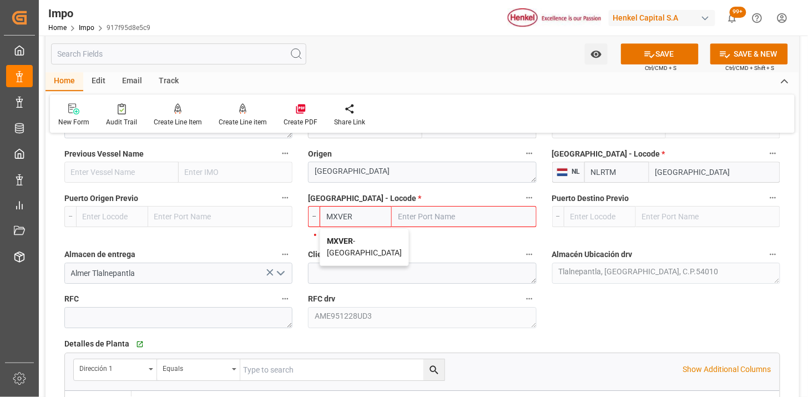
type input "[GEOGRAPHIC_DATA]"
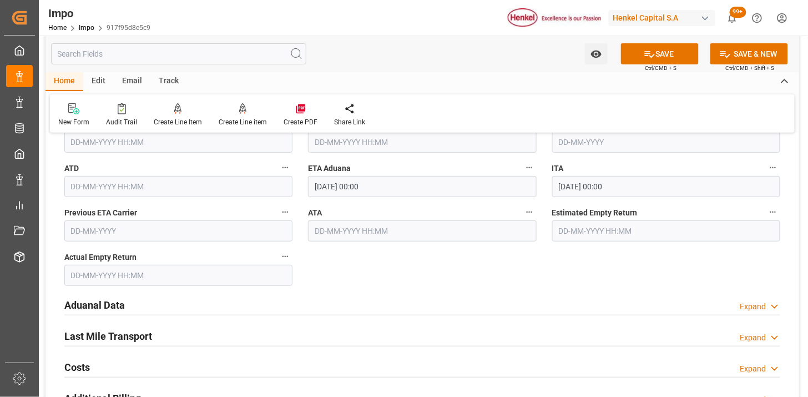
scroll to position [1417, 0]
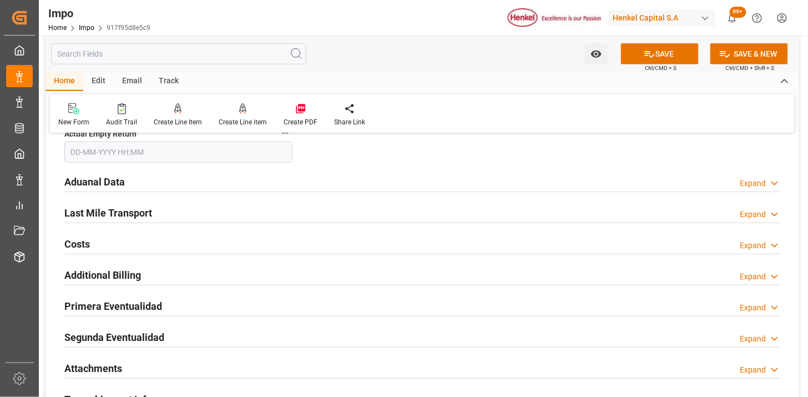
type input "MXVER"
click at [187, 177] on div "Aduanal Data Expand" at bounding box center [421, 180] width 715 height 21
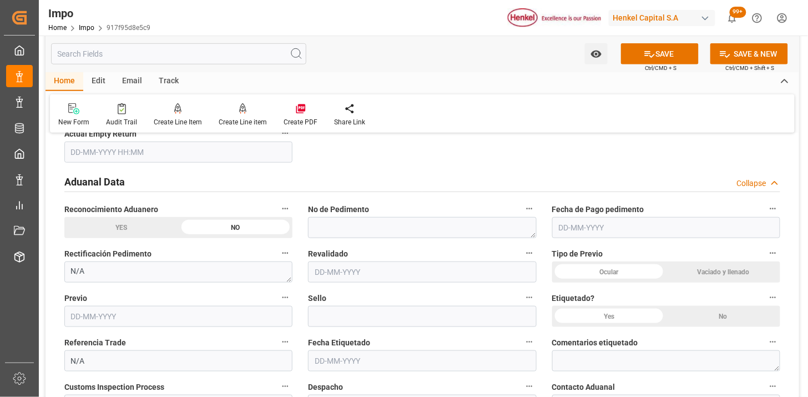
scroll to position [1479, 0]
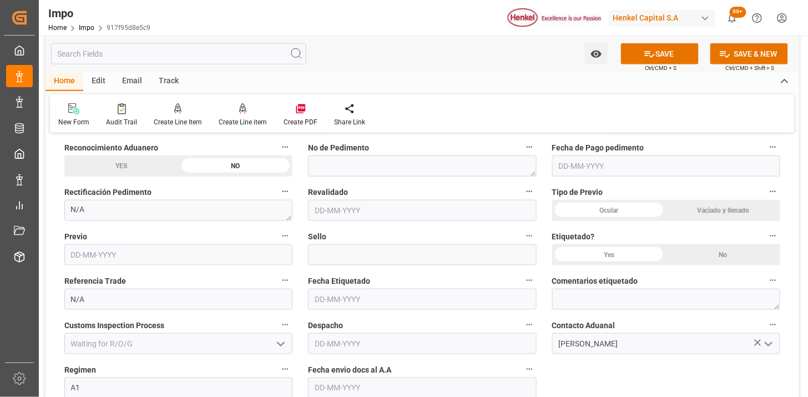
click at [700, 208] on div "Vaciado y llenado" at bounding box center [723, 210] width 114 height 21
click at [714, 258] on div "No" at bounding box center [723, 254] width 114 height 21
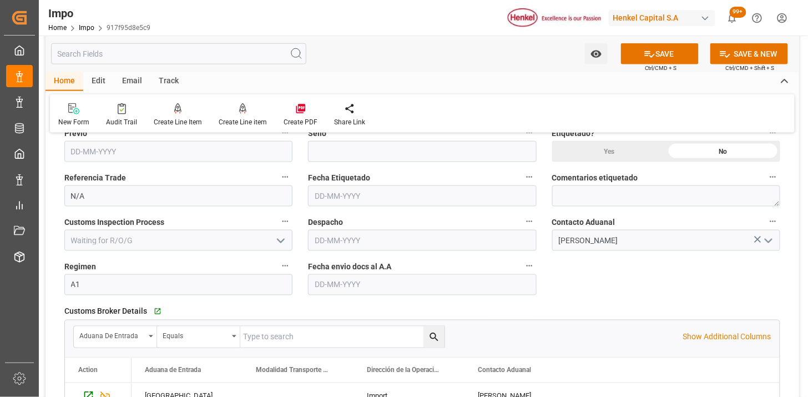
scroll to position [1602, 0]
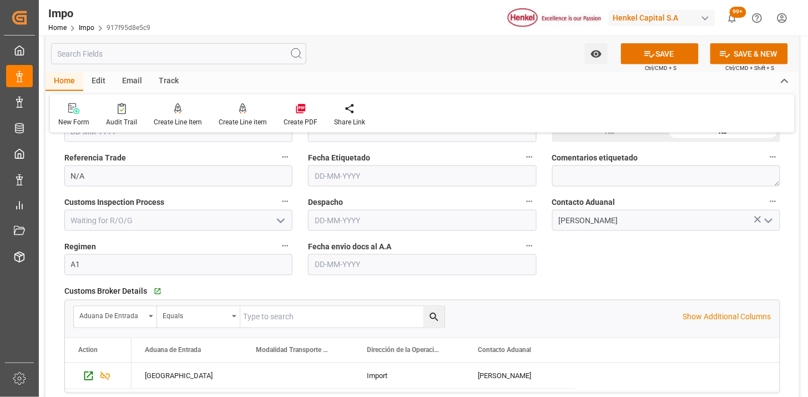
click at [359, 262] on input "text" at bounding box center [422, 264] width 228 height 21
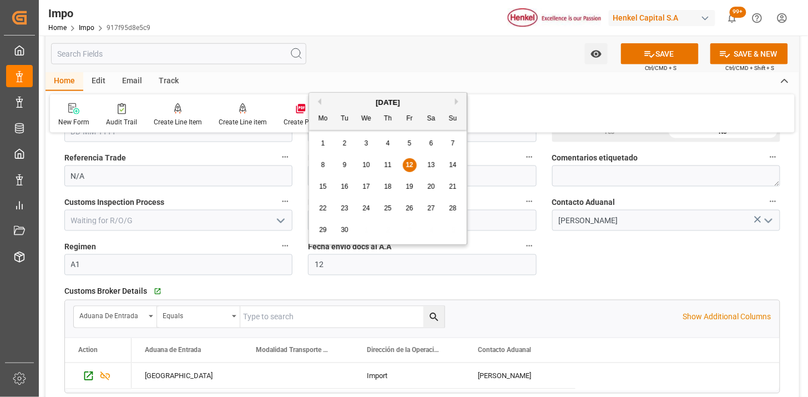
type input "[DATE]"
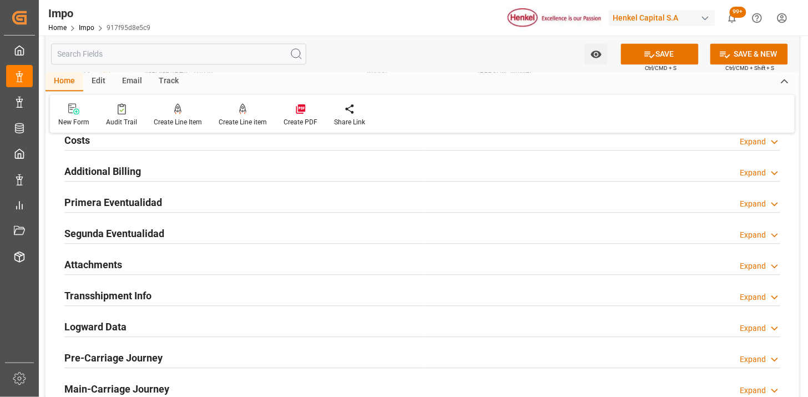
scroll to position [1910, 0]
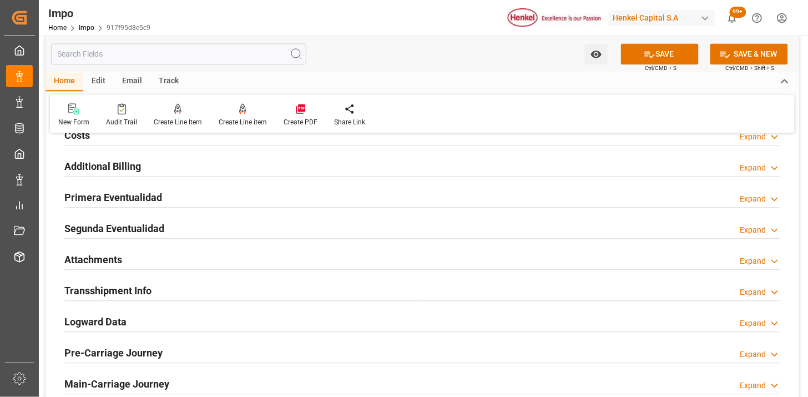
click at [185, 262] on div "Attachments Expand" at bounding box center [421, 258] width 715 height 21
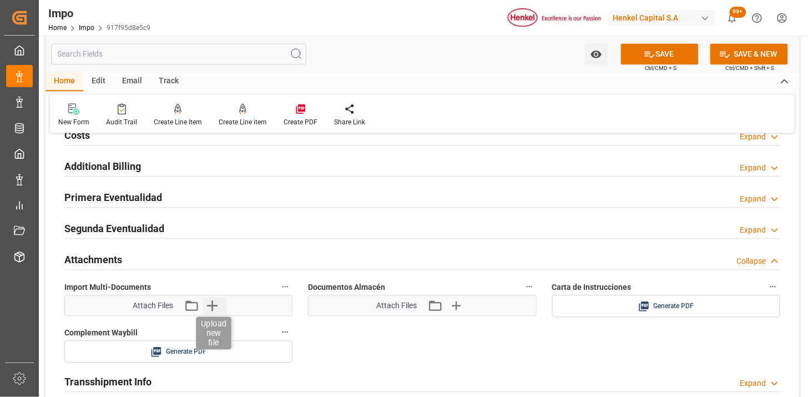
click at [217, 307] on icon "button" at bounding box center [212, 305] width 18 height 18
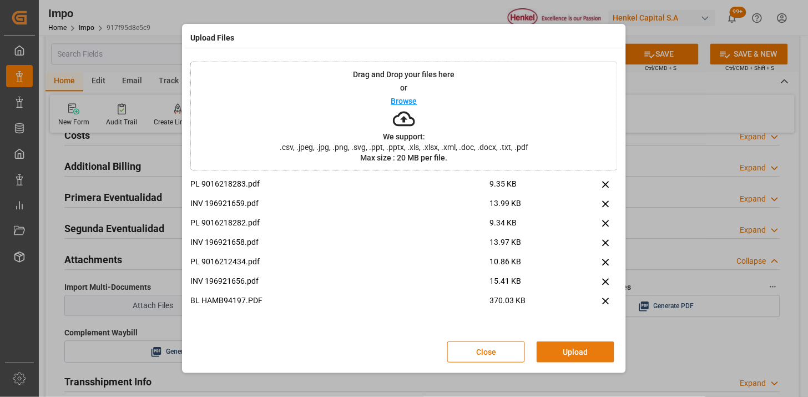
click at [568, 352] on button "Upload" at bounding box center [575, 351] width 78 height 21
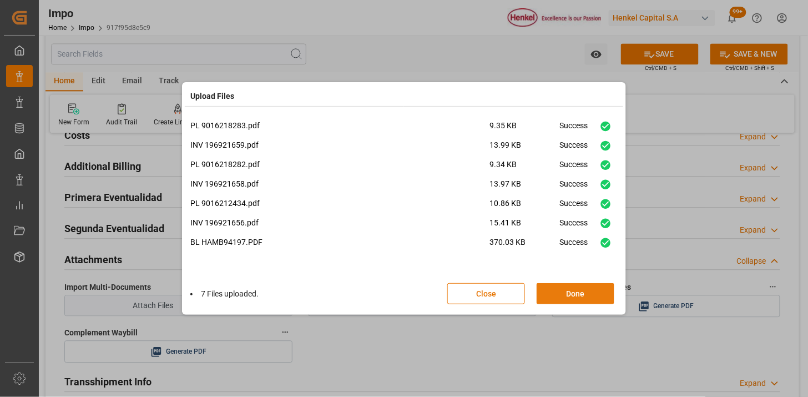
click at [577, 290] on button "Done" at bounding box center [575, 293] width 78 height 21
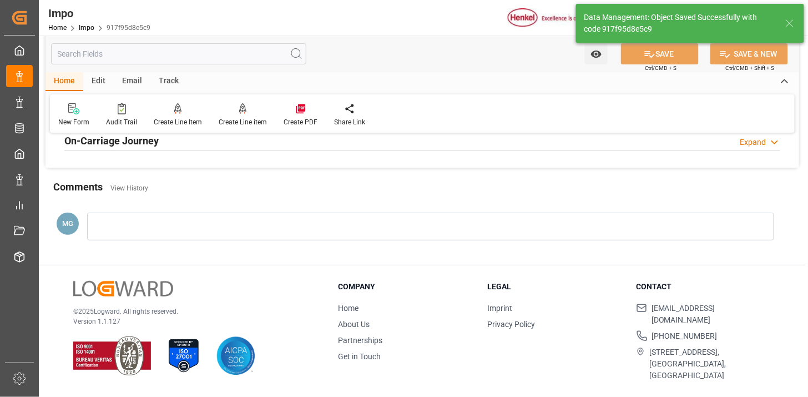
type textarea "AA"
type input "5"
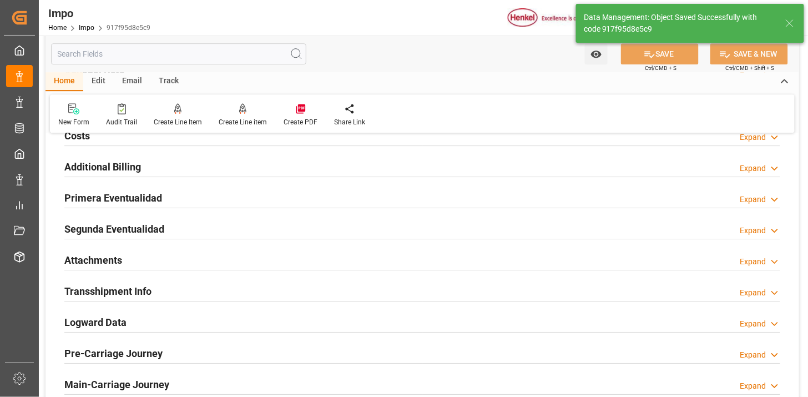
click at [591, 258] on div "Attachments Expand" at bounding box center [421, 258] width 715 height 21
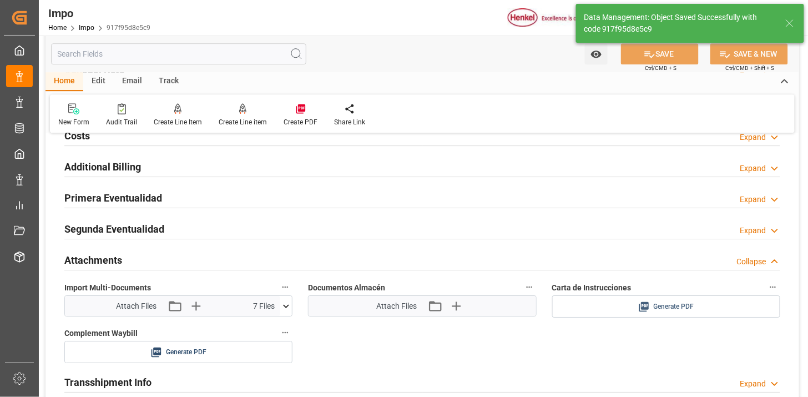
click at [680, 304] on span "Generate PDF" at bounding box center [673, 306] width 40 height 14
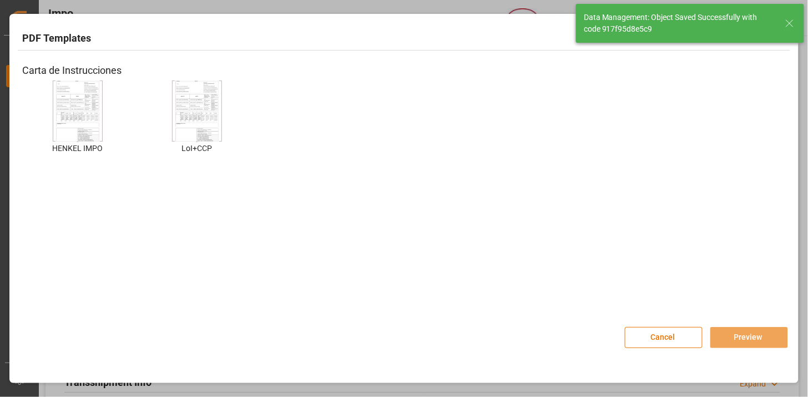
click at [82, 99] on img at bounding box center [77, 111] width 44 height 63
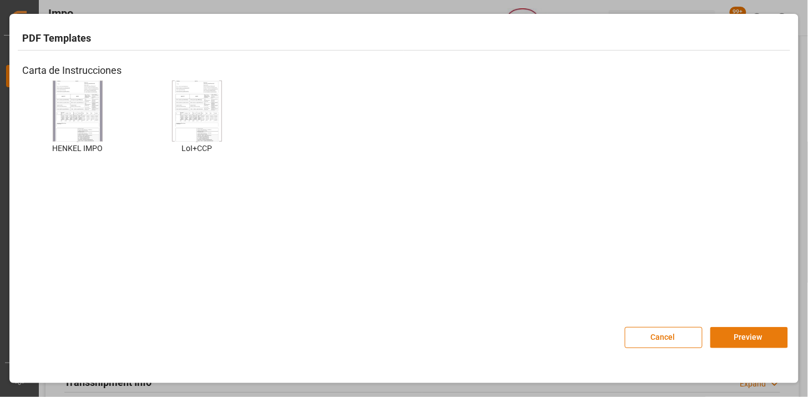
click at [733, 339] on button "Preview" at bounding box center [749, 337] width 78 height 21
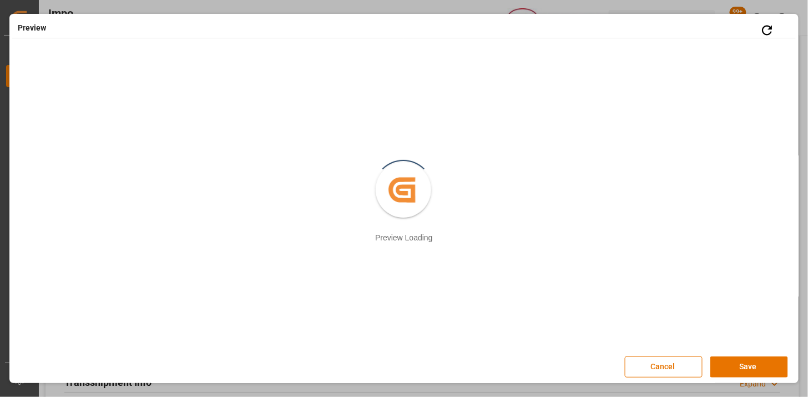
scroll to position [2, 0]
click at [734, 366] on button "Save" at bounding box center [749, 364] width 78 height 21
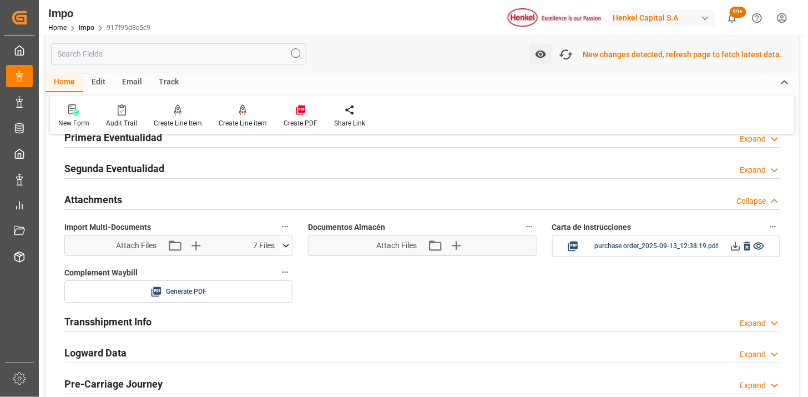
scroll to position [1027, 0]
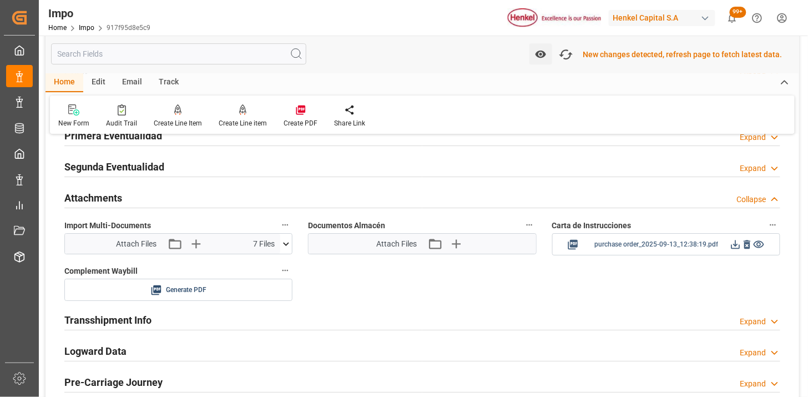
click at [734, 248] on icon at bounding box center [735, 244] width 9 height 9
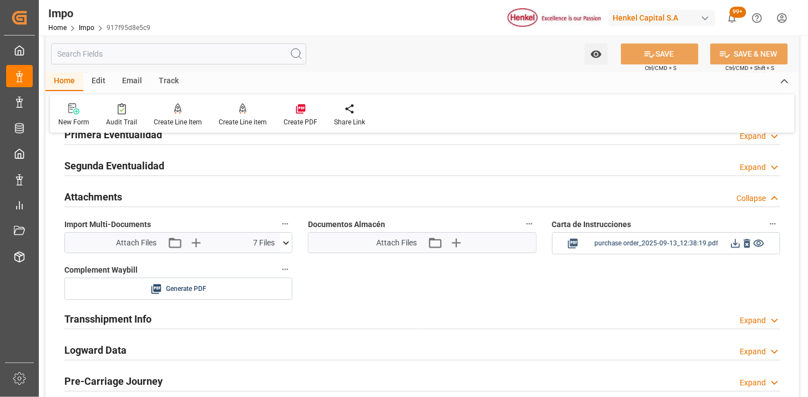
scroll to position [1025, 0]
